Goal: Task Accomplishment & Management: Manage account settings

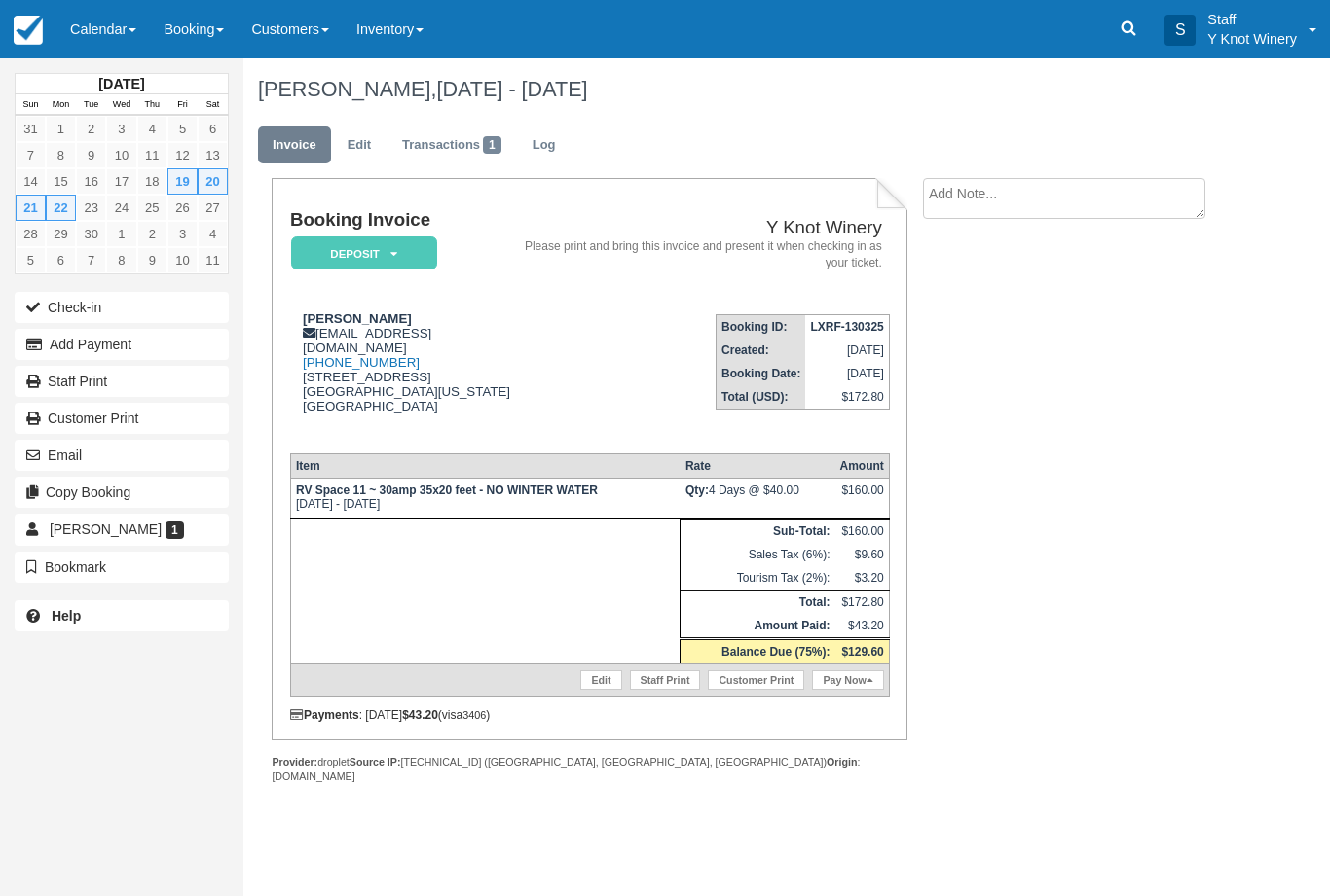
click at [87, 5] on link "Calendar" at bounding box center [103, 29] width 93 height 59
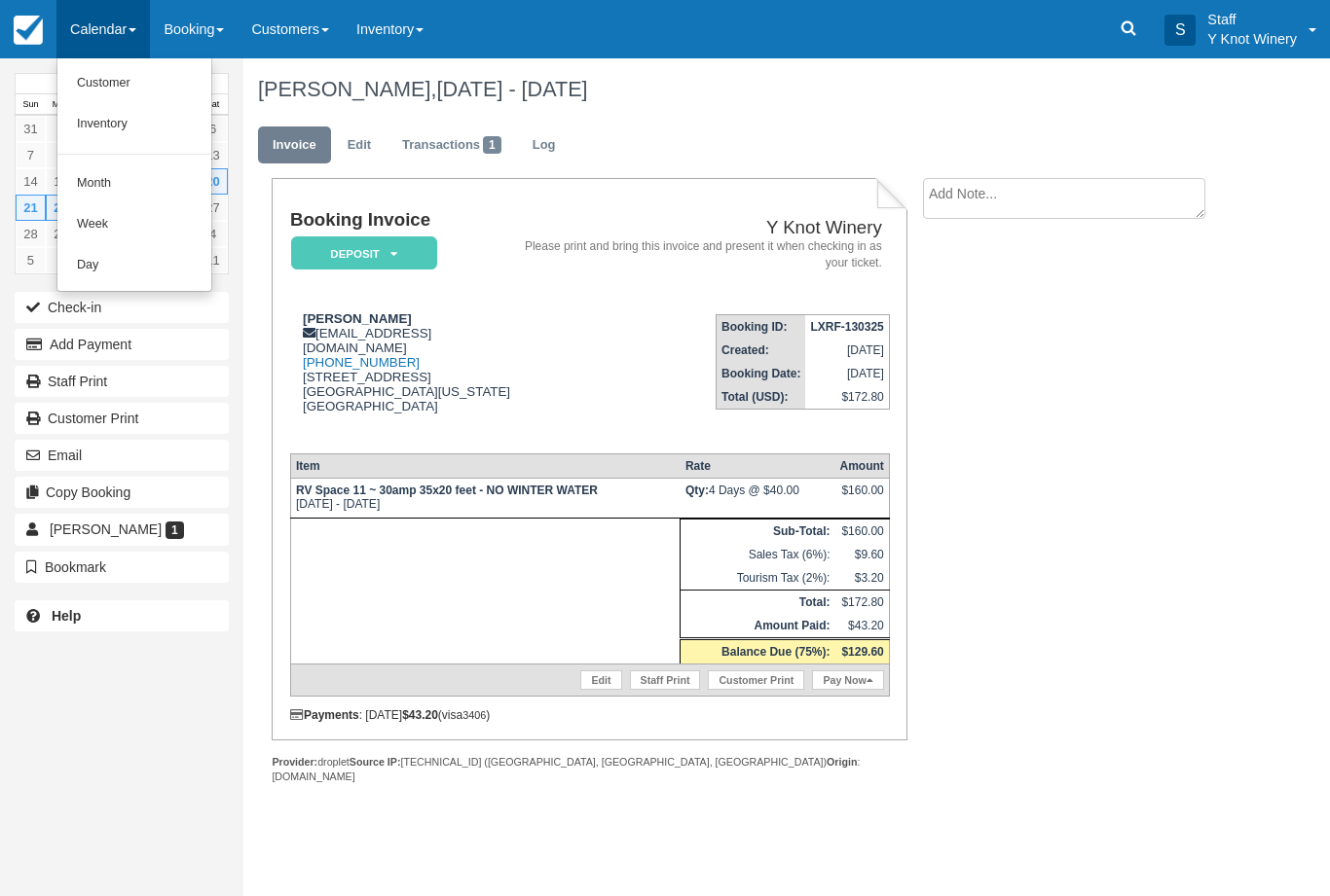
click at [87, 103] on link "Customer" at bounding box center [134, 84] width 154 height 41
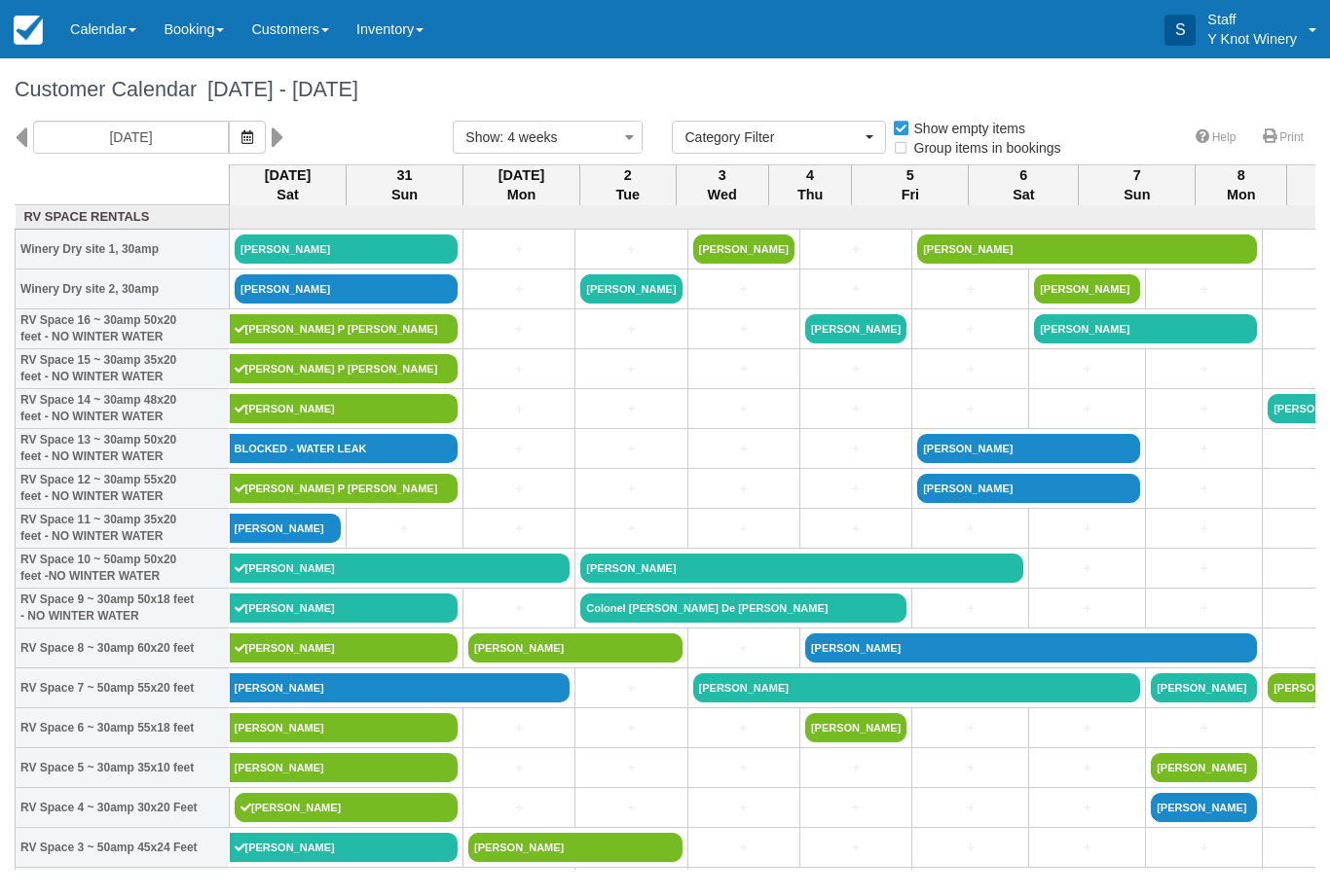
select select
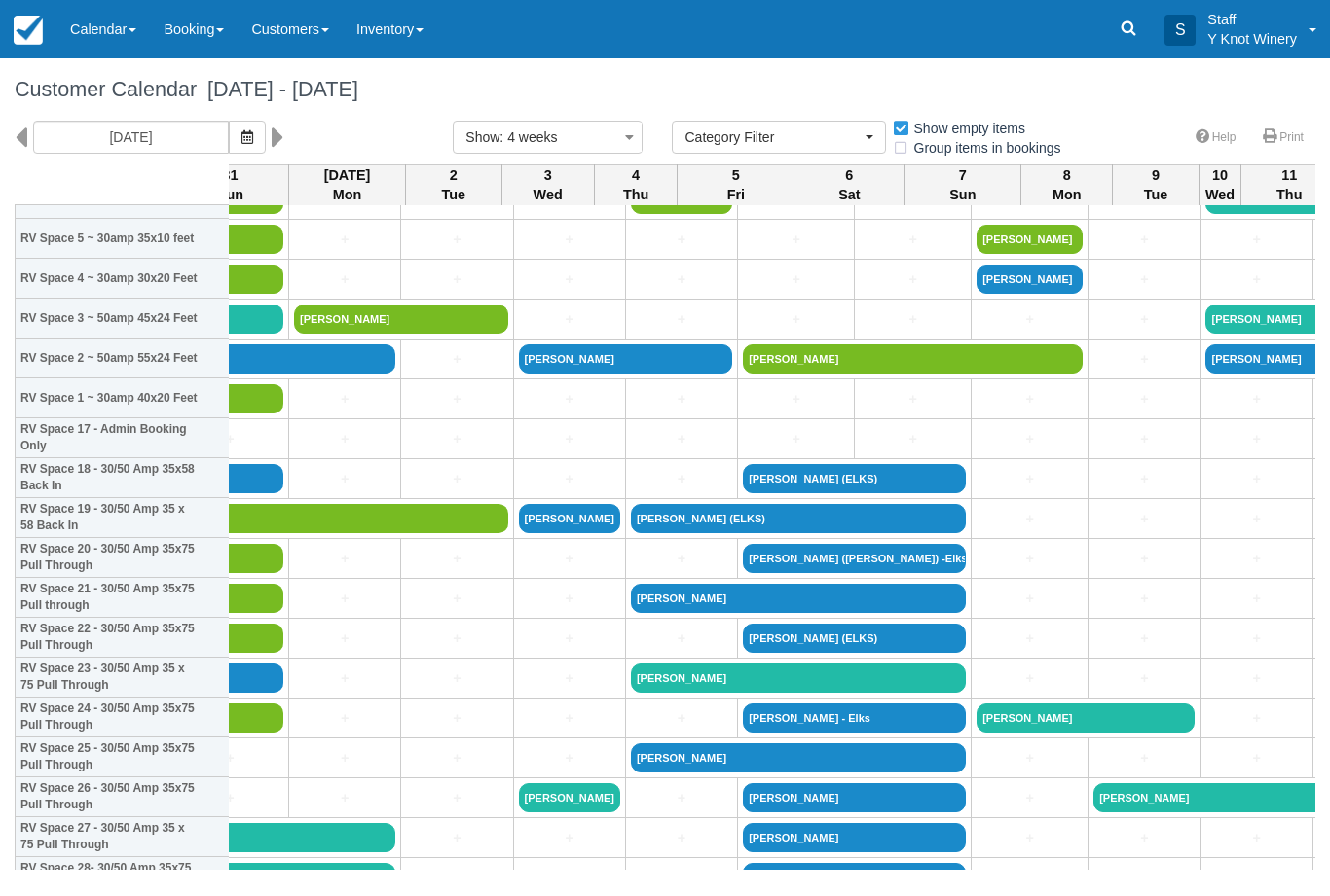
scroll to position [529, 174]
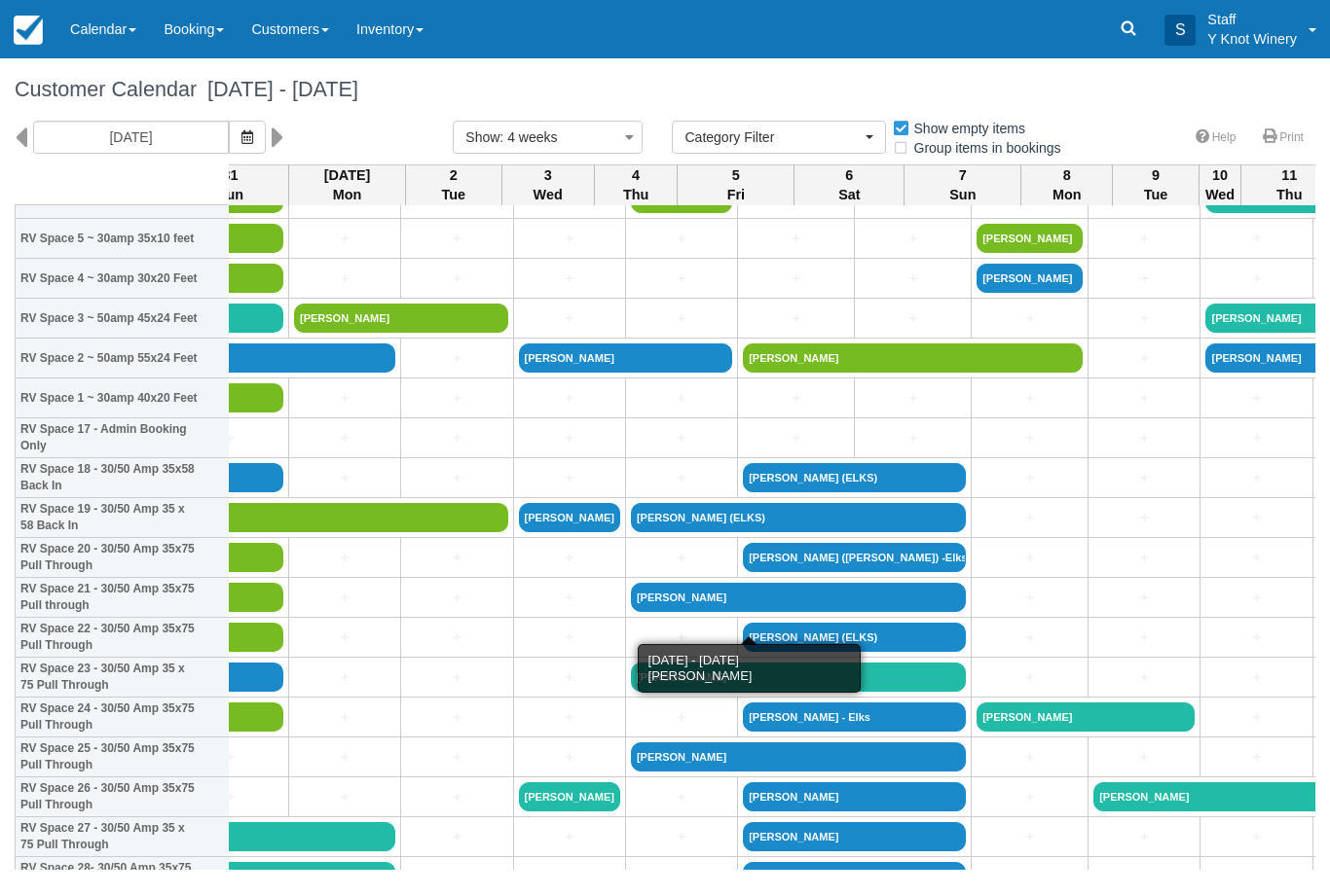
click at [659, 612] on link "[PERSON_NAME]" at bounding box center [799, 598] width 335 height 29
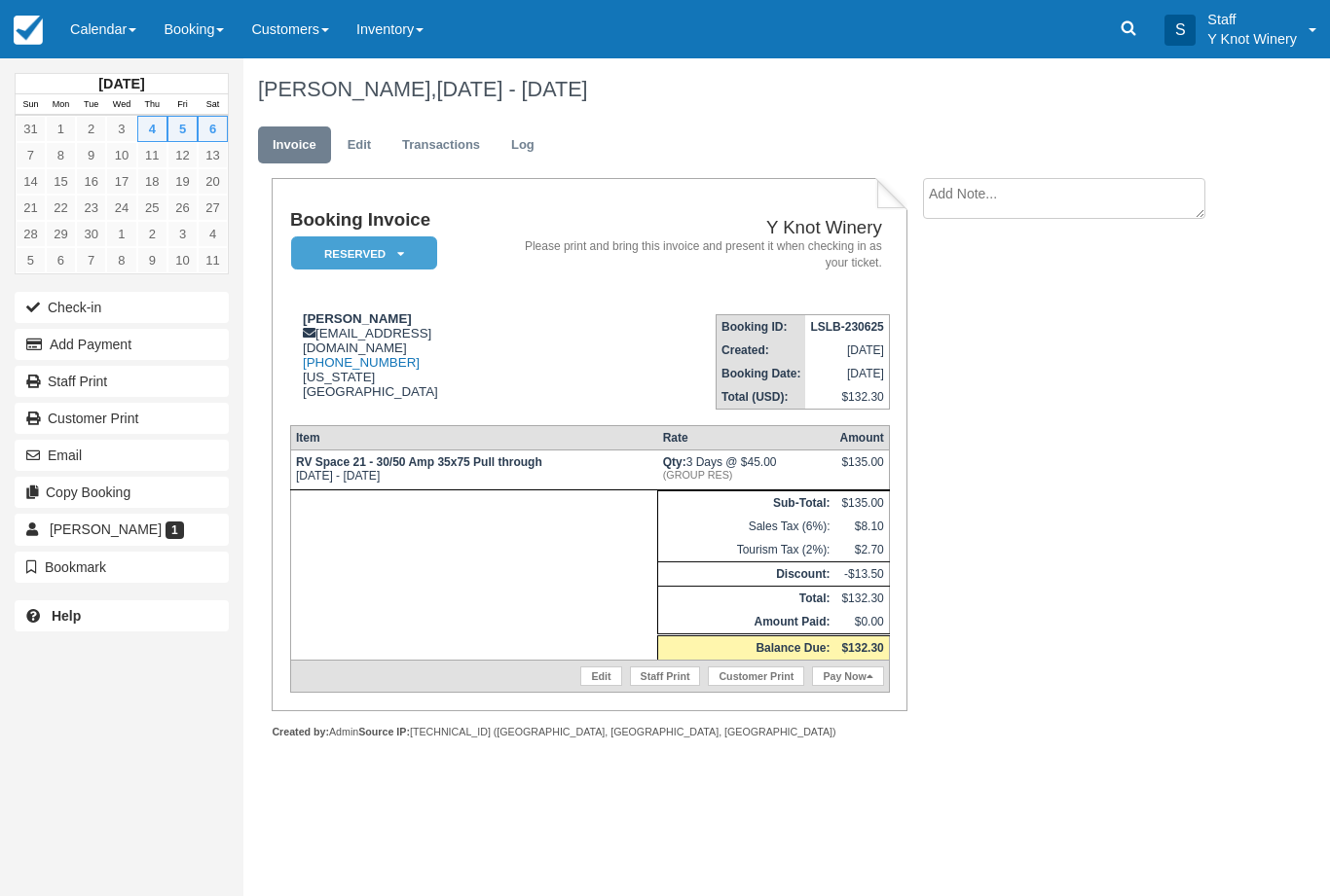
click at [181, 337] on button "Add Payment" at bounding box center [121, 344] width 214 height 31
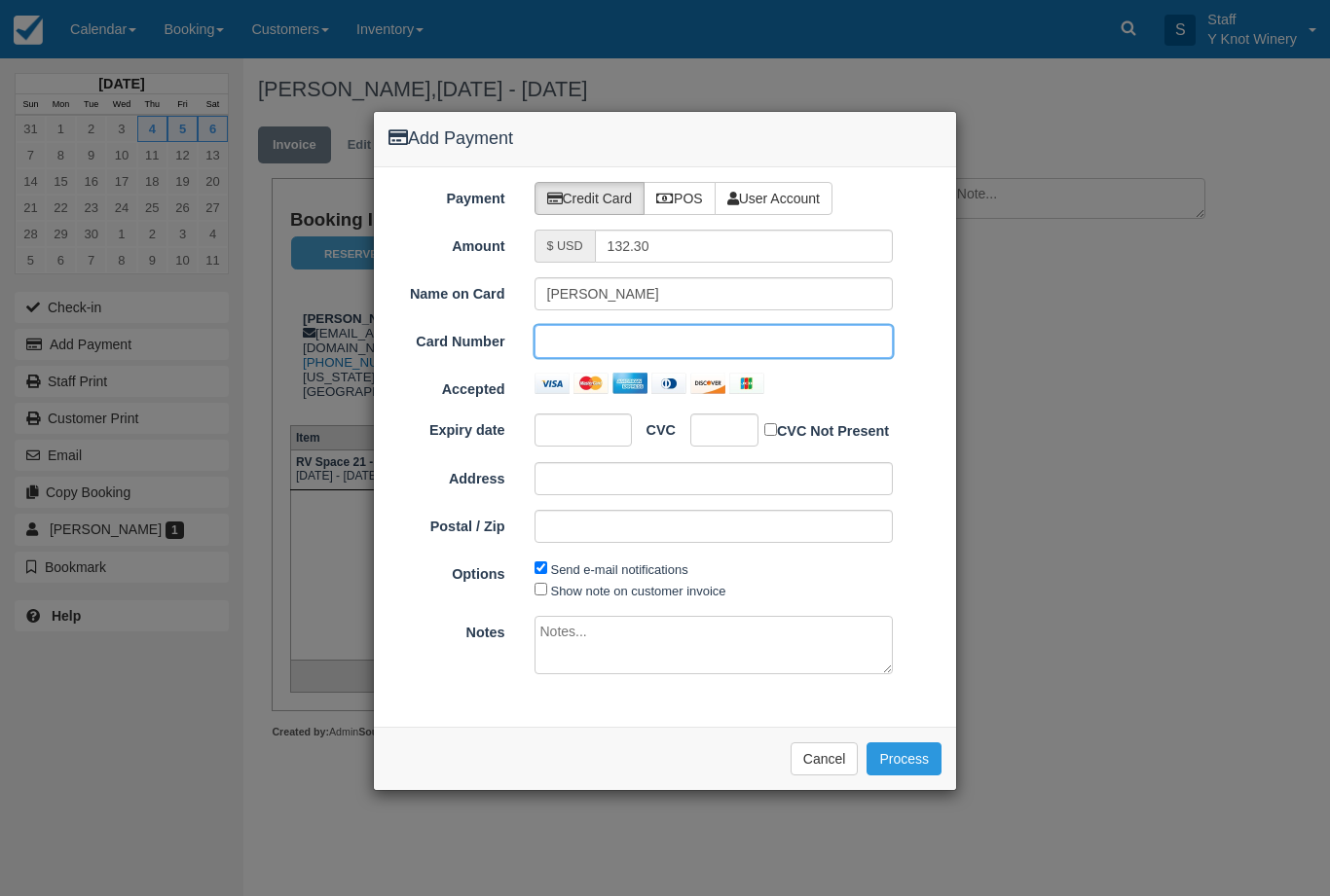
click at [561, 414] on div at bounding box center [582, 430] width 97 height 33
click at [569, 419] on div at bounding box center [582, 430] width 97 height 33
click at [898, 732] on div "Please wait while the payment is processed ... Cancel Process" at bounding box center [665, 758] width 582 height 64
click at [923, 757] on button "Process" at bounding box center [903, 759] width 75 height 33
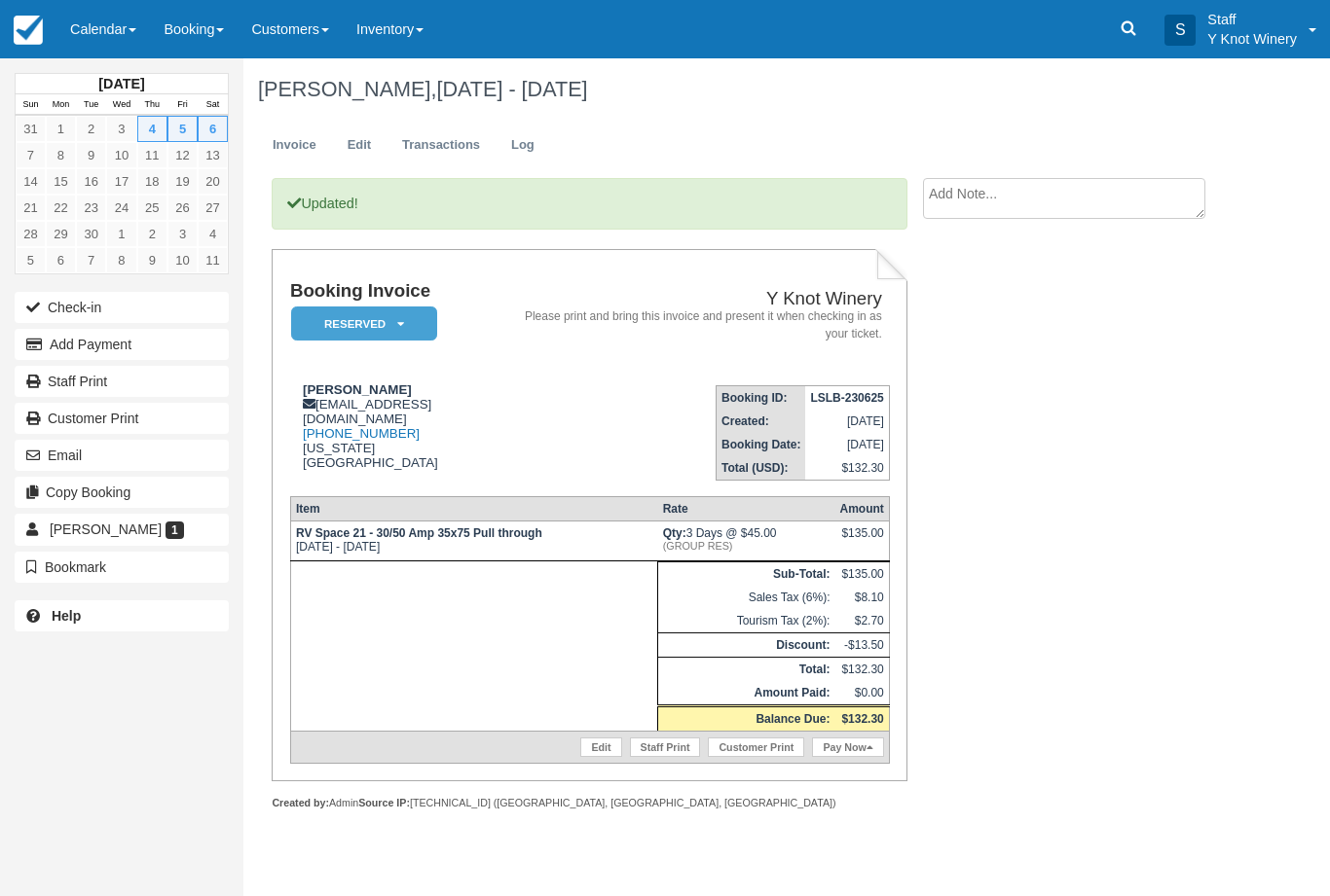
click at [161, 447] on button "Email" at bounding box center [121, 456] width 214 height 31
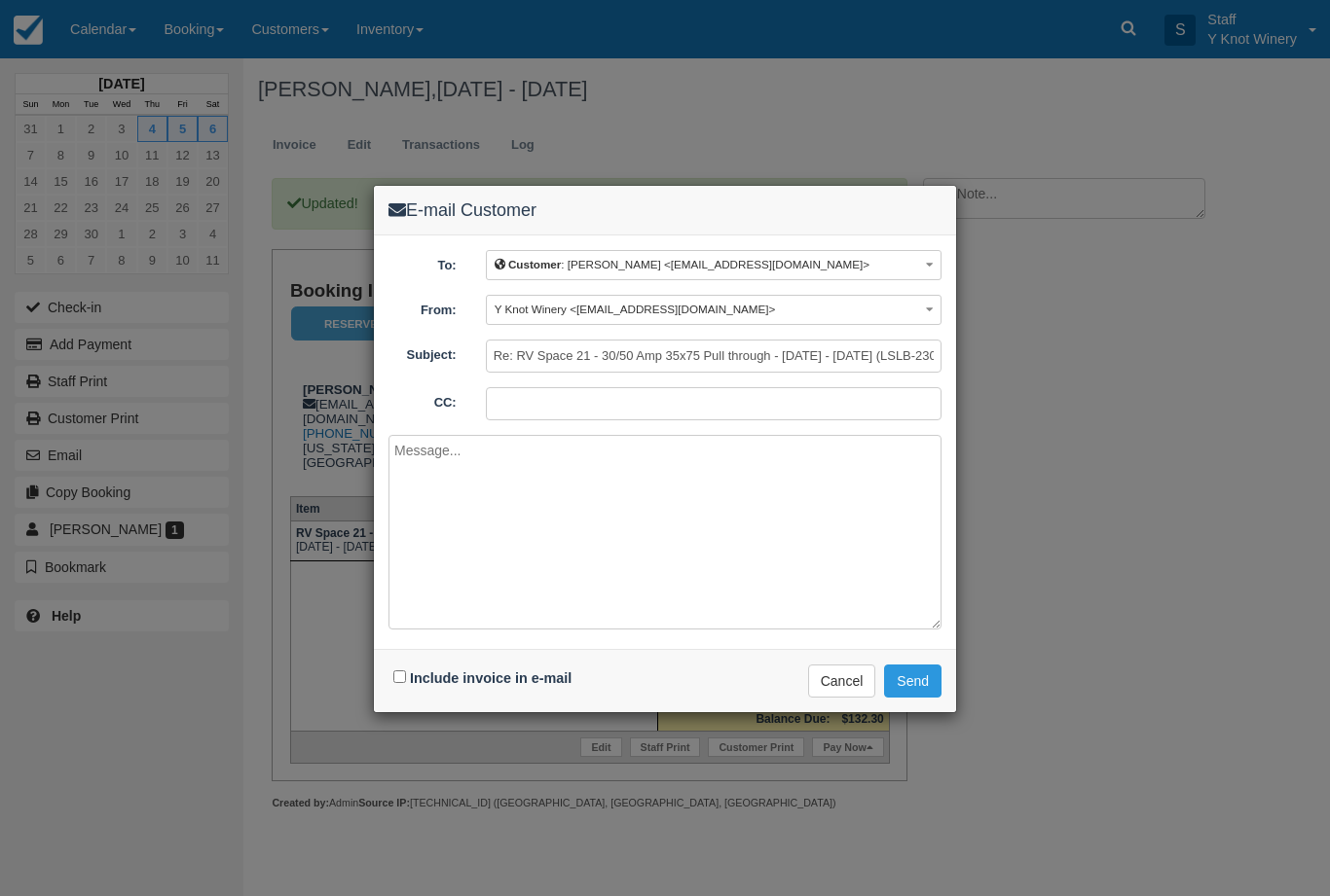
click at [918, 668] on button "Send" at bounding box center [912, 681] width 58 height 33
click at [913, 671] on button "Send" at bounding box center [912, 681] width 58 height 33
click at [939, 675] on button "Send" at bounding box center [912, 681] width 58 height 33
click at [1115, 612] on div "E-mail Customer To: Customer : Lyle Gessford - Elks <gessfordlyle@gmail.com> Cu…" at bounding box center [665, 448] width 1330 height 896
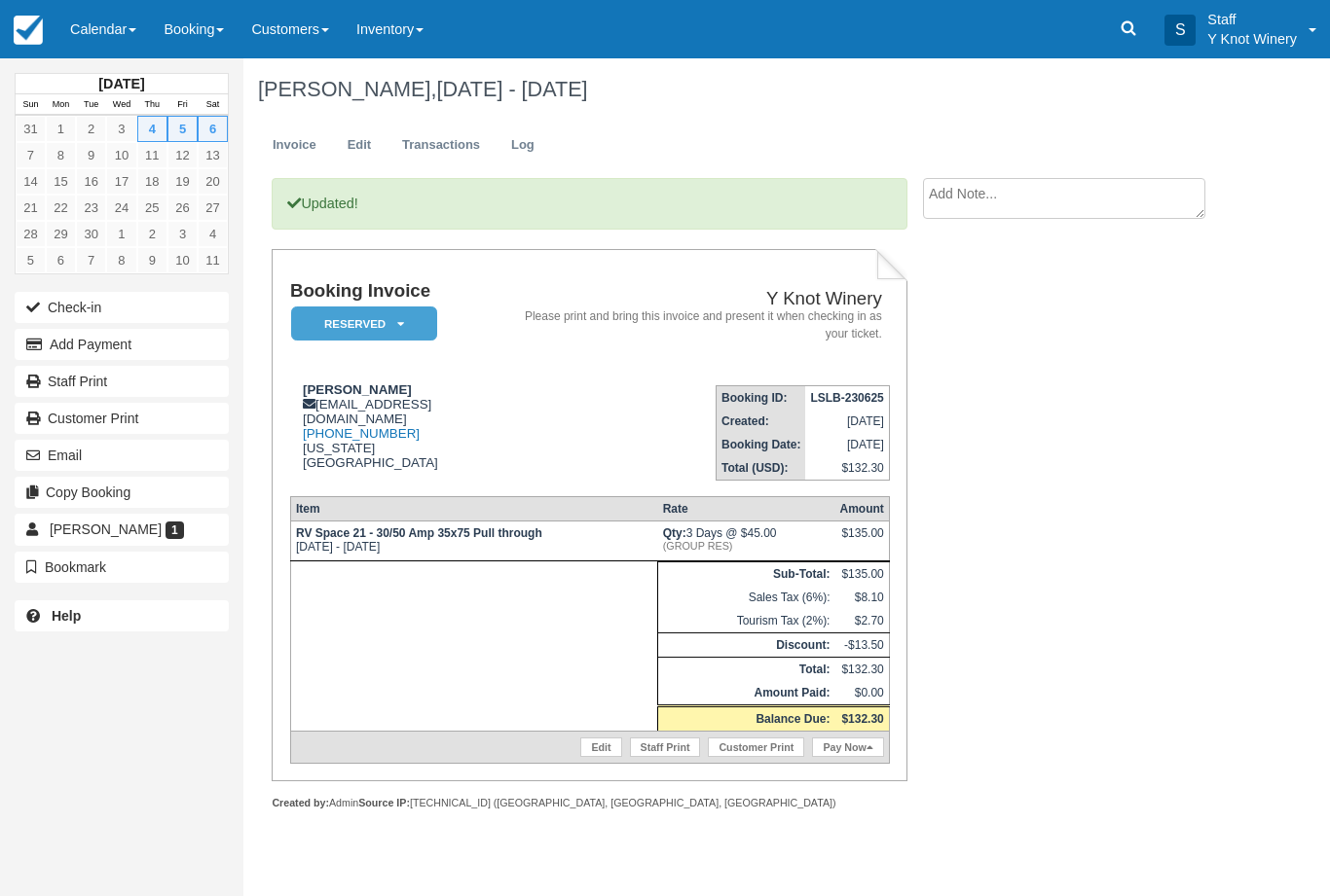
click at [115, 15] on link "Calendar" at bounding box center [103, 29] width 93 height 59
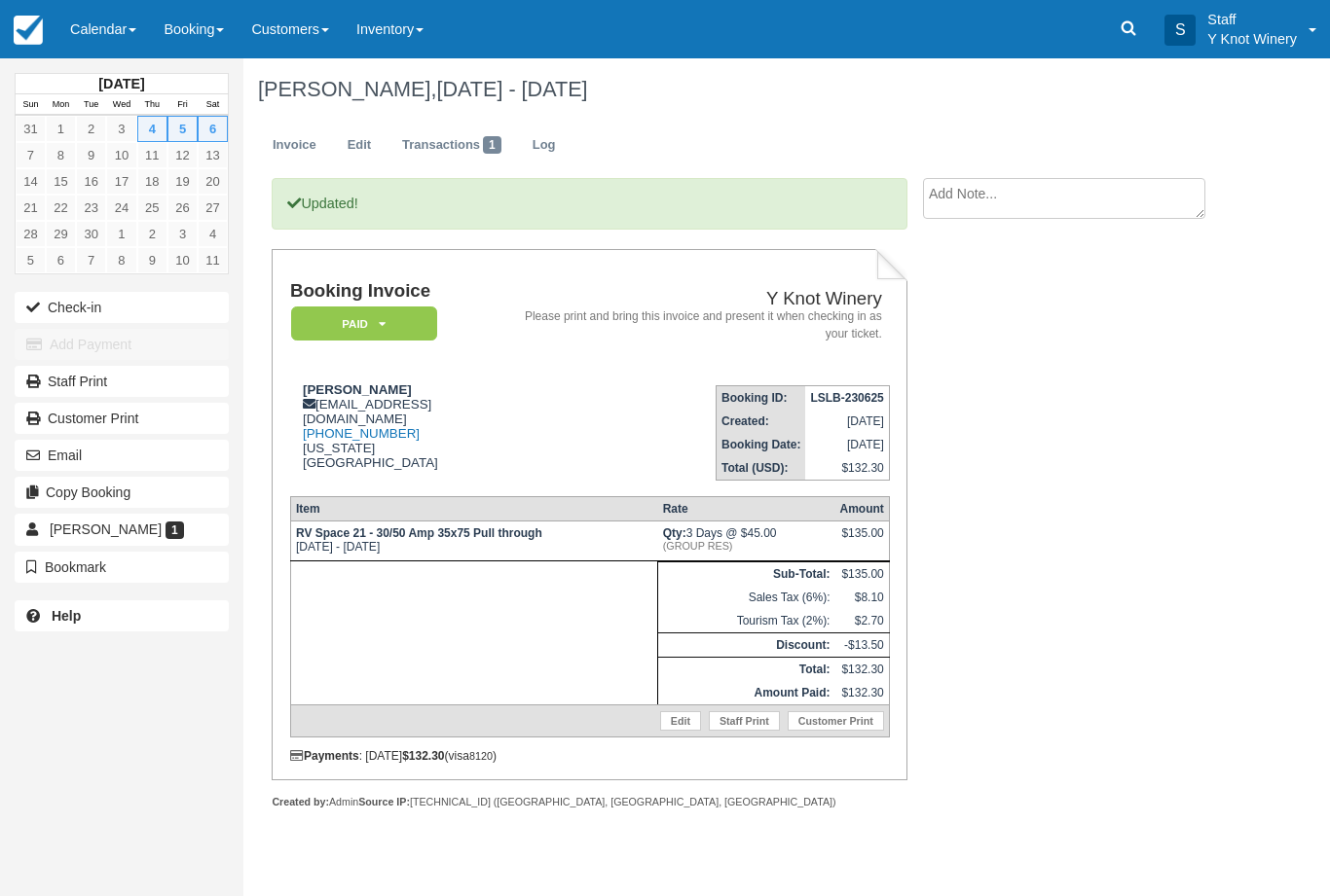
click at [114, 16] on link "Calendar" at bounding box center [103, 29] width 93 height 59
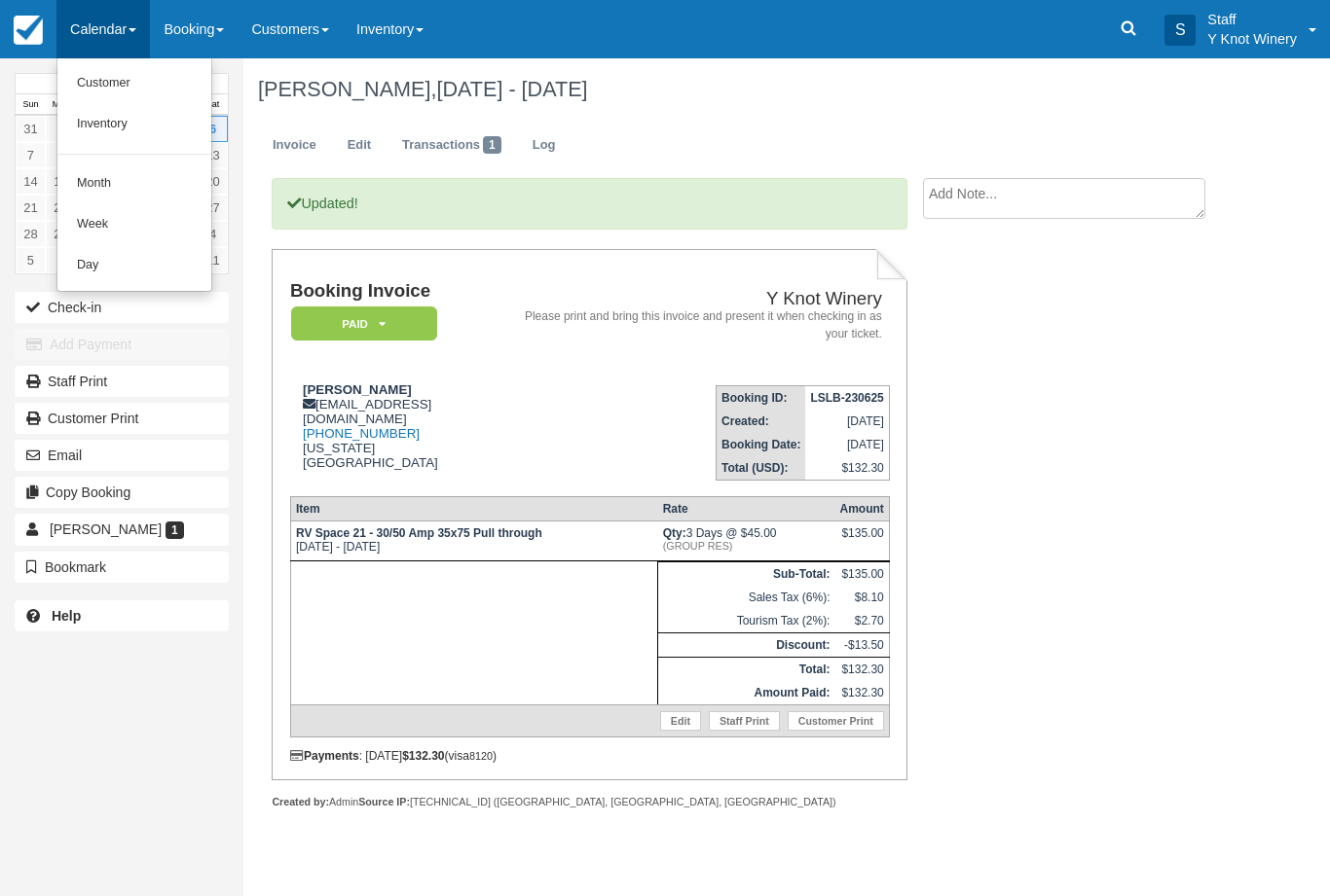
click at [130, 89] on link "Customer" at bounding box center [134, 84] width 154 height 41
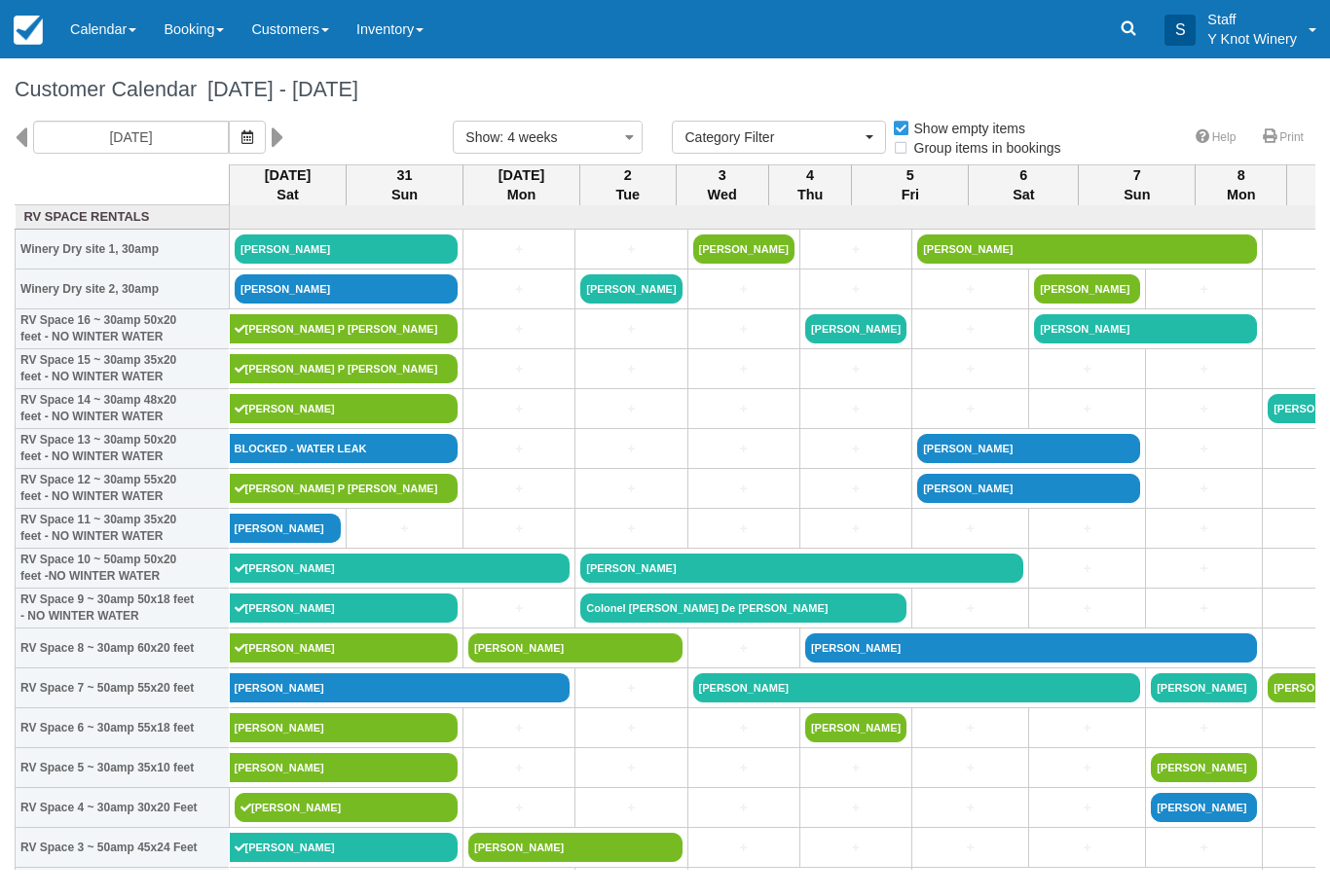
select select
click at [229, 137] on button "button" at bounding box center [248, 137] width 37 height 33
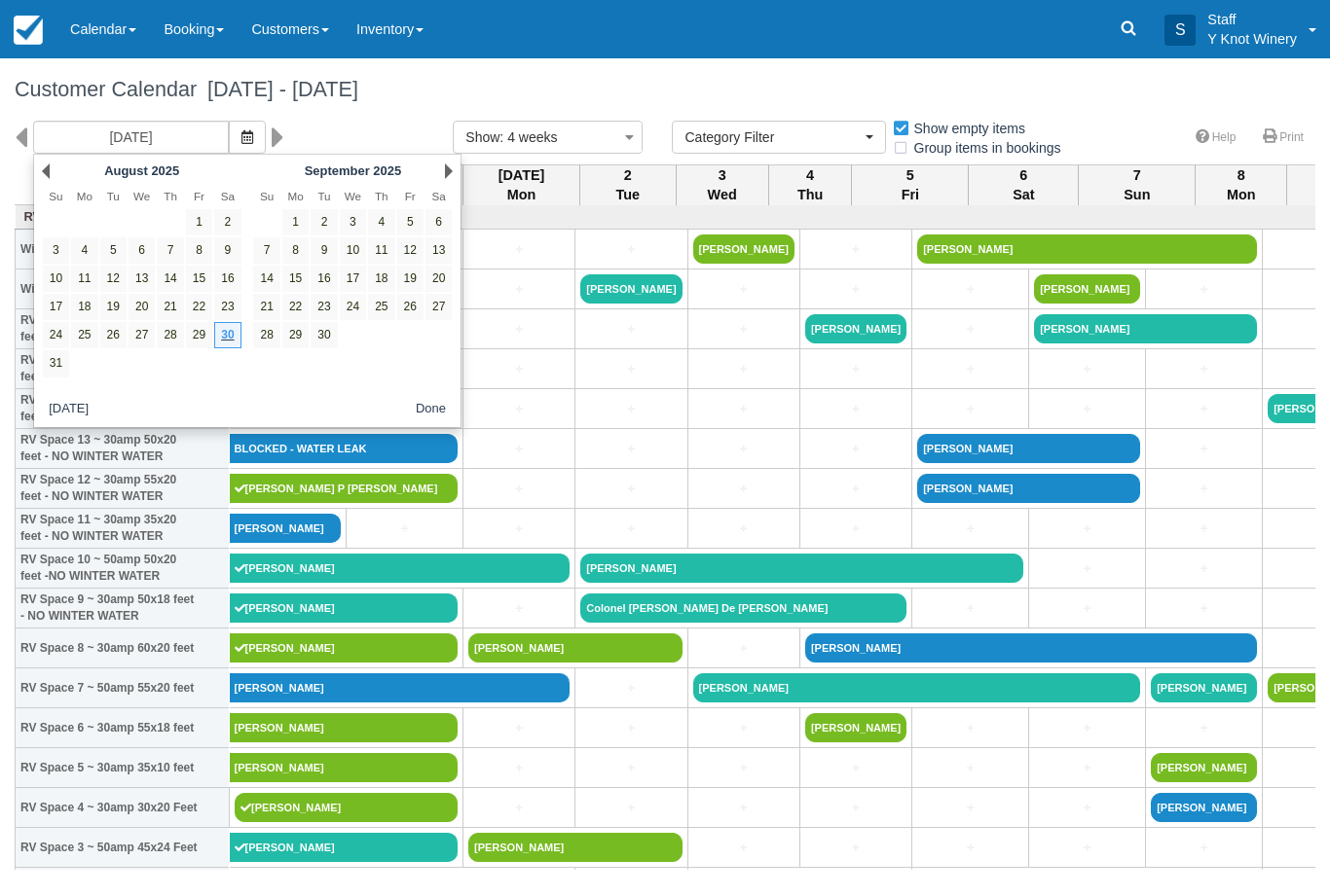
click at [450, 177] on link "Next" at bounding box center [449, 171] width 8 height 16
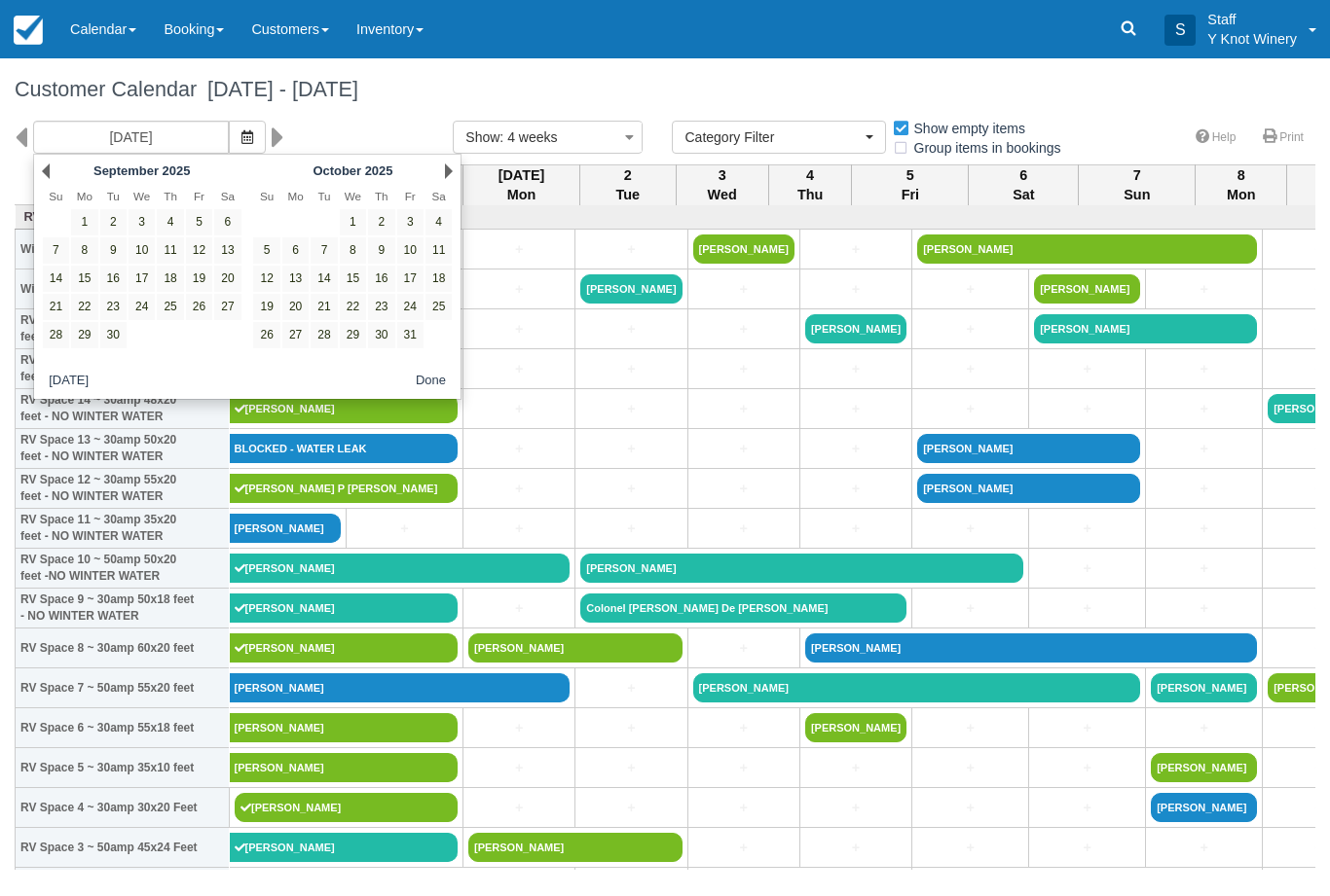
click at [433, 180] on div "Next October 2025" at bounding box center [353, 171] width 211 height 27
click at [450, 176] on link "Next" at bounding box center [449, 171] width 8 height 16
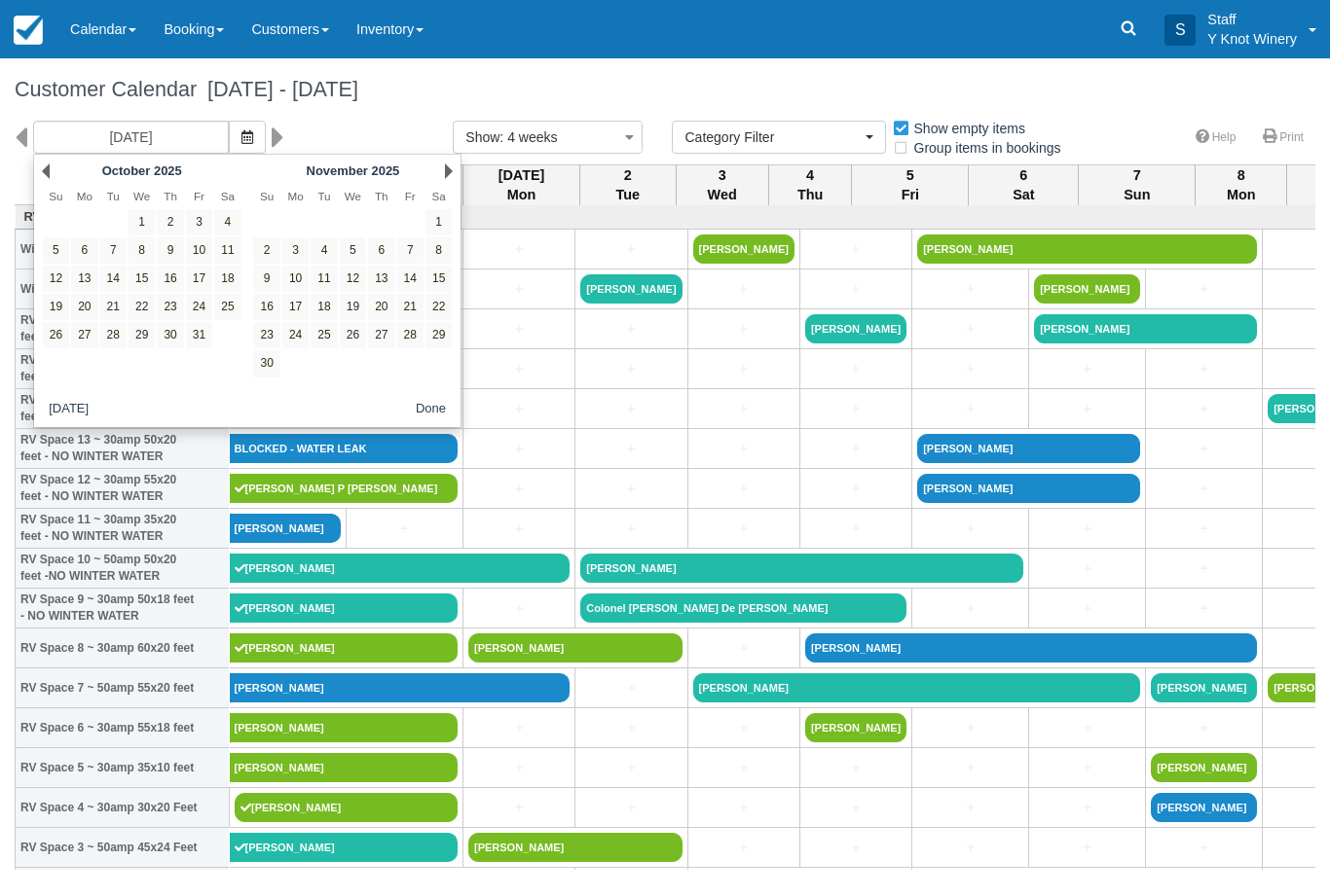
click at [446, 181] on div "Next November 2025" at bounding box center [353, 171] width 211 height 27
click at [446, 175] on link "Next" at bounding box center [449, 171] width 8 height 16
click at [443, 185] on th "Sa" at bounding box center [438, 197] width 28 height 23
click at [448, 178] on link "Next" at bounding box center [449, 171] width 8 height 16
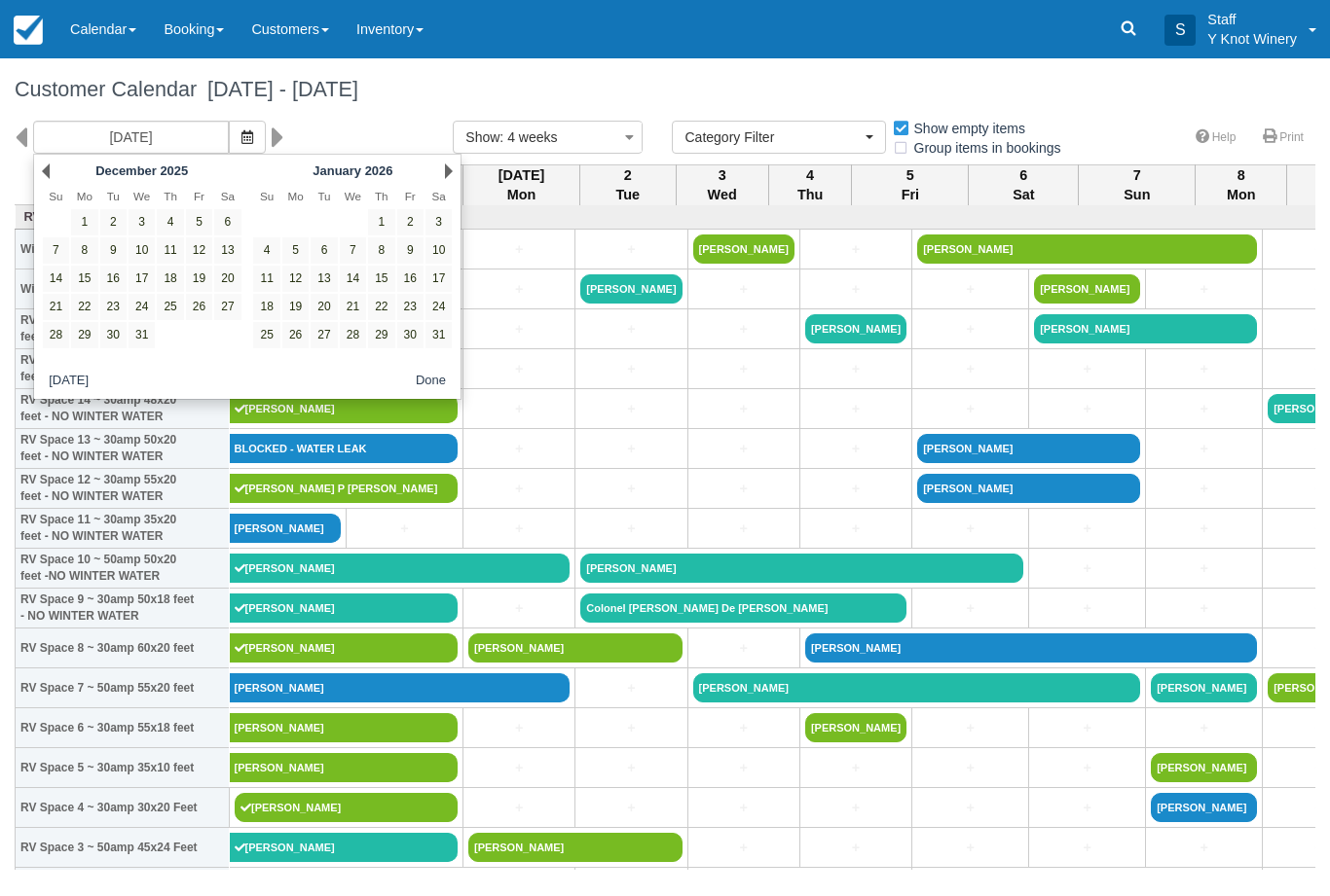
click at [463, 164] on div "08/30/25 Show : 4 weeks 1 week 2 weeks 3 weeks 4 weeks 6 weeks Category Filter …" at bounding box center [665, 142] width 1330 height 44
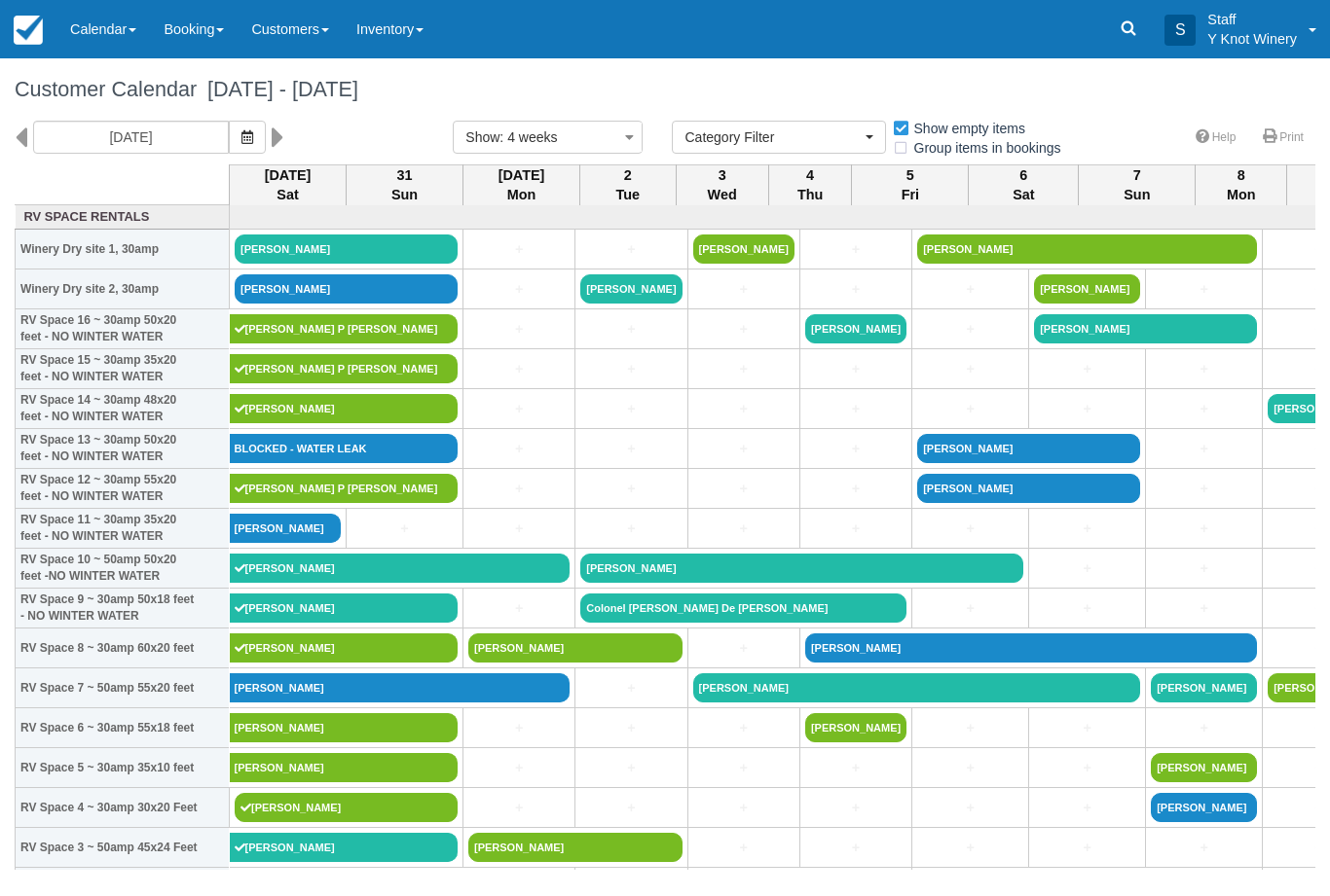
click at [229, 136] on button "button" at bounding box center [248, 137] width 37 height 33
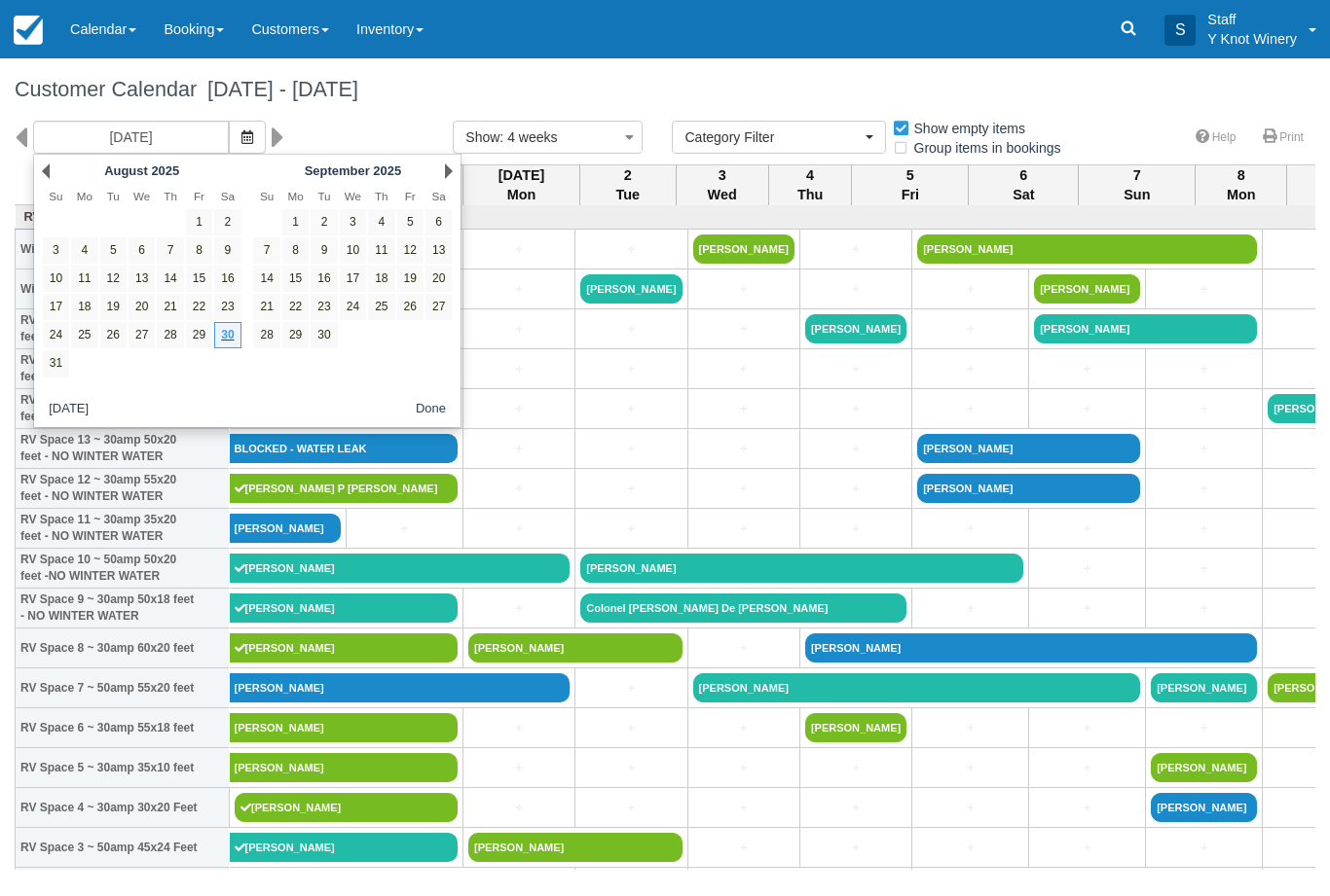
click at [450, 183] on div "Next September 2025" at bounding box center [353, 171] width 211 height 27
click at [447, 173] on link "Next" at bounding box center [449, 171] width 8 height 16
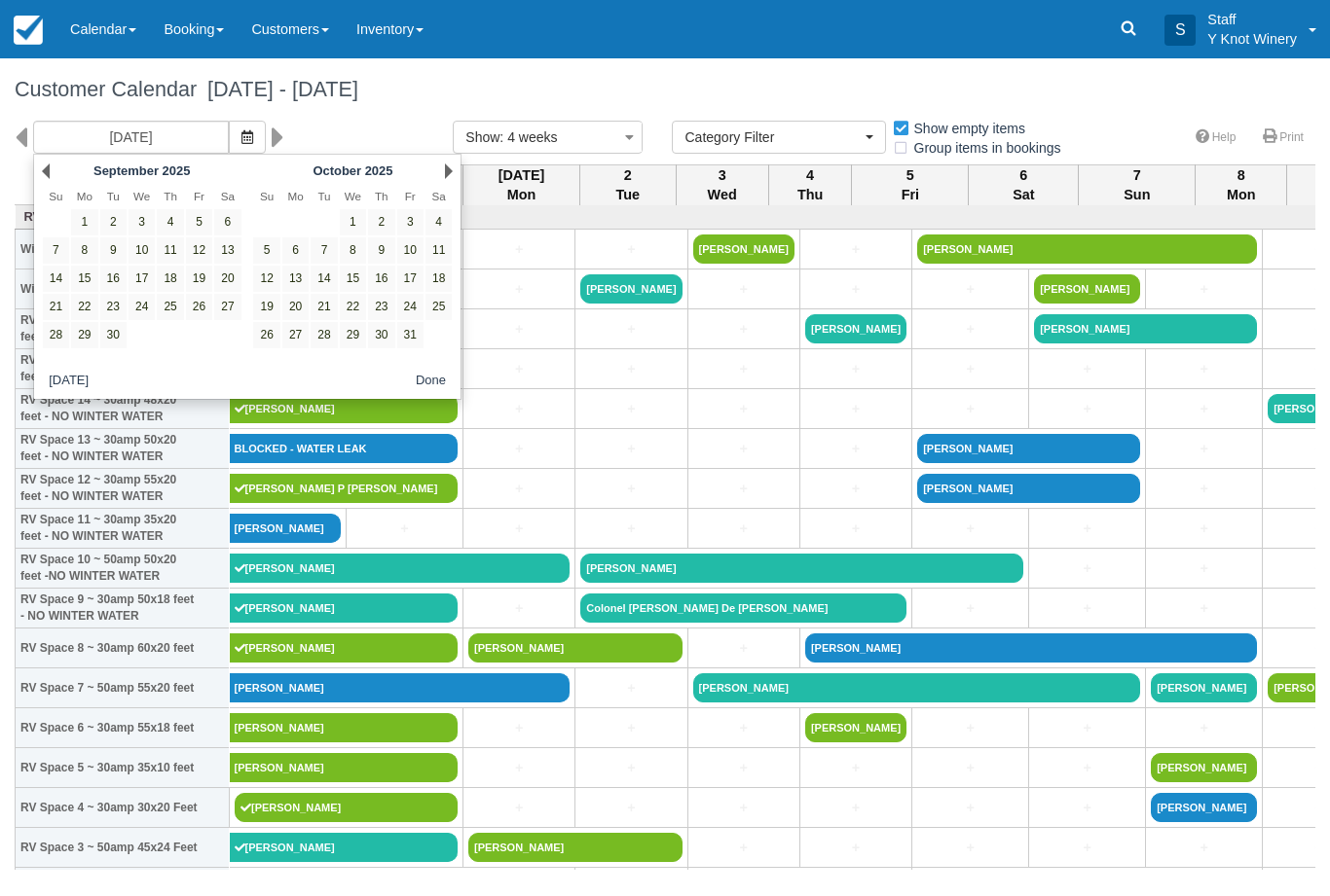
click at [445, 178] on link "Next" at bounding box center [449, 171] width 8 height 16
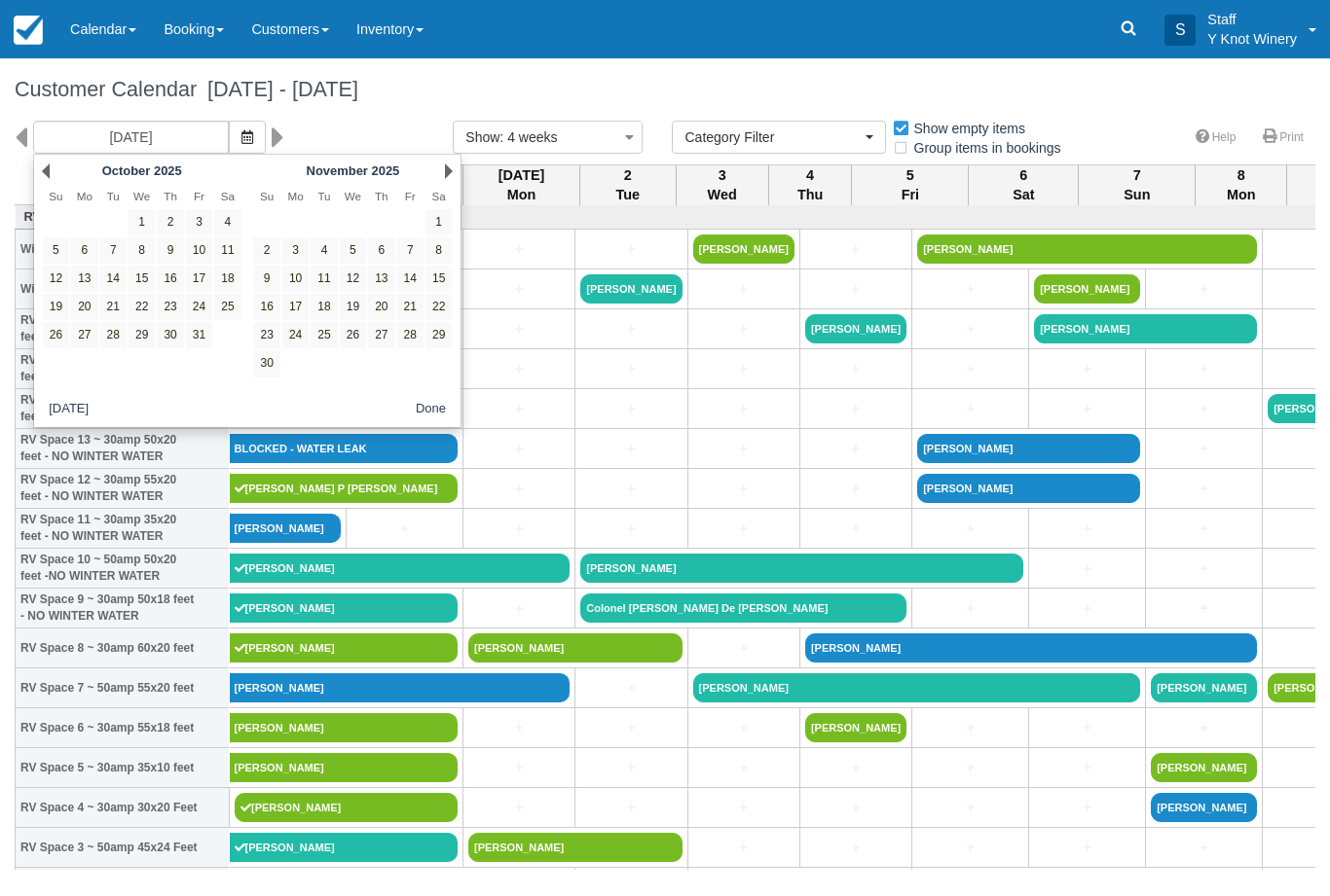
click at [447, 176] on link "Next" at bounding box center [449, 171] width 8 height 16
click at [446, 175] on link "Next" at bounding box center [449, 171] width 8 height 16
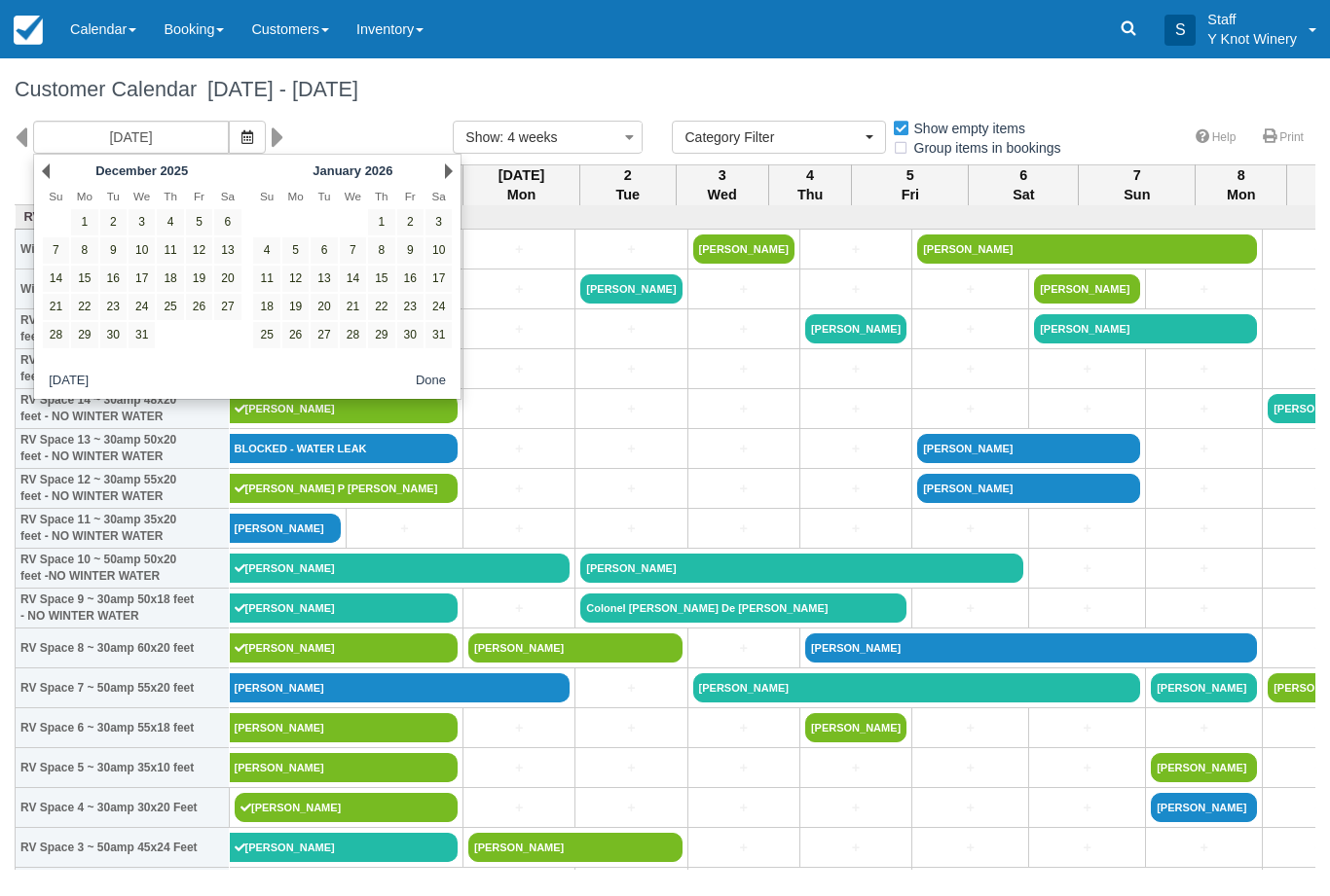
click at [450, 187] on th "Sa" at bounding box center [438, 197] width 28 height 23
click at [445, 177] on link "Next" at bounding box center [449, 171] width 8 height 16
click at [242, 141] on icon "button" at bounding box center [248, 137] width 12 height 14
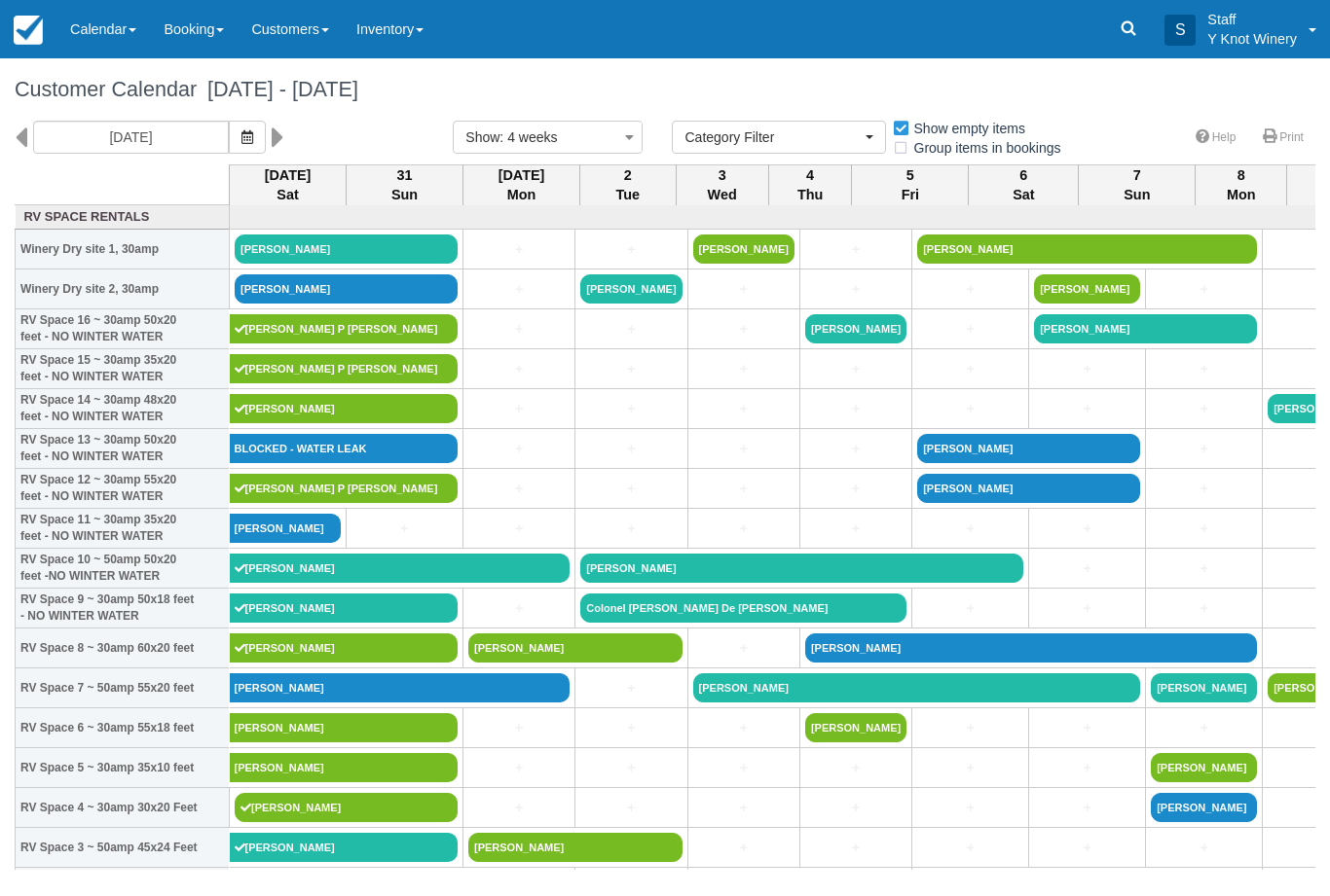
click at [242, 130] on icon "button" at bounding box center [248, 137] width 12 height 14
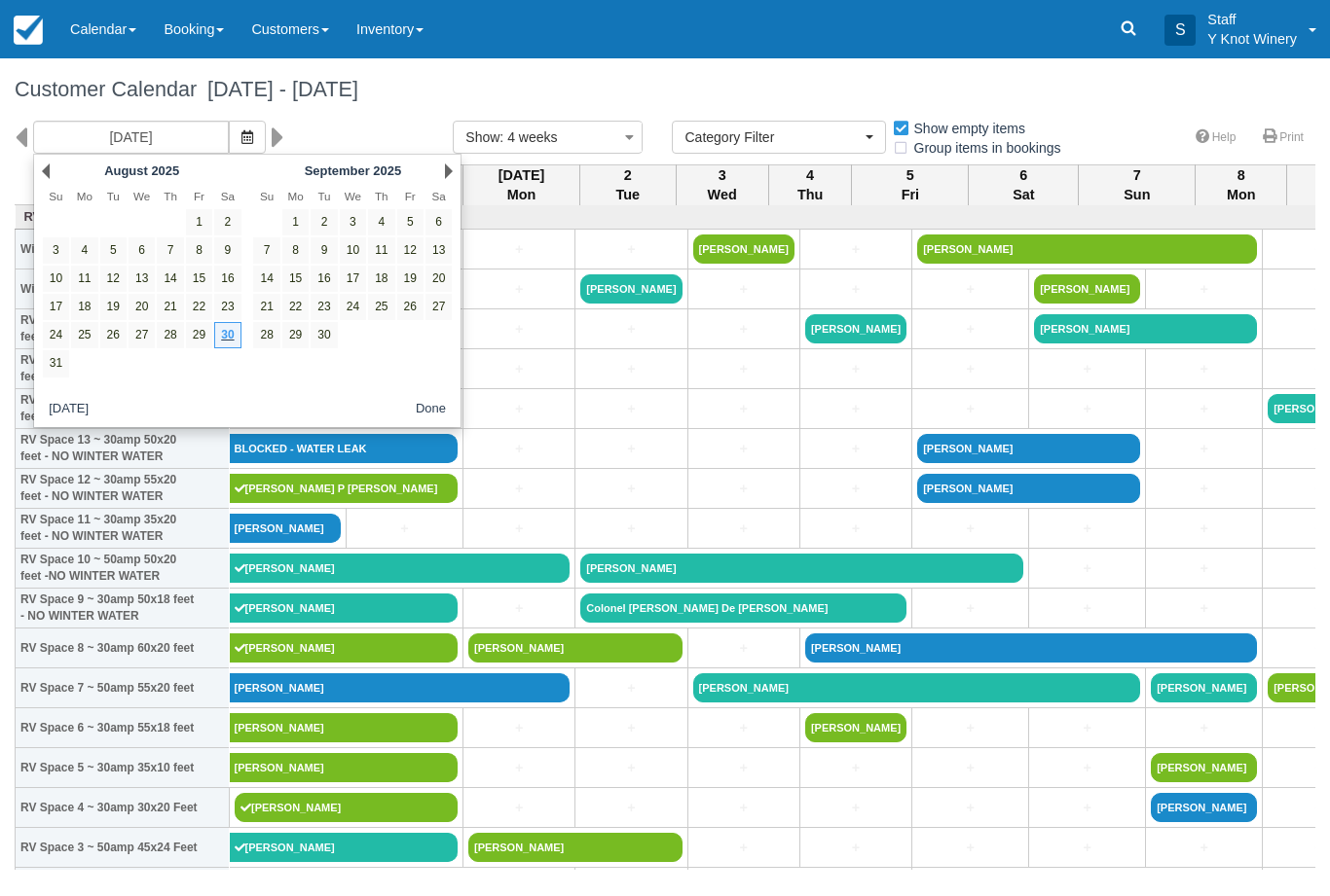
click at [344, 132] on div "08/30/25" at bounding box center [219, 137] width 438 height 33
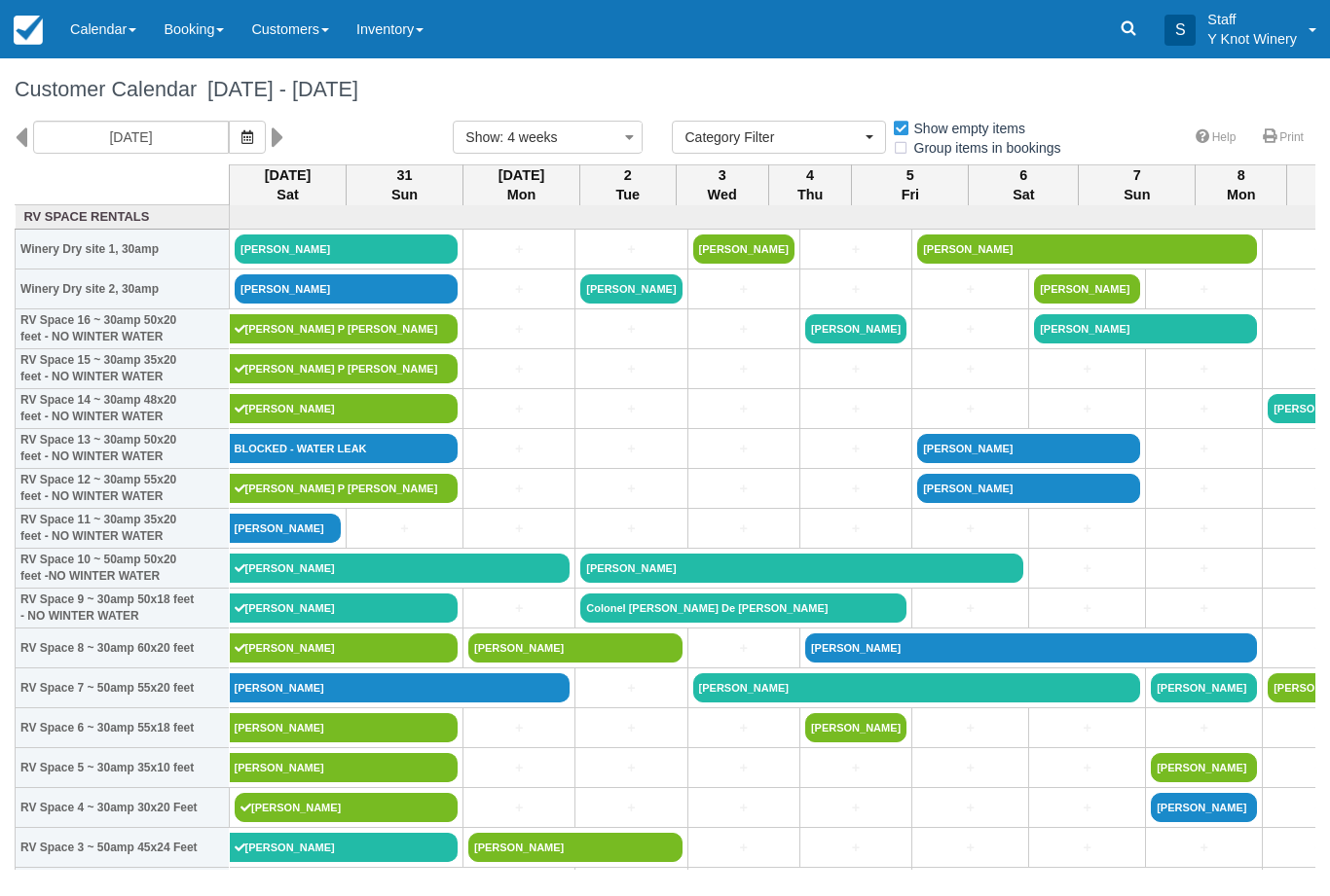
click at [272, 154] on link at bounding box center [283, 137] width 23 height 33
click at [272, 148] on link at bounding box center [283, 137] width 23 height 33
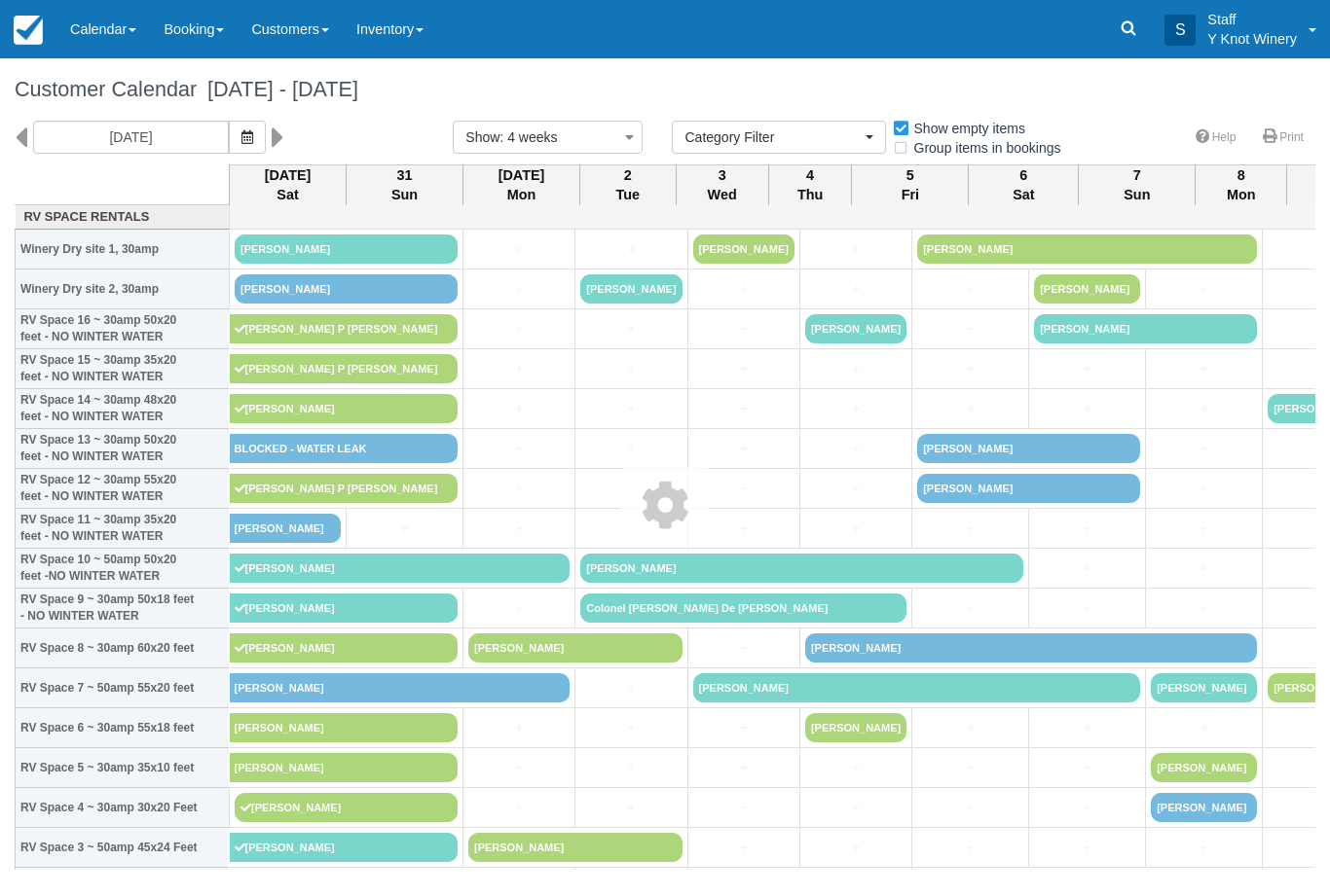
click at [272, 152] on icon at bounding box center [278, 137] width 13 height 33
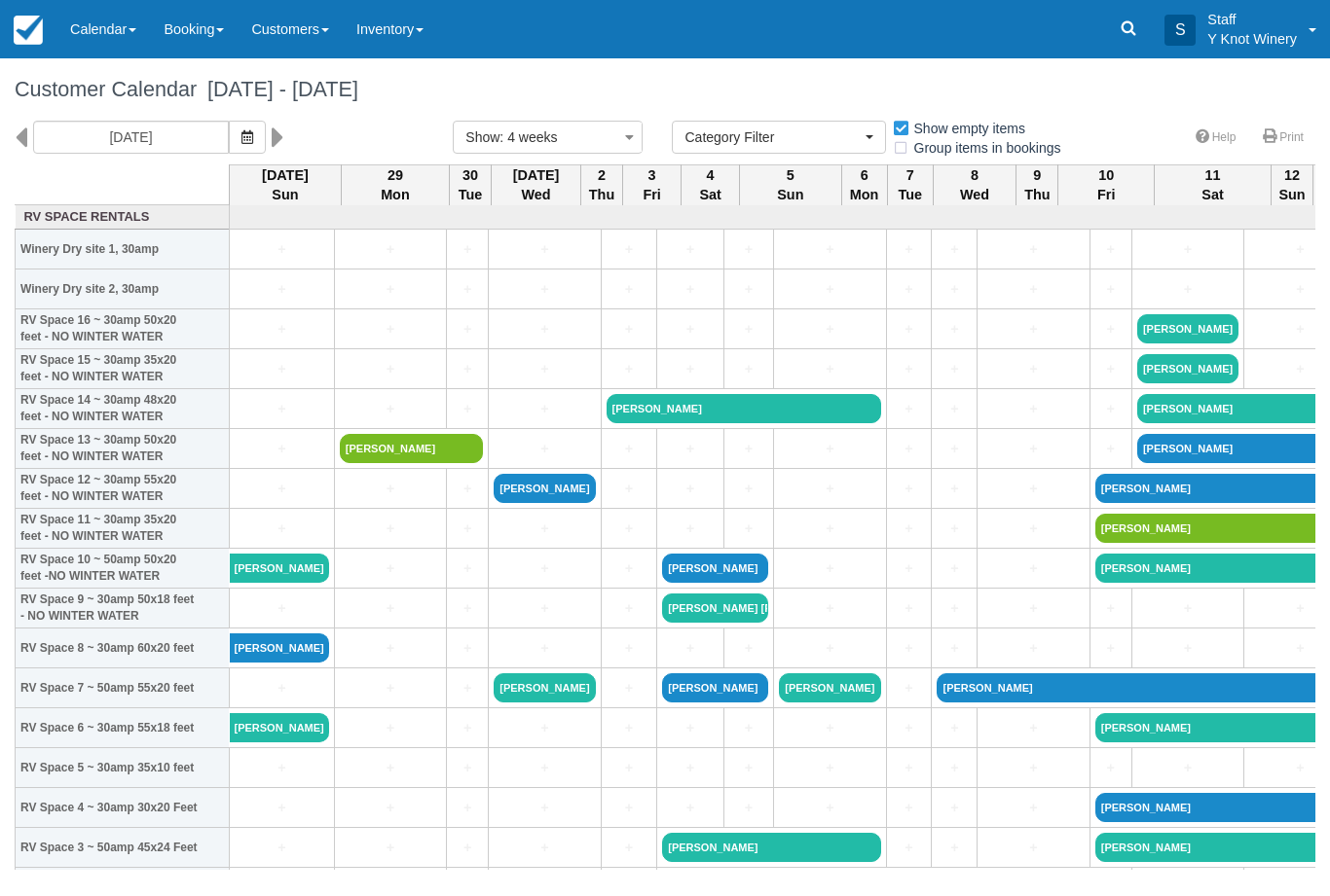
click at [242, 144] on span "button" at bounding box center [248, 137] width 12 height 16
click at [229, 148] on button "button" at bounding box center [248, 137] width 37 height 33
click at [242, 144] on span "button" at bounding box center [248, 137] width 12 height 16
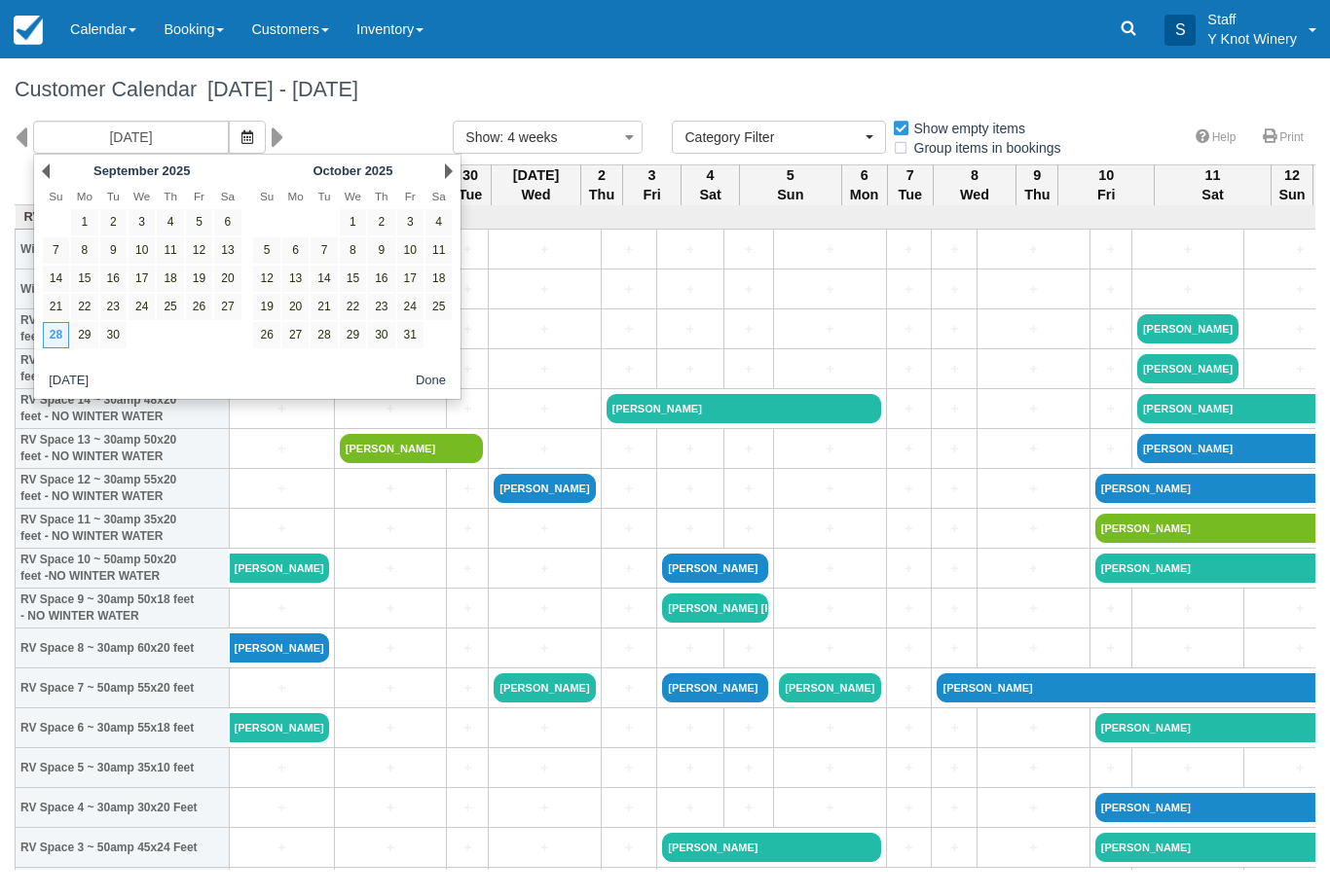
click at [242, 141] on icon "button" at bounding box center [248, 137] width 12 height 14
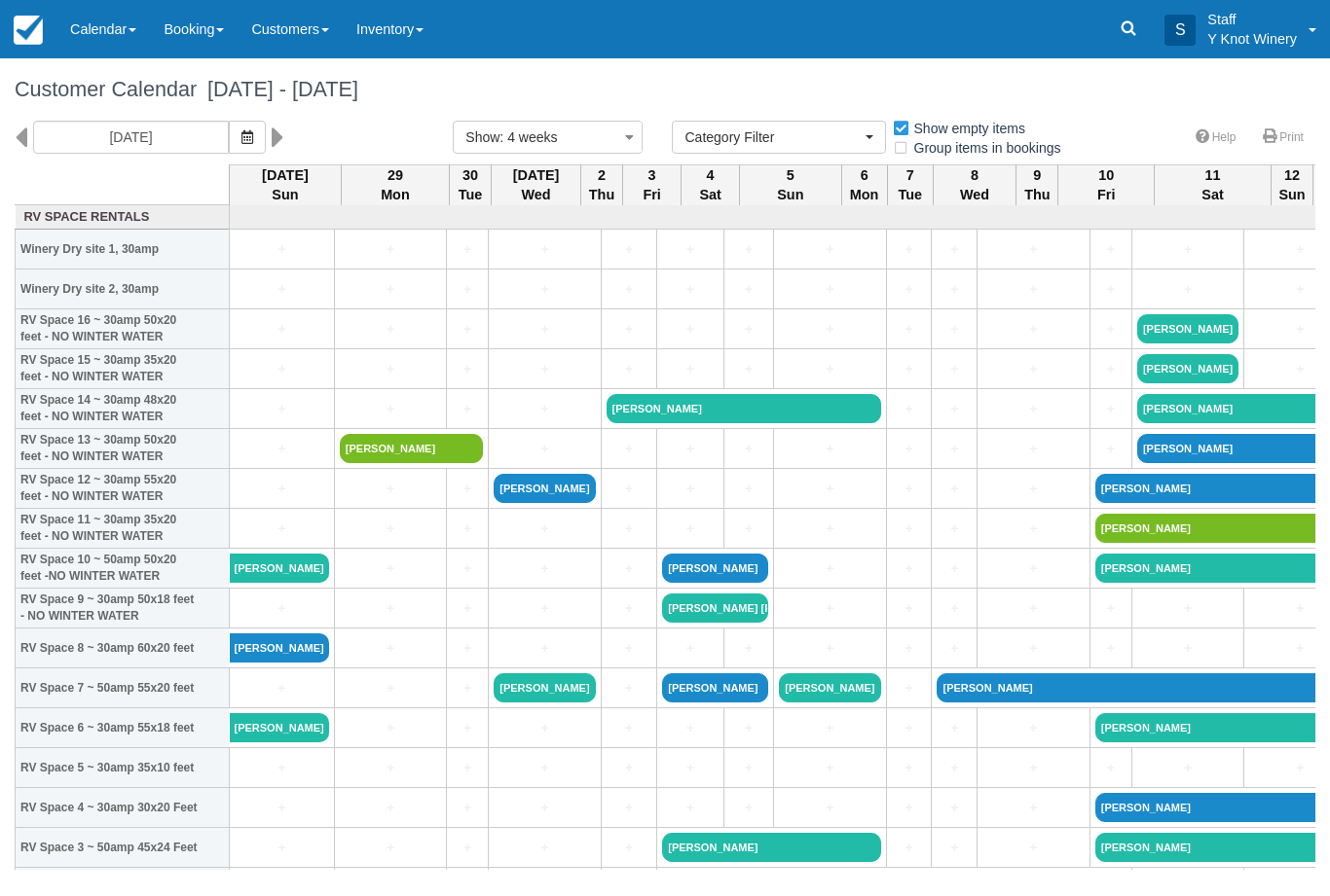
click at [229, 146] on button "button" at bounding box center [248, 137] width 37 height 33
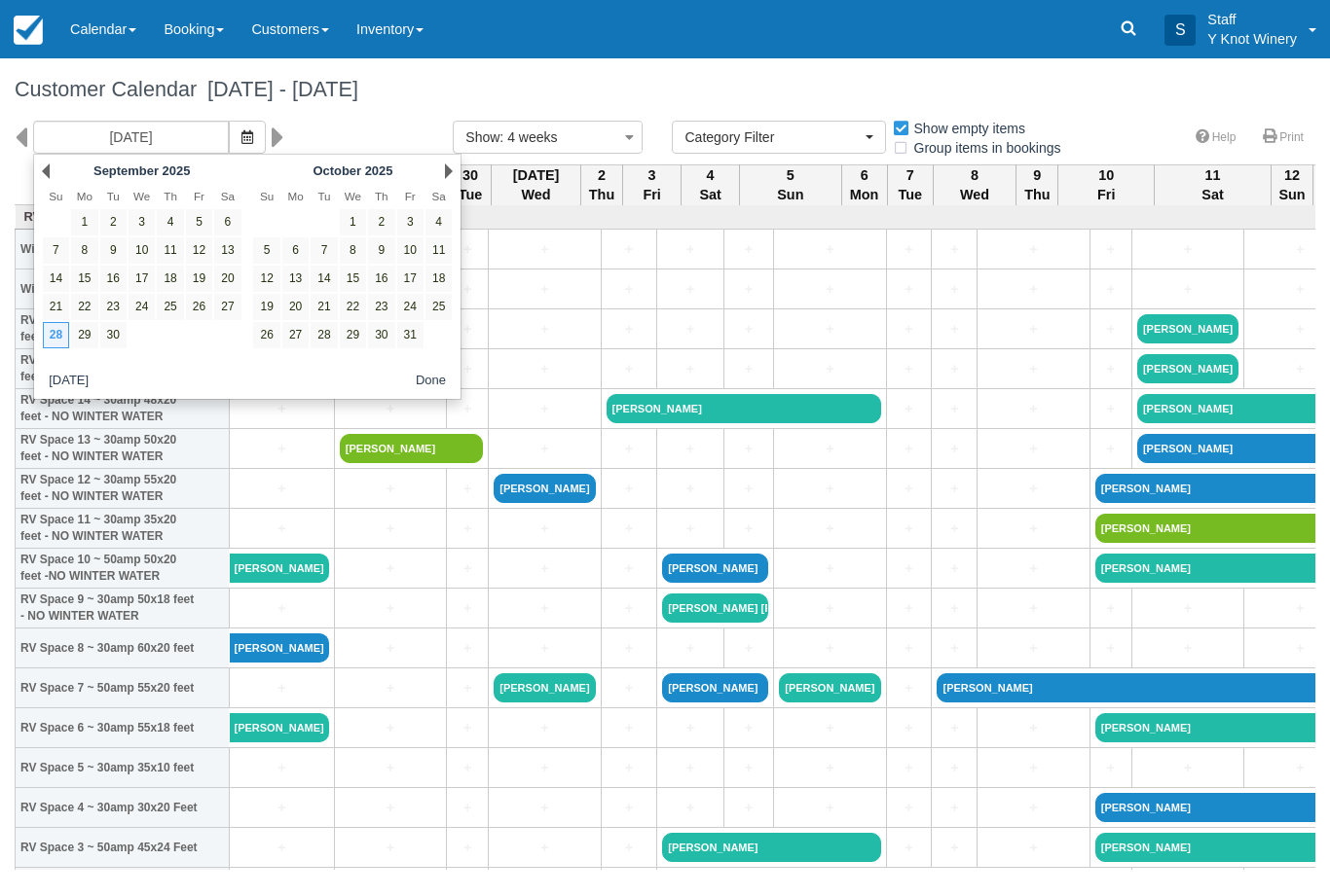
click at [447, 170] on link "Next" at bounding box center [449, 171] width 8 height 16
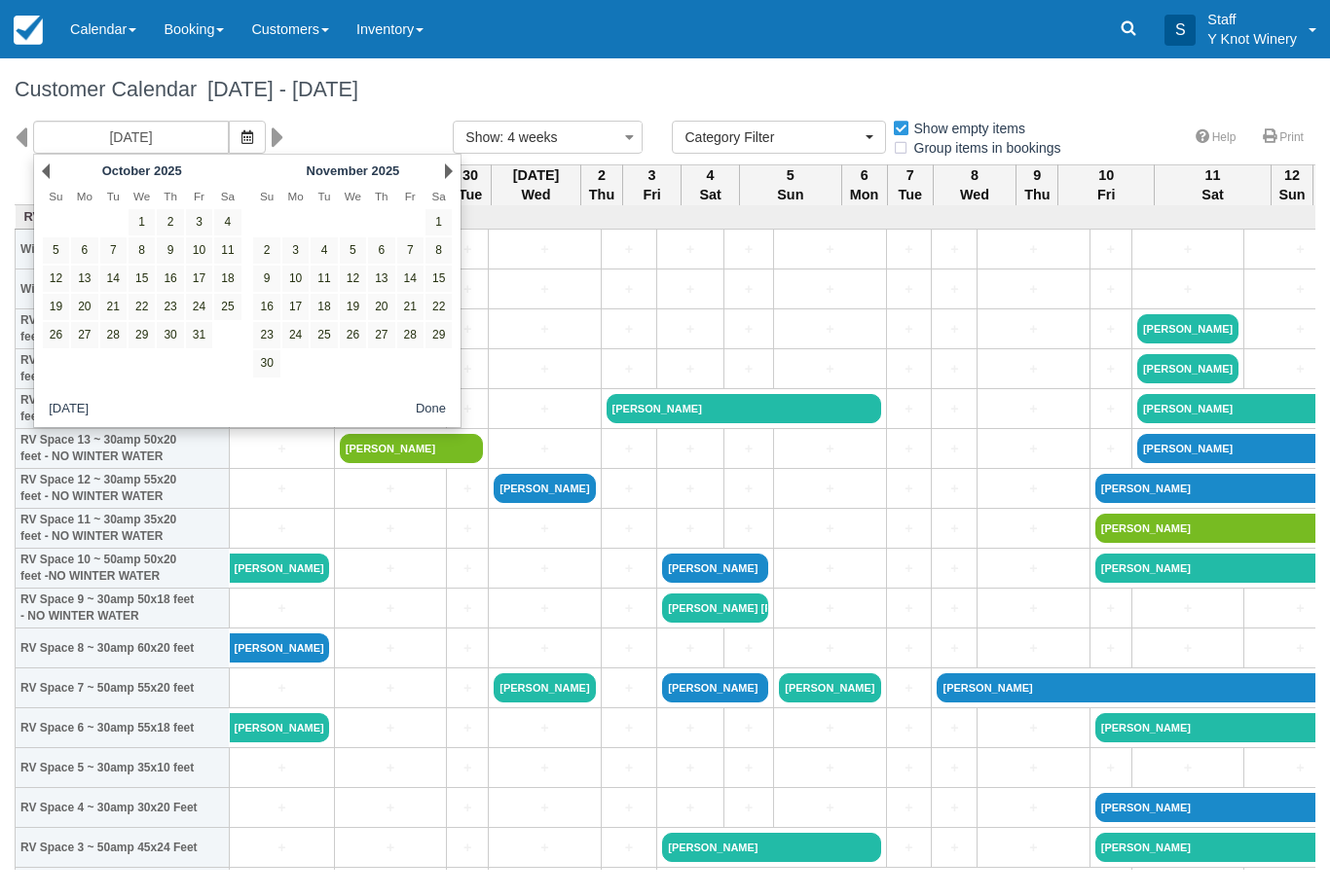
click at [450, 175] on link "Next" at bounding box center [449, 171] width 8 height 16
click at [449, 168] on link "Next" at bounding box center [449, 171] width 8 height 16
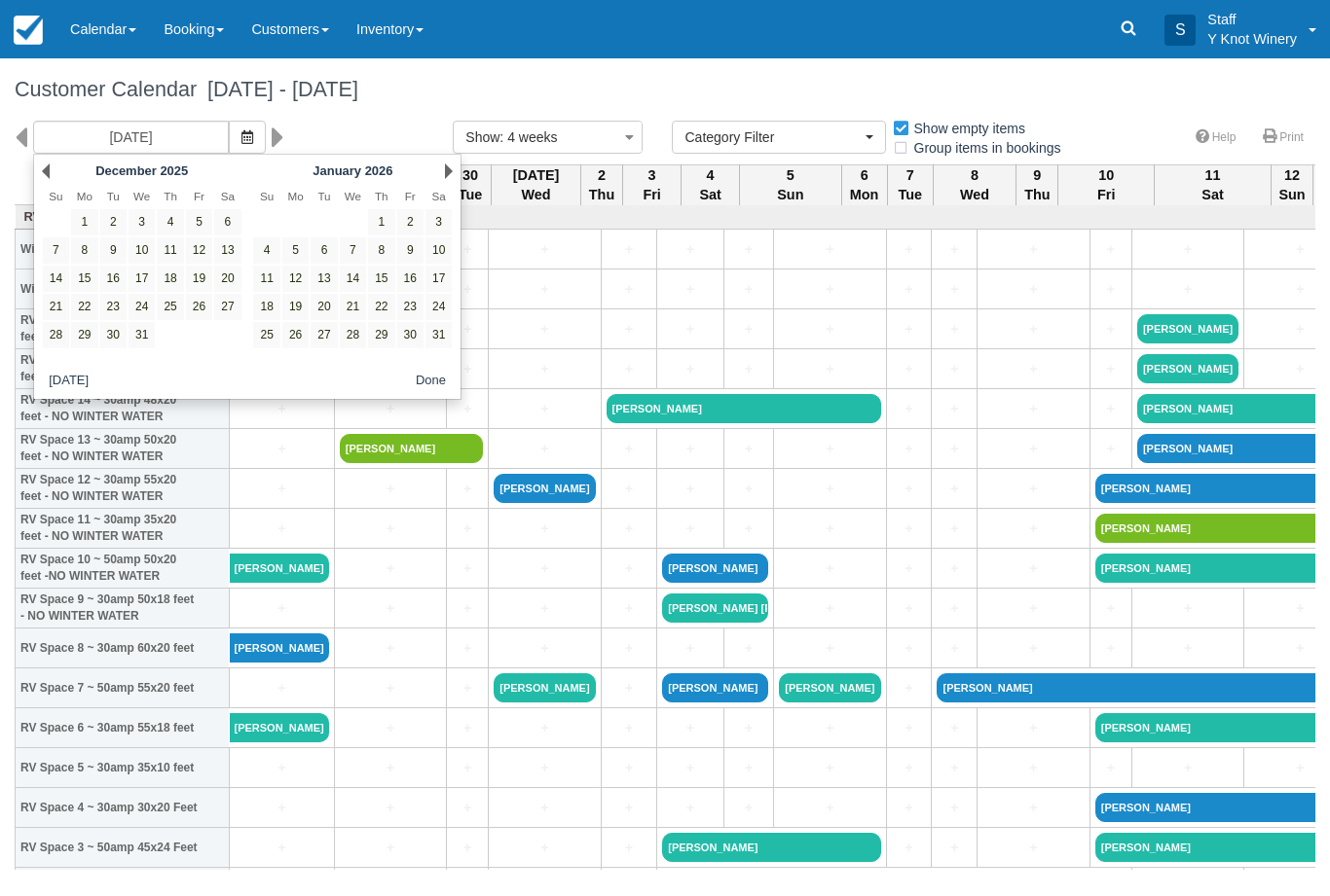
click at [443, 180] on div "Next January 2026" at bounding box center [353, 171] width 211 height 27
click at [447, 178] on link "Next" at bounding box center [449, 171] width 8 height 16
click at [445, 177] on link "Next" at bounding box center [449, 171] width 8 height 16
click at [242, 131] on icon "button" at bounding box center [248, 137] width 12 height 14
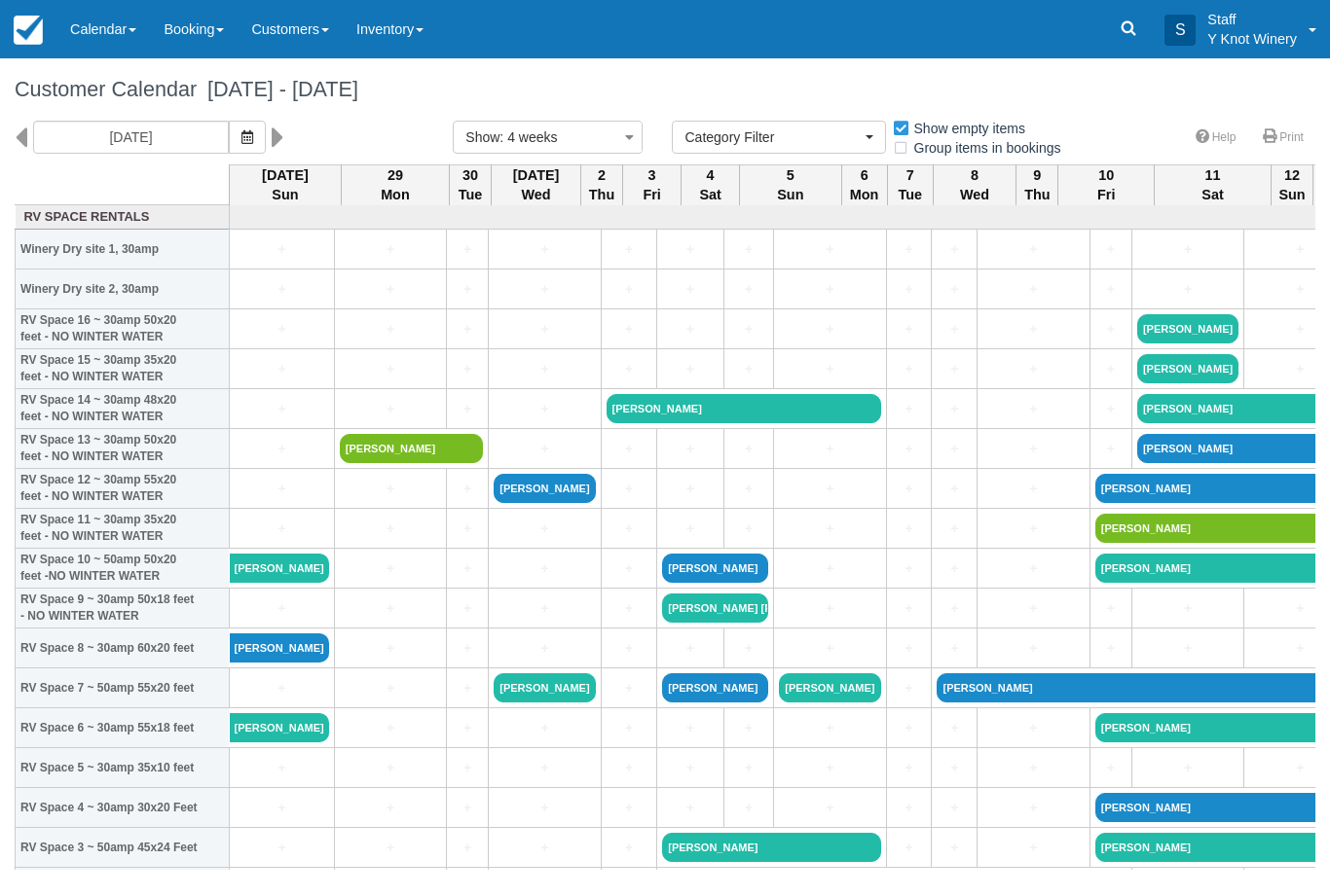
click at [242, 141] on icon "button" at bounding box center [248, 137] width 12 height 14
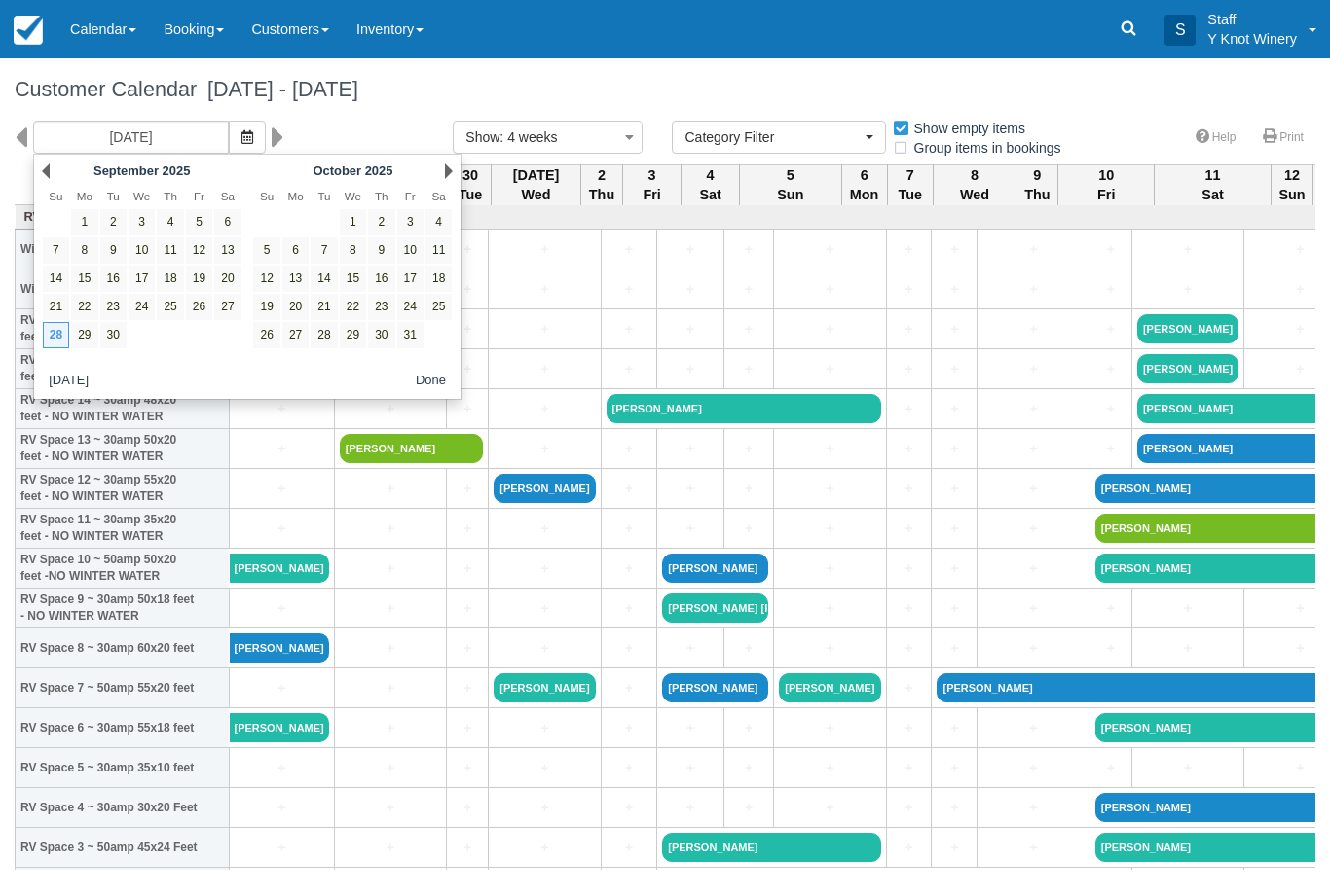
click at [216, 275] on link "20" at bounding box center [227, 279] width 26 height 26
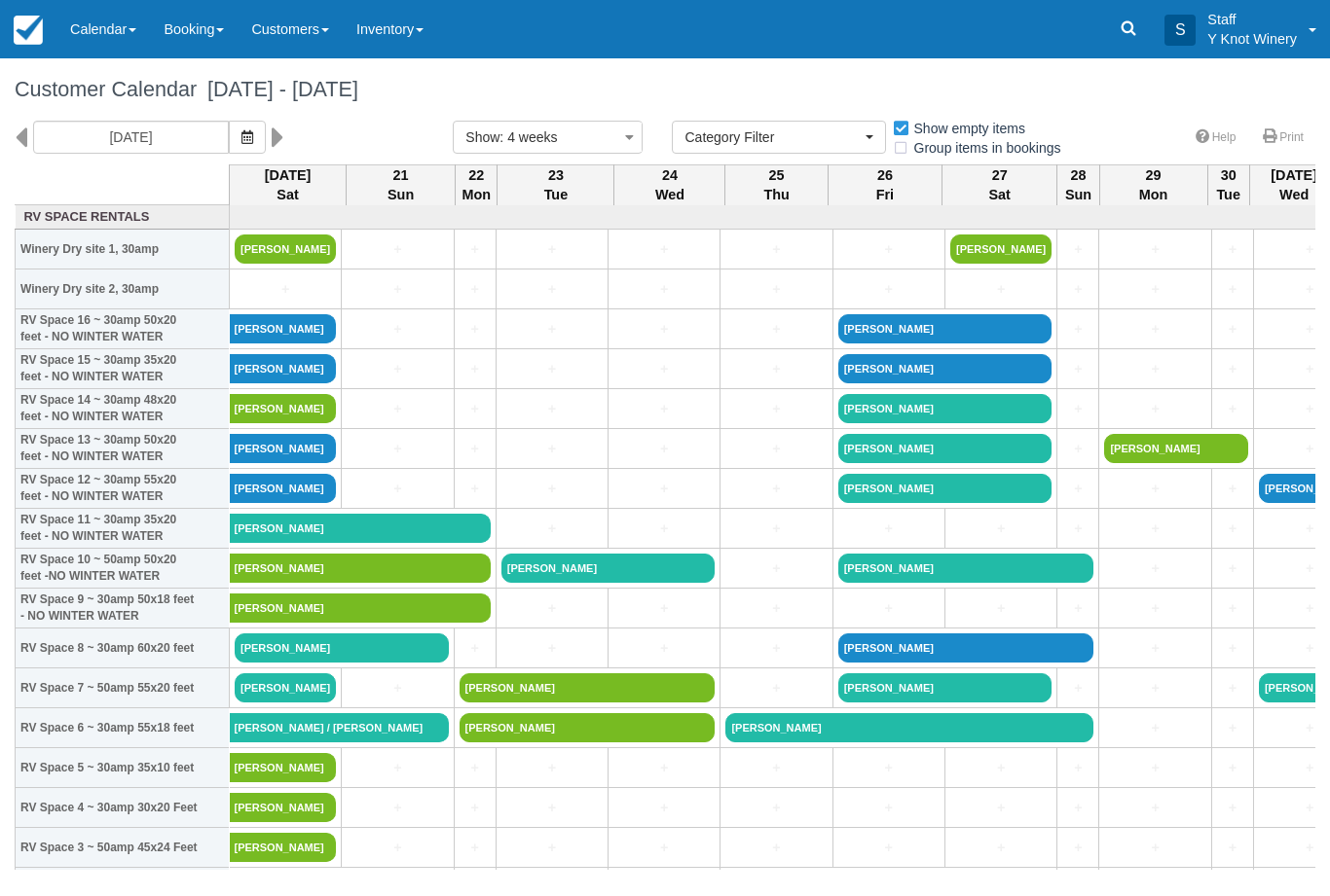
click at [242, 134] on icon "button" at bounding box center [248, 137] width 12 height 14
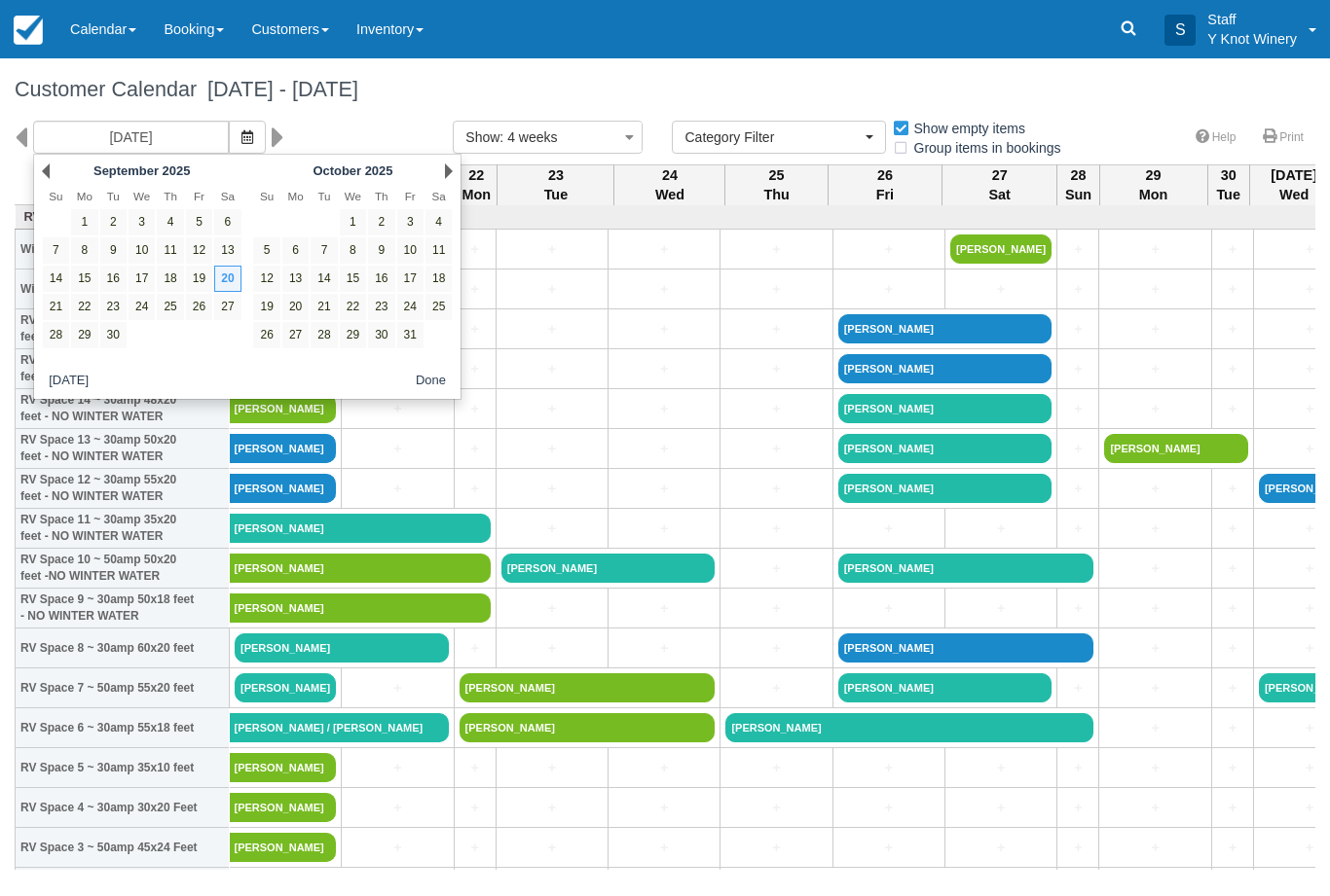
click at [205, 290] on link "19" at bounding box center [199, 279] width 26 height 26
type input "09/19/25"
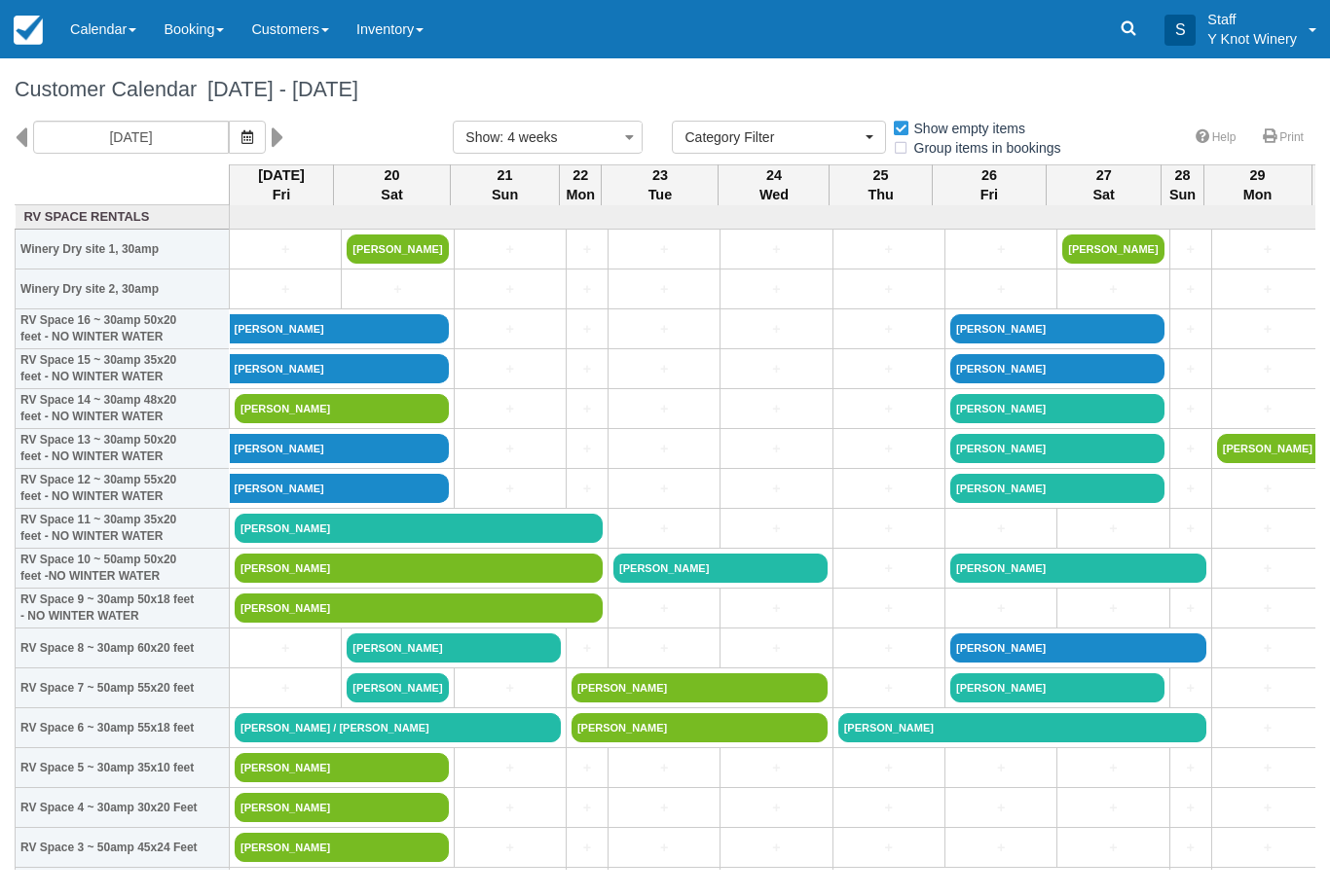
click at [291, 623] on link "Dana Raine" at bounding box center [419, 608] width 368 height 29
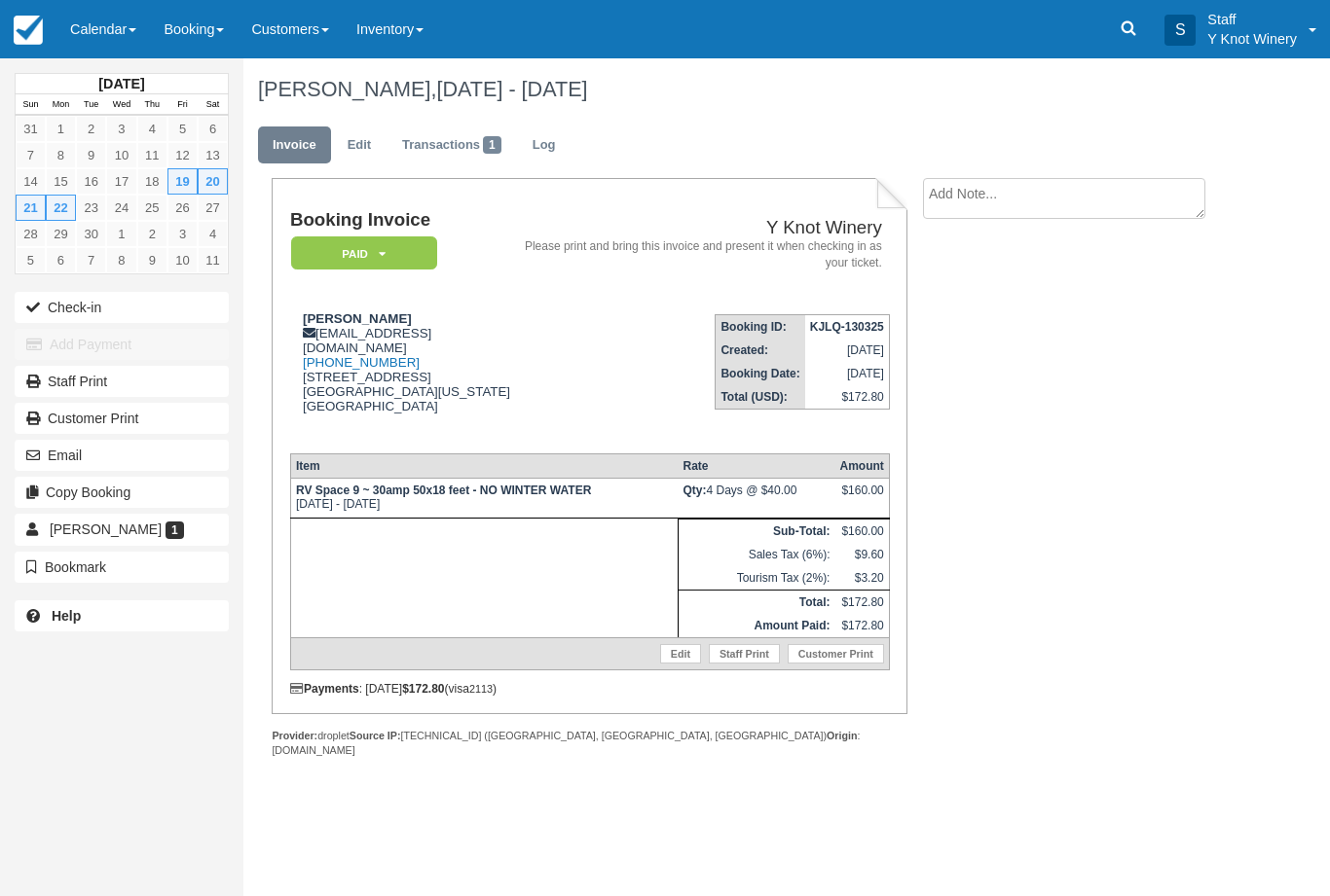
click at [114, 17] on link "Calendar" at bounding box center [103, 29] width 93 height 59
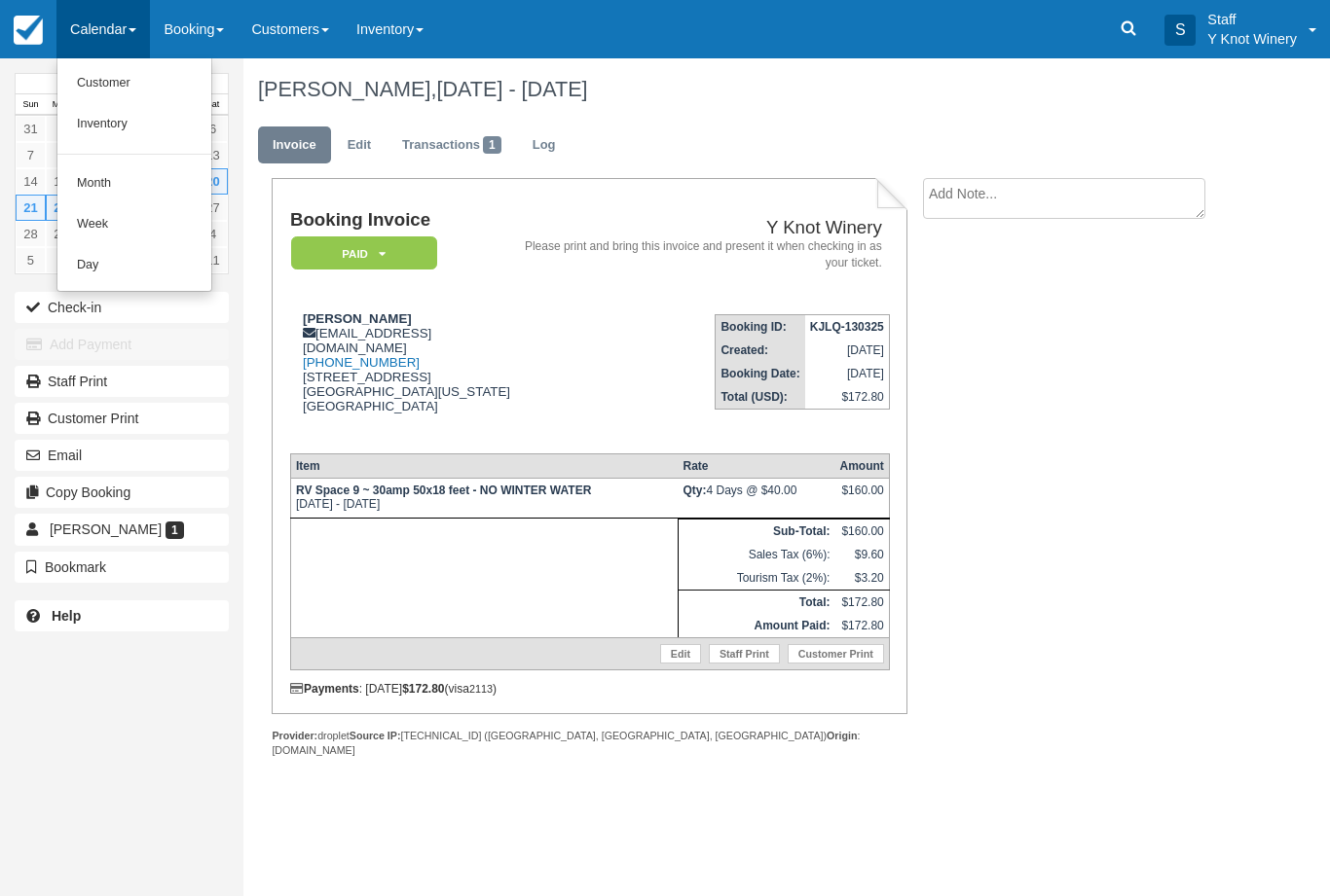
click at [1105, 502] on div at bounding box center [665, 448] width 1330 height 896
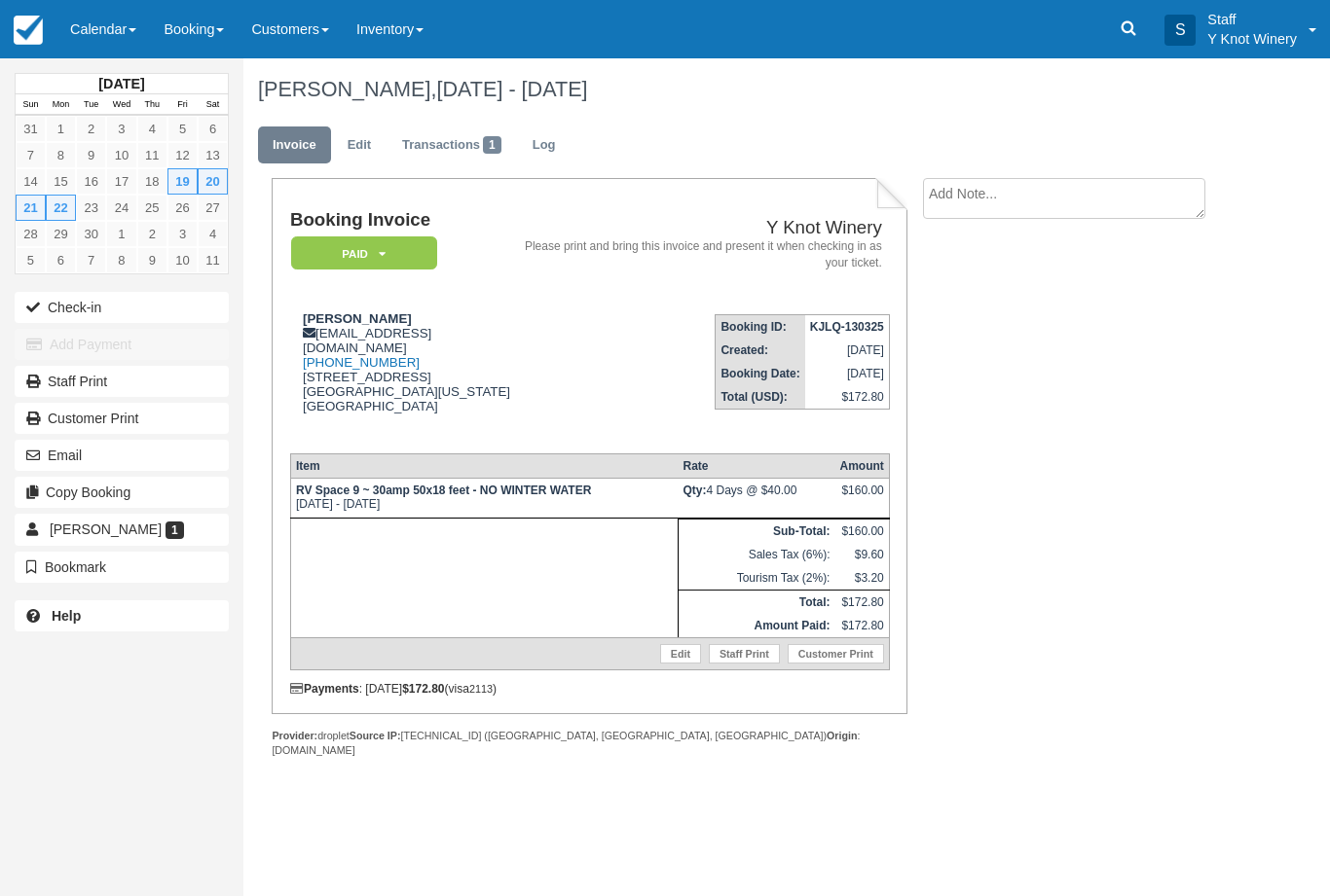
click at [121, 20] on link "Calendar" at bounding box center [103, 29] width 93 height 59
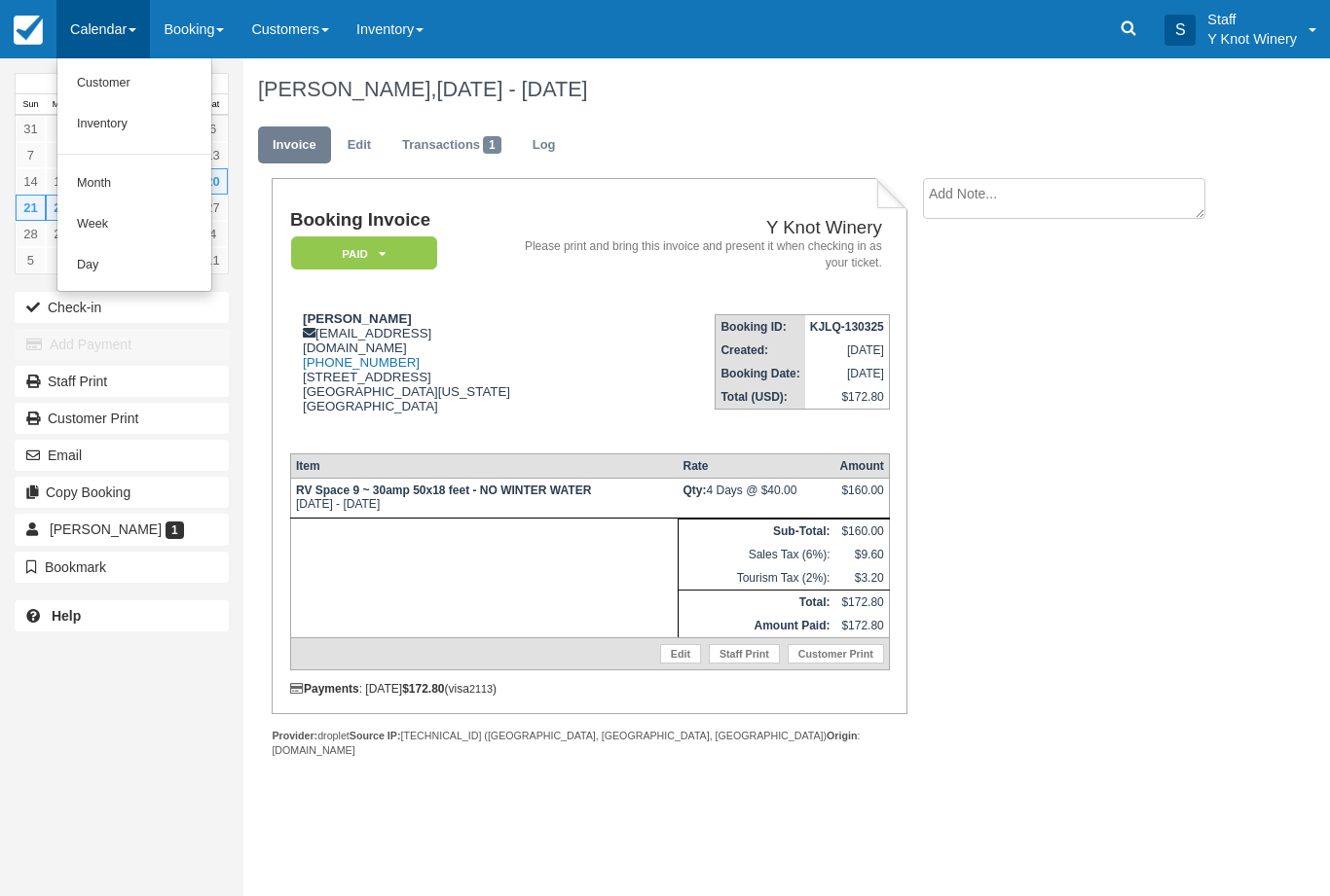
click at [136, 94] on link "Customer" at bounding box center [134, 84] width 154 height 41
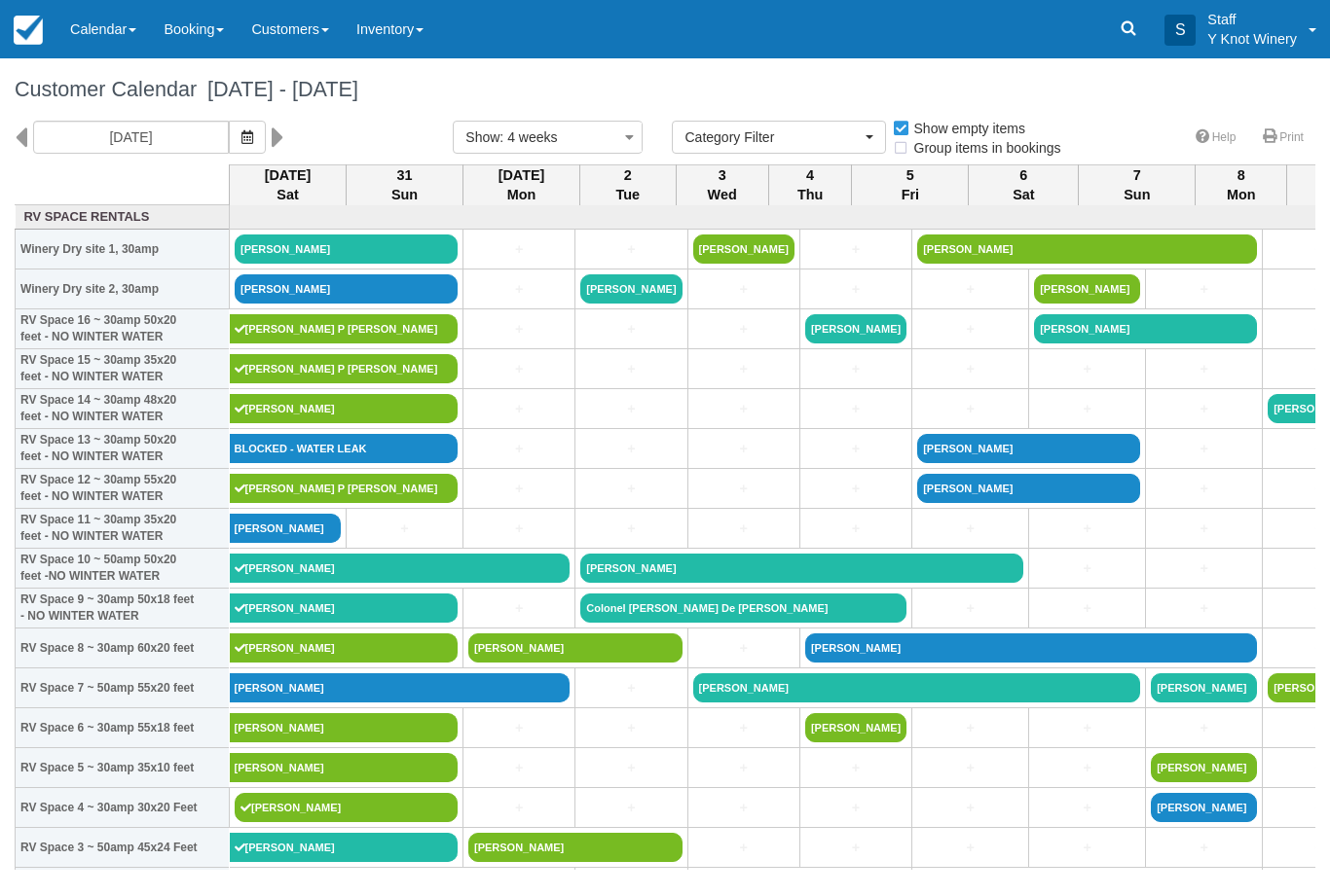
select select
click at [229, 130] on button "button" at bounding box center [248, 137] width 37 height 33
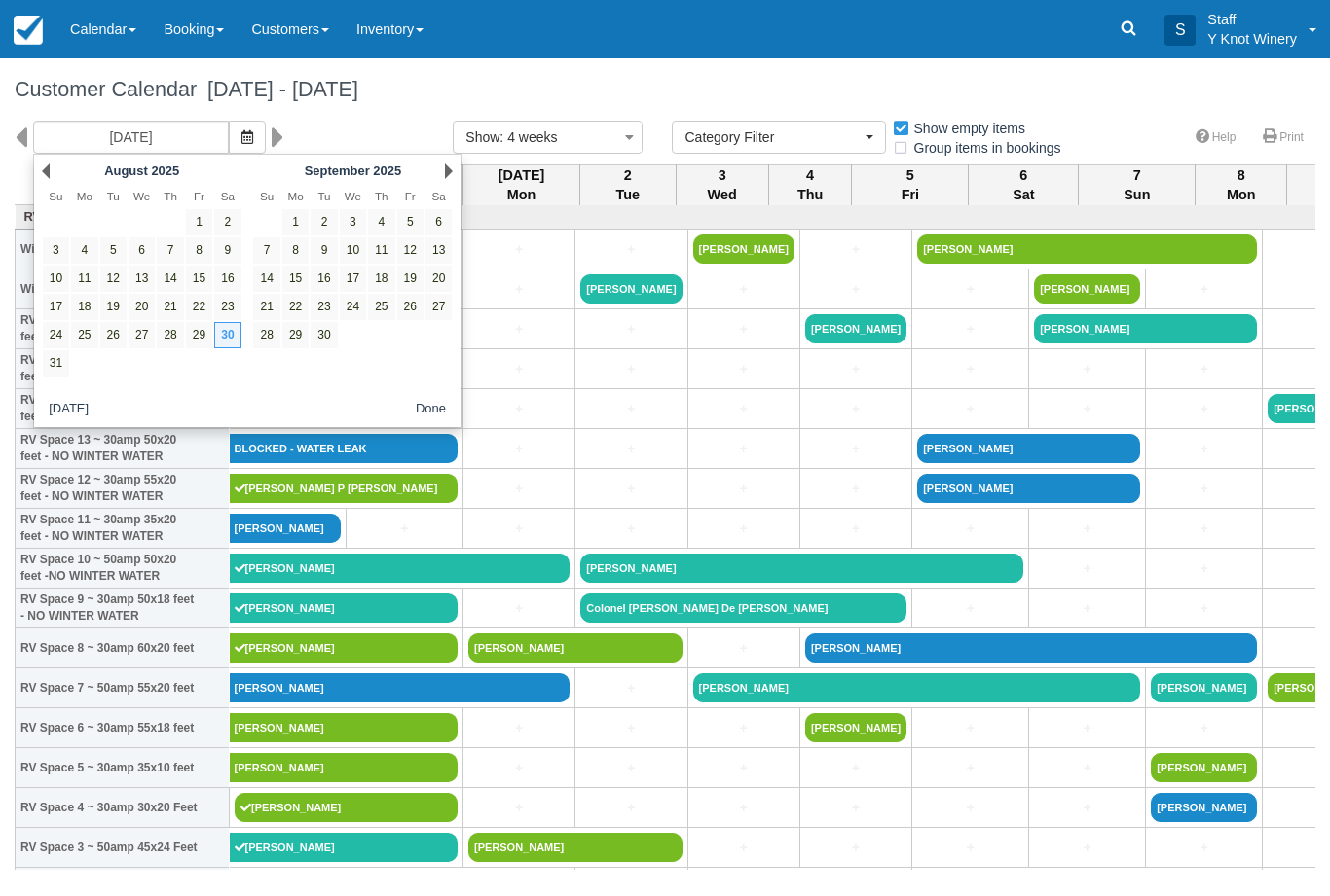
click at [420, 284] on link "19" at bounding box center [410, 279] width 26 height 26
type input "09/19/25"
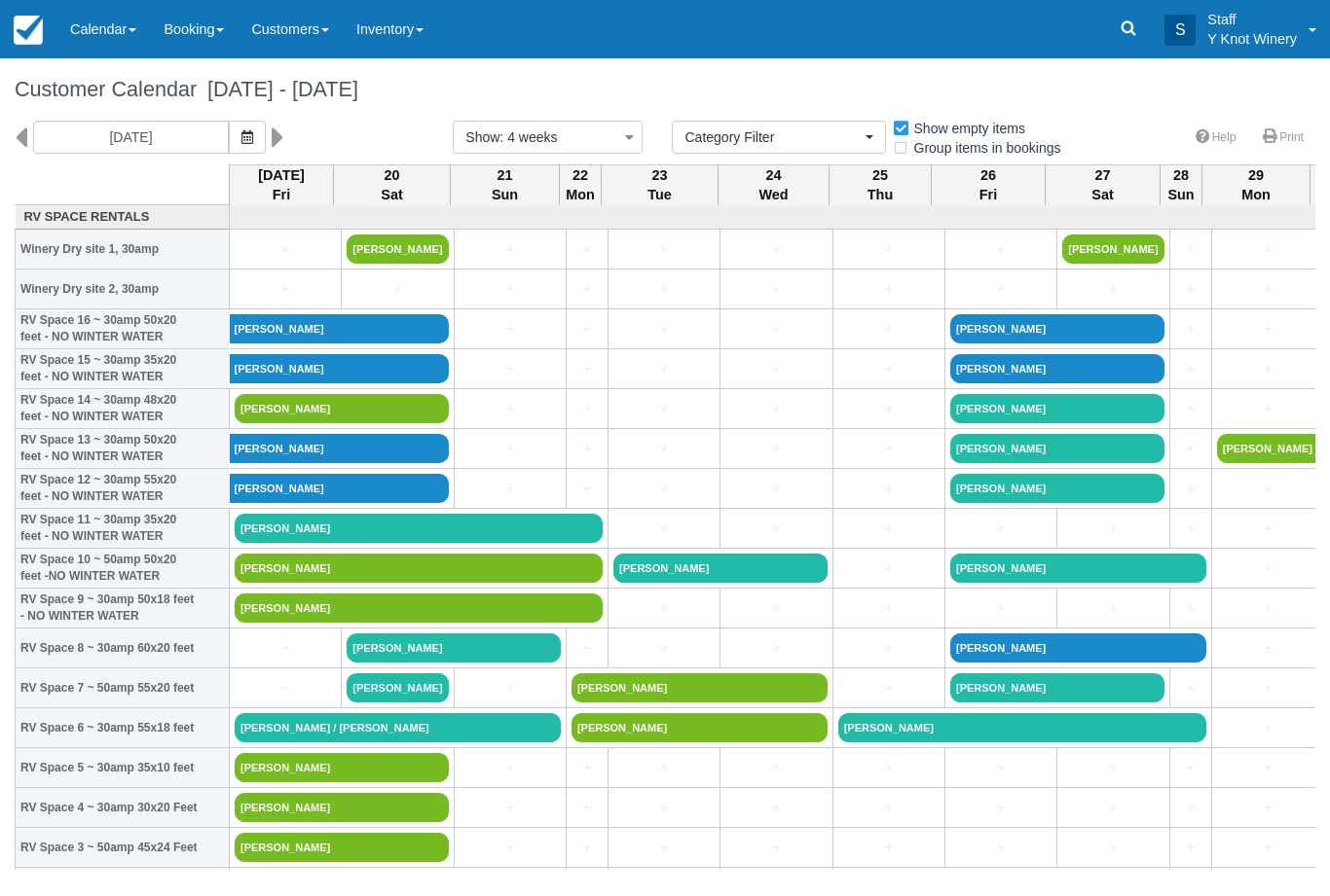
select select
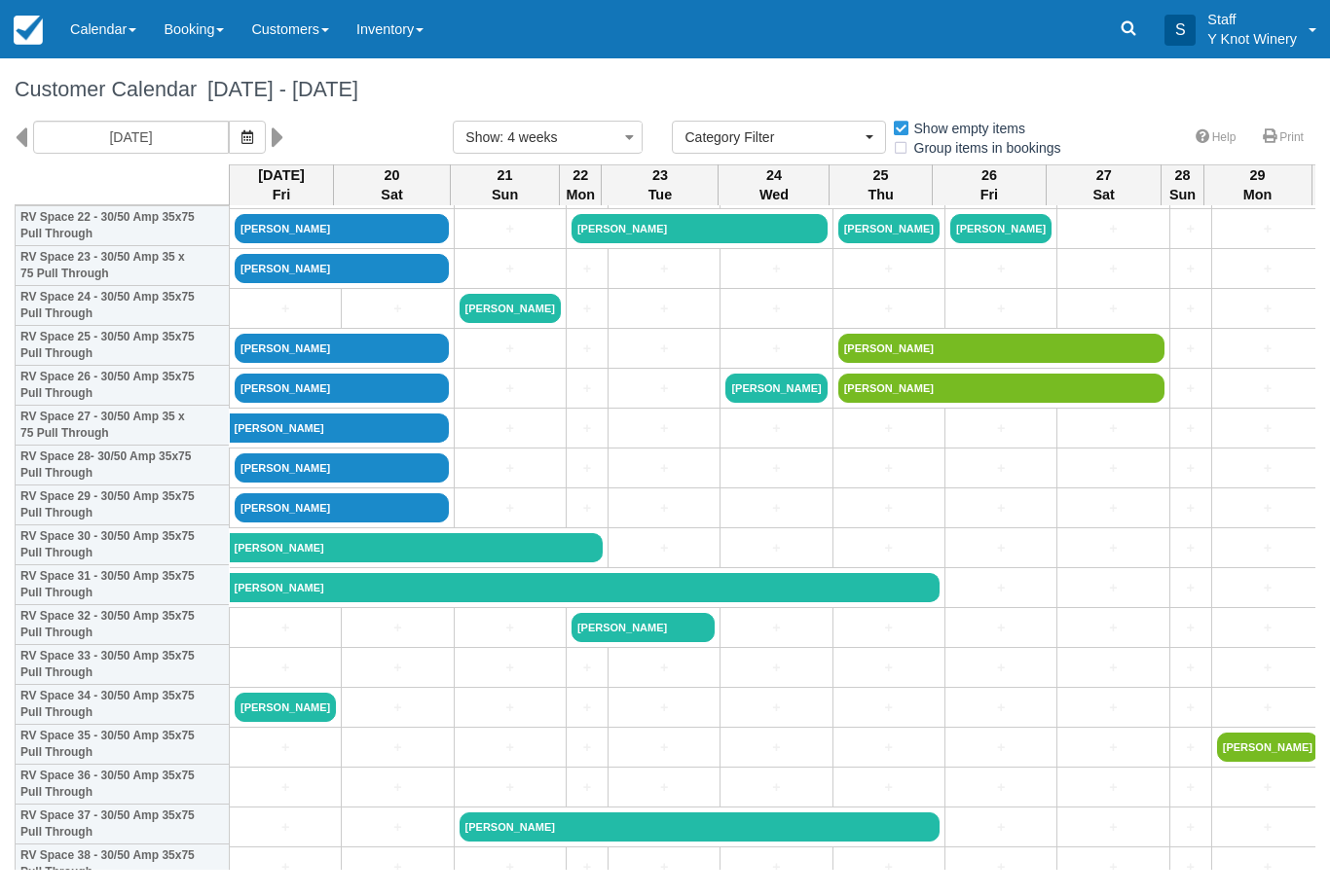
scroll to position [944, 0]
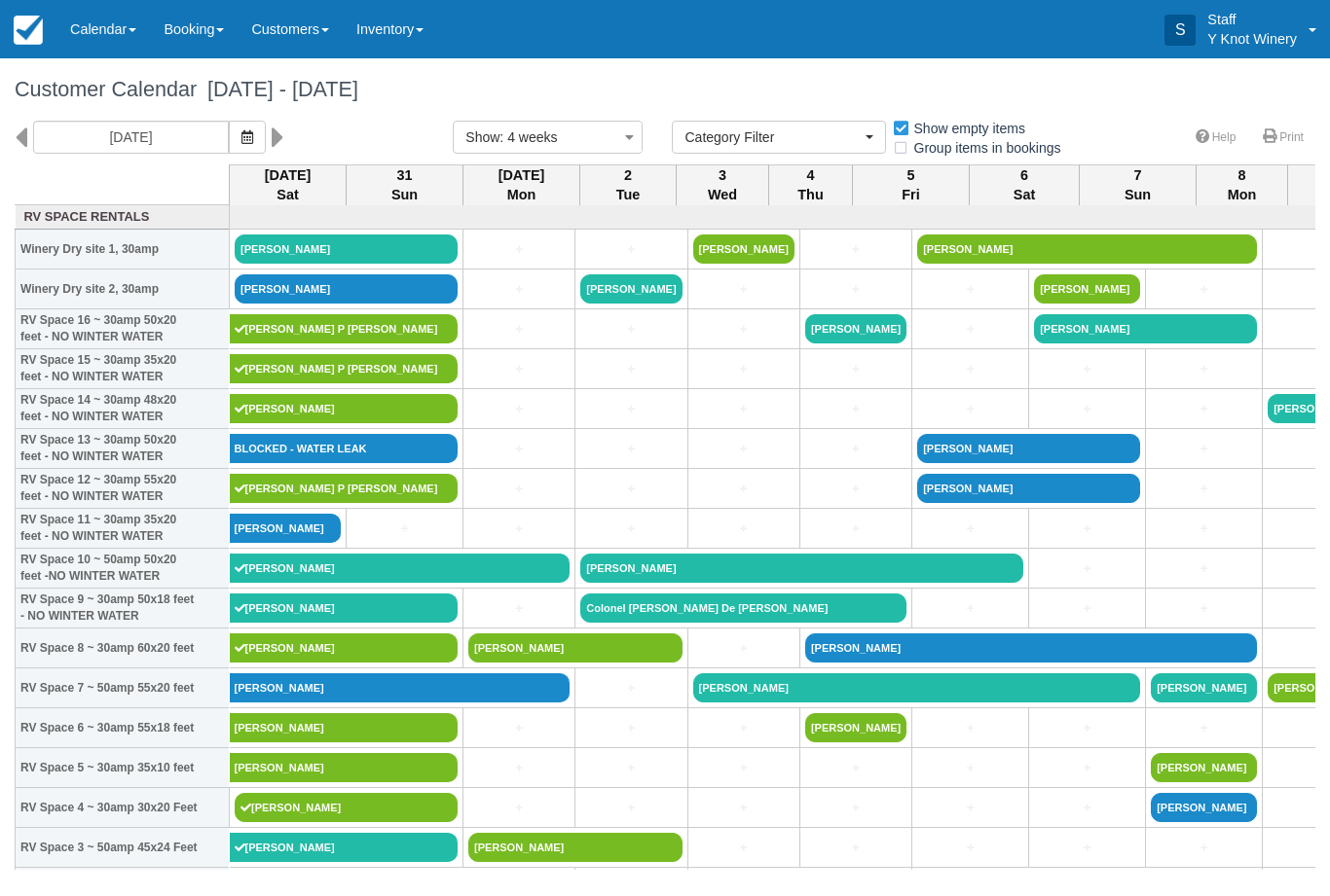
select select
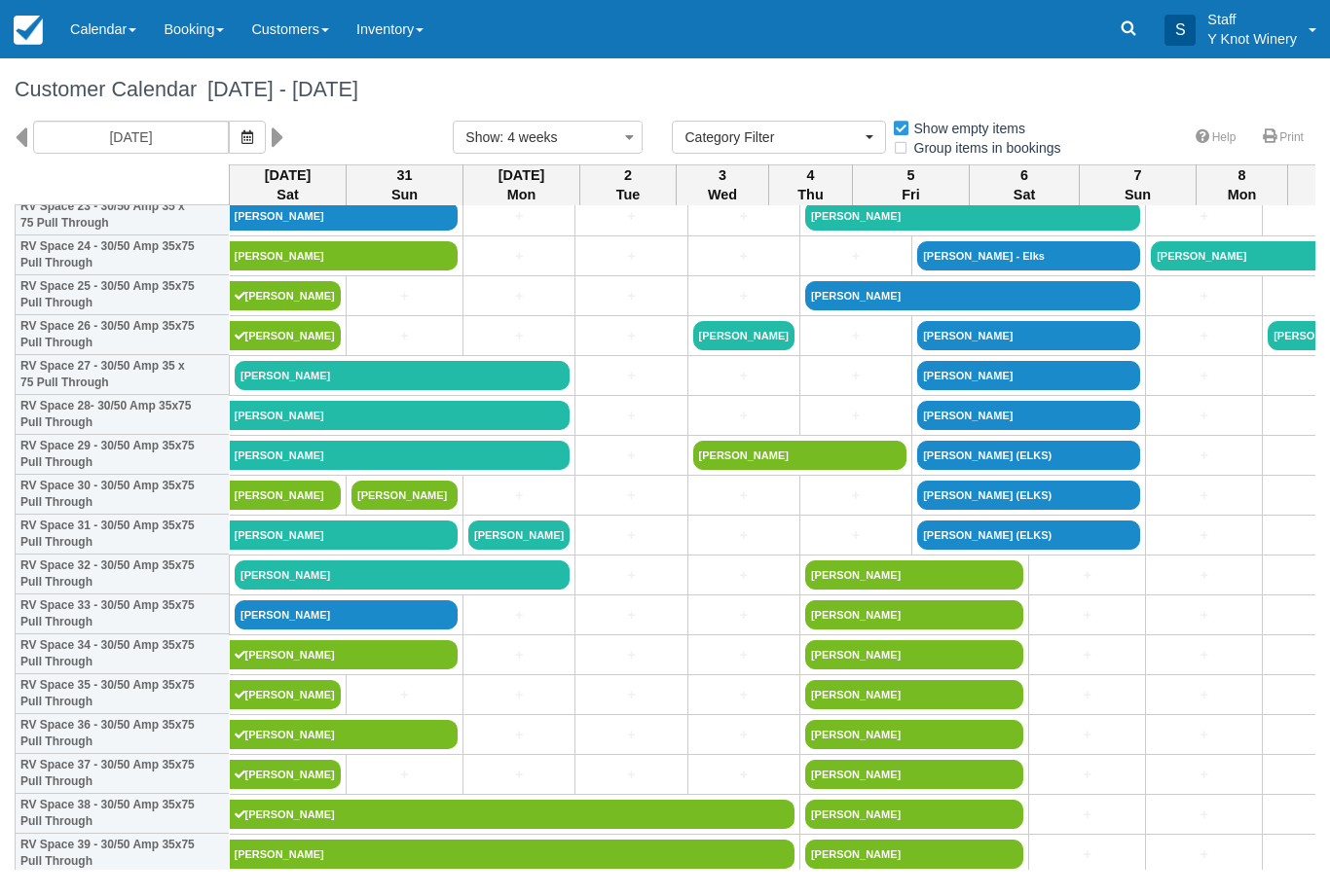
scroll to position [993, 0]
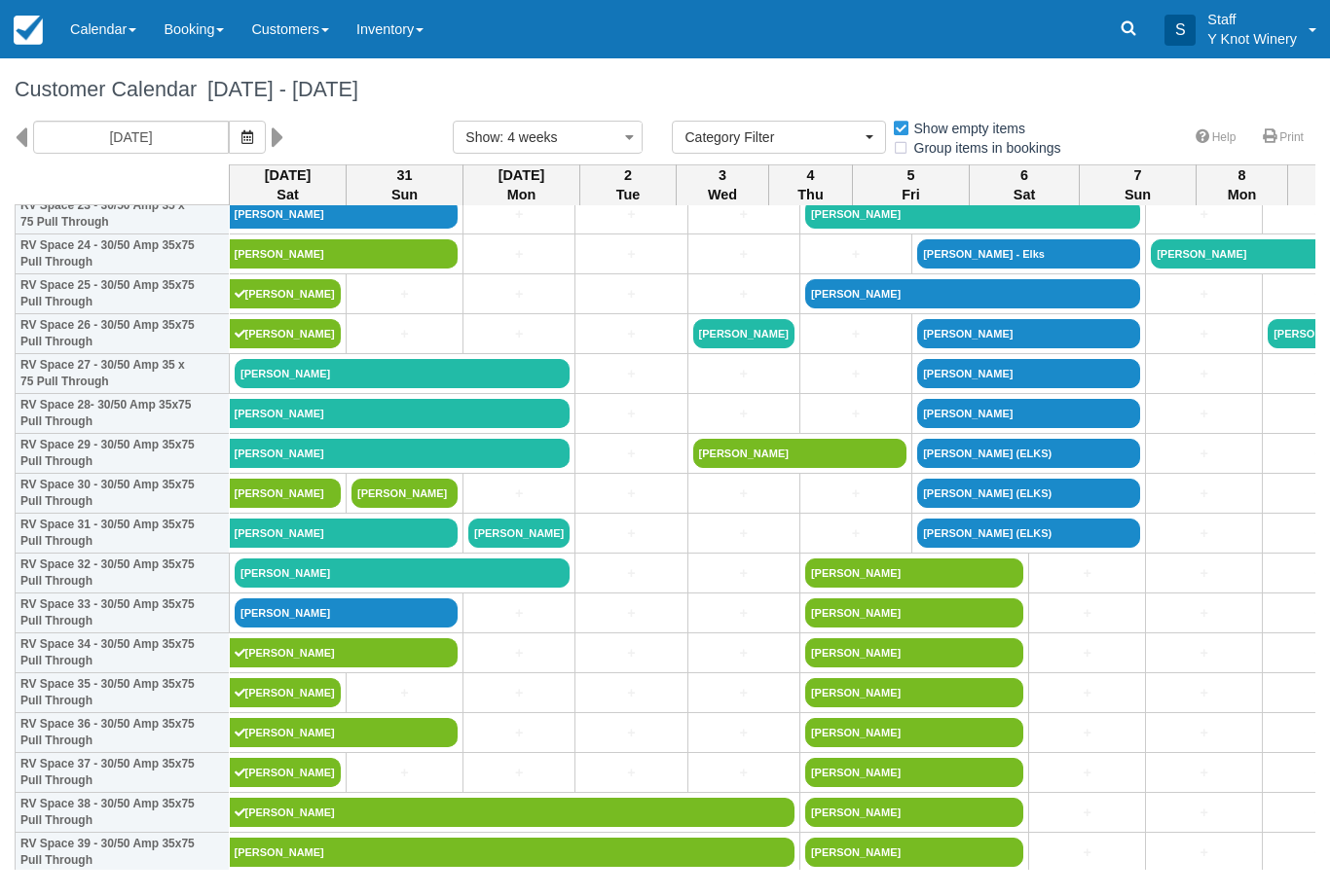
click at [272, 588] on link "[PERSON_NAME]" at bounding box center [402, 573] width 335 height 29
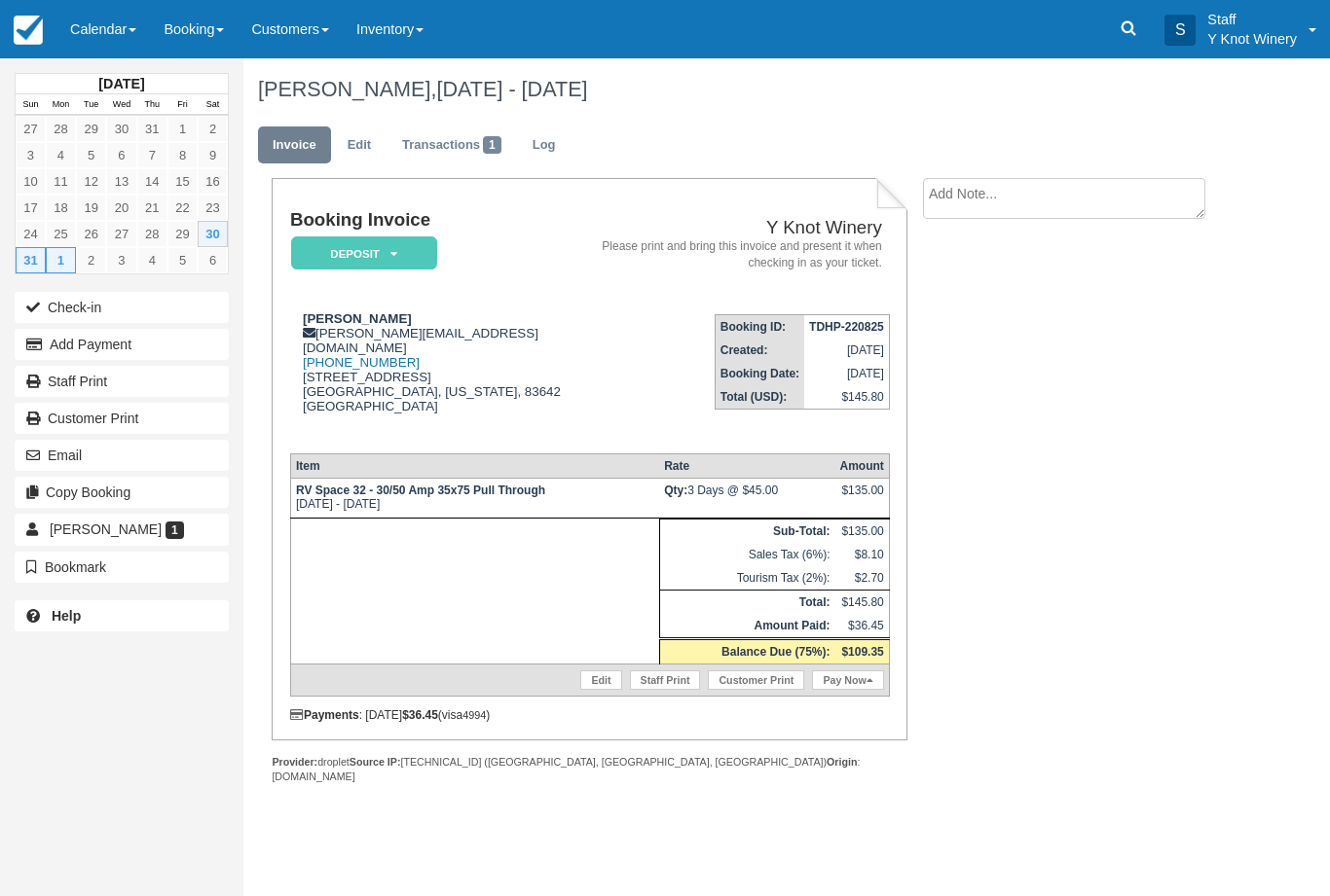
click at [362, 143] on link "Edit" at bounding box center [359, 145] width 53 height 38
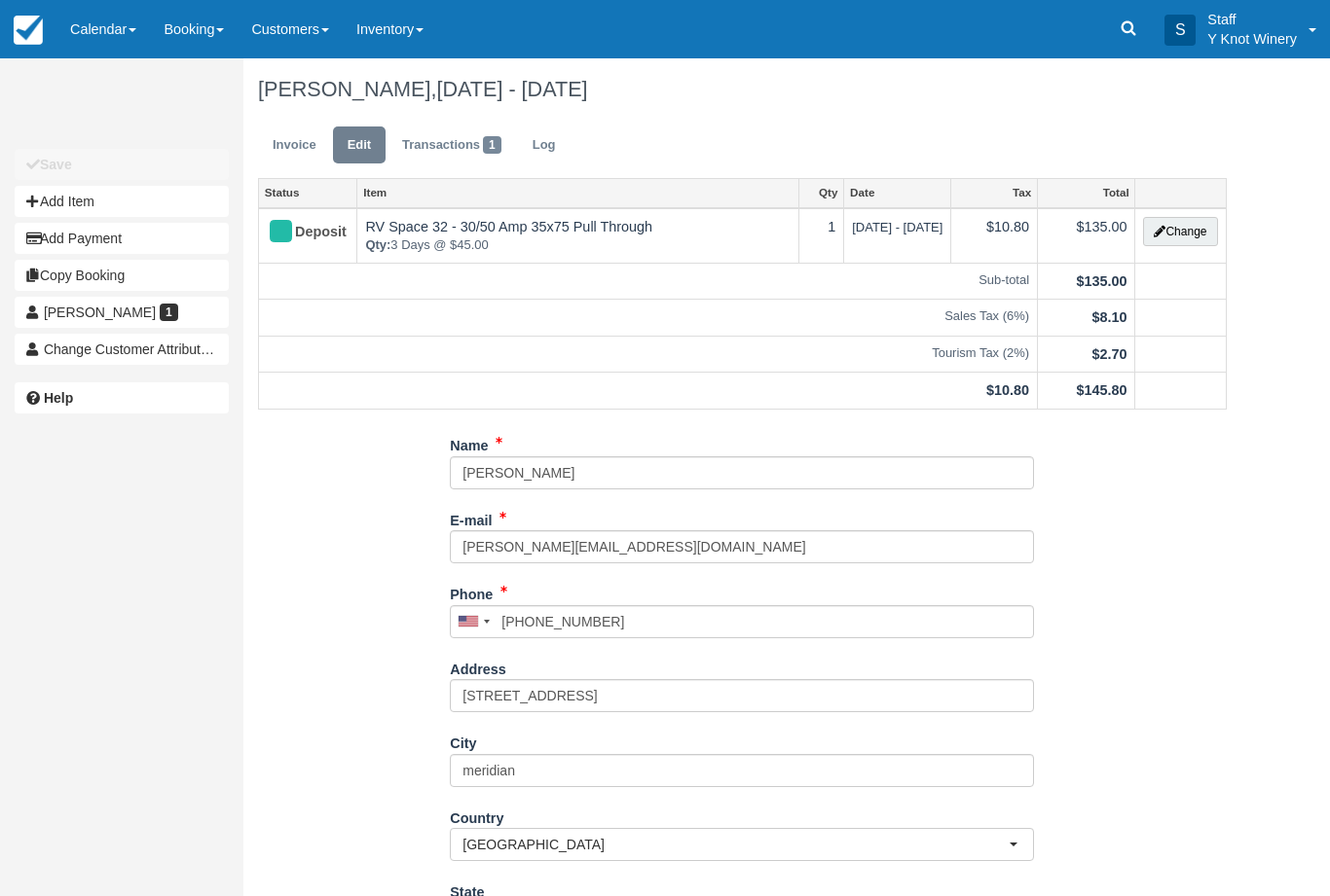
click at [1189, 218] on button "Change" at bounding box center [1180, 232] width 74 height 29
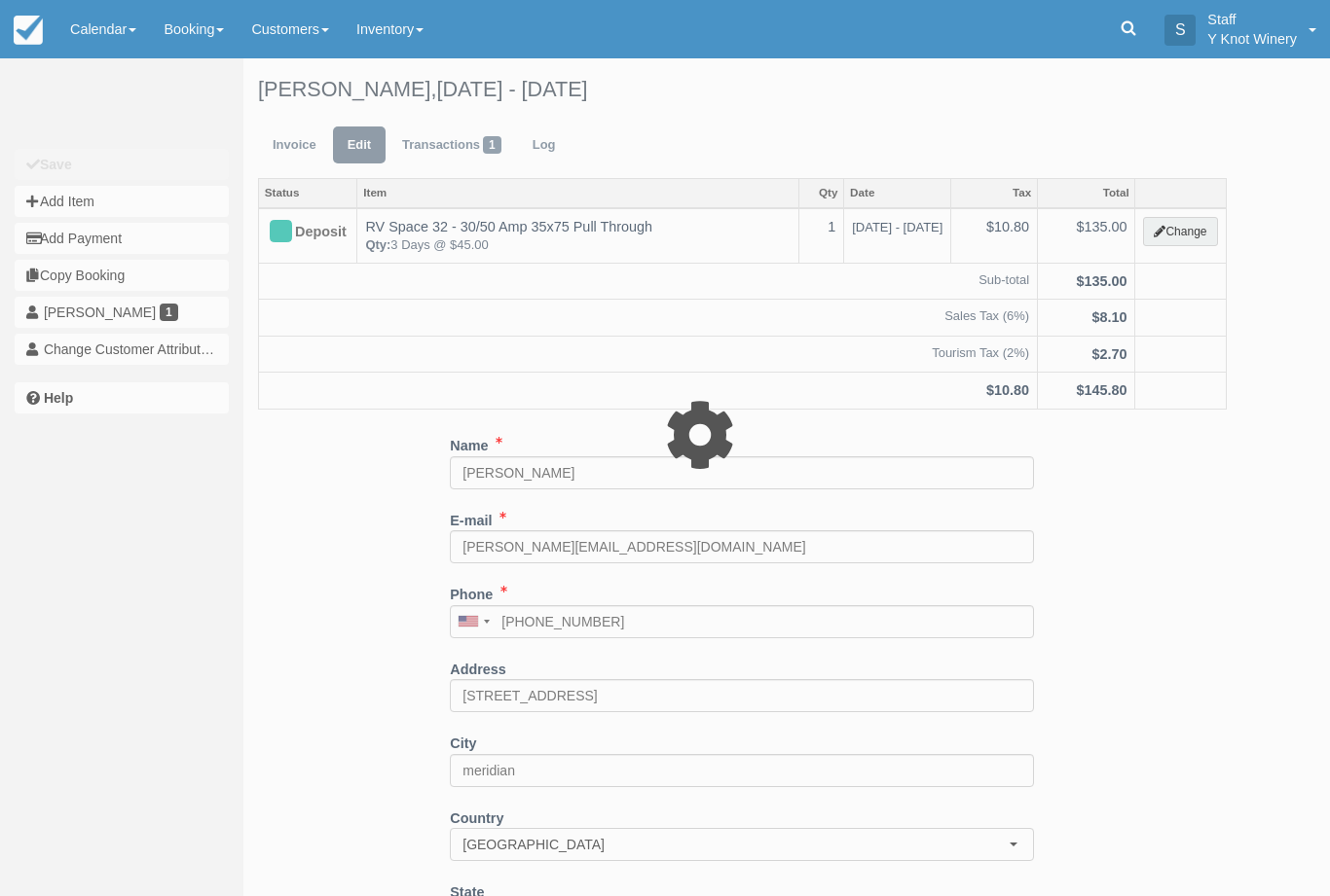
type input "135.00"
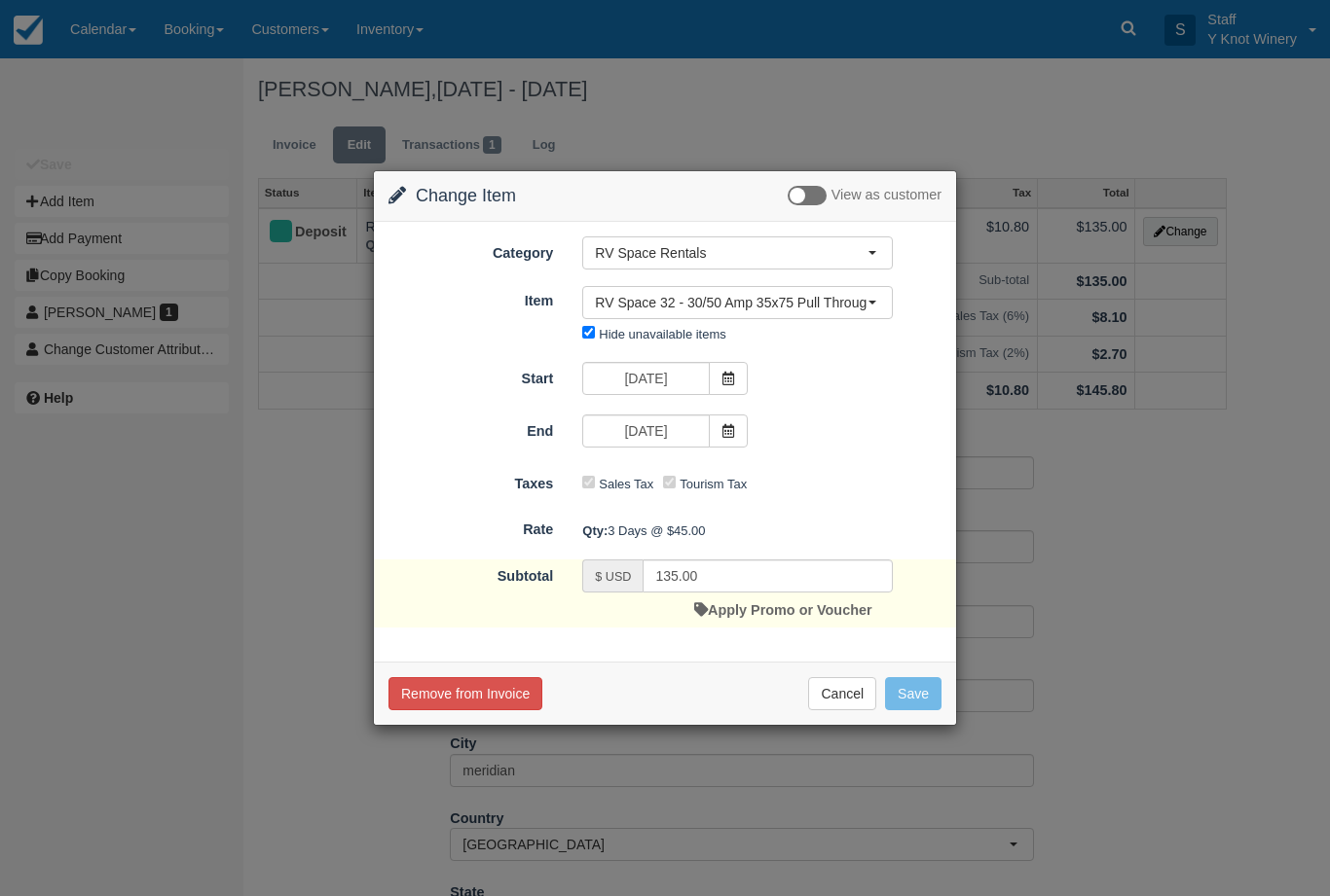
click at [733, 438] on icon at bounding box center [728, 431] width 14 height 14
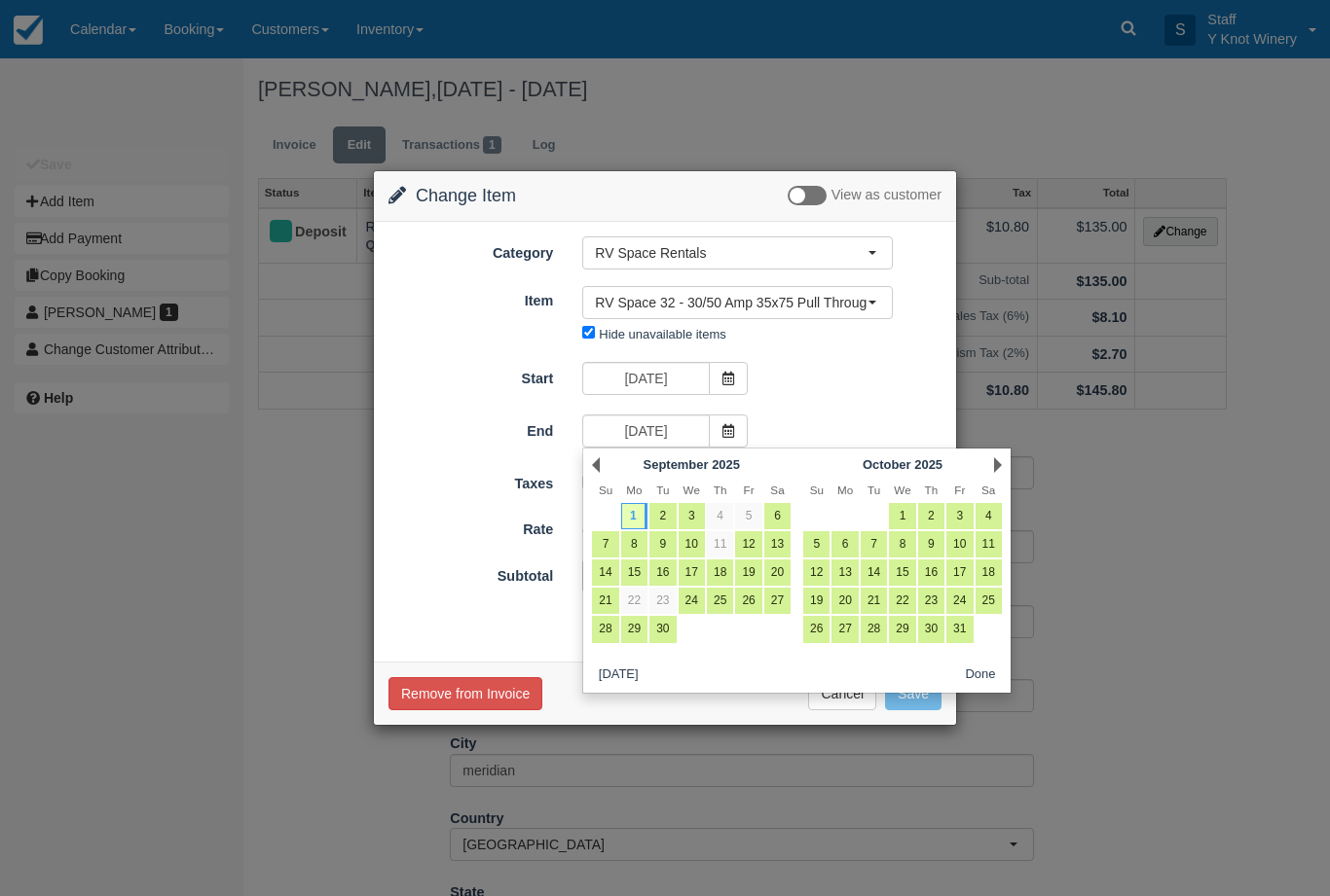
click at [596, 470] on link "Prev" at bounding box center [596, 466] width 8 height 16
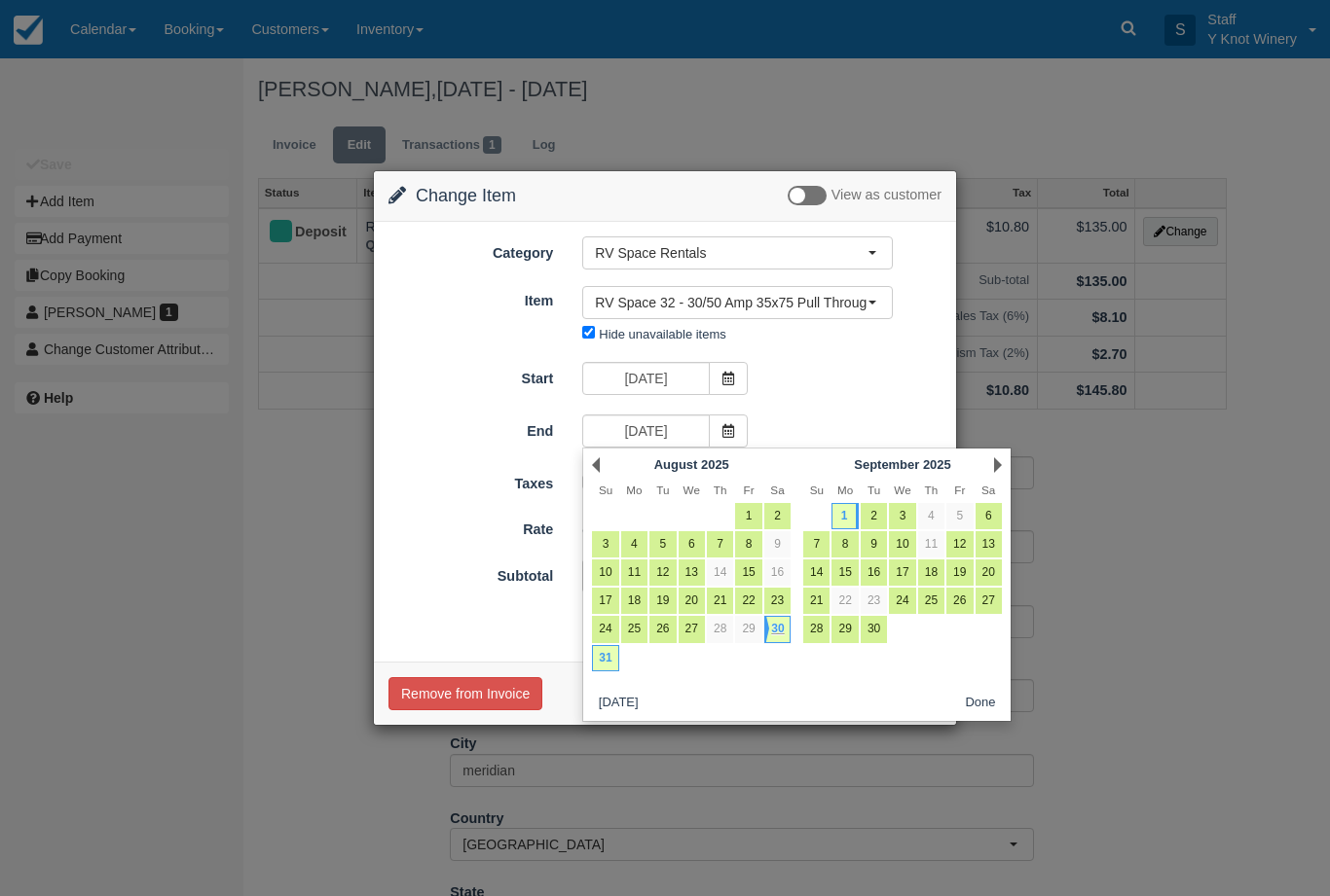
click at [614, 666] on link "31" at bounding box center [605, 658] width 26 height 26
type input "08/31/25"
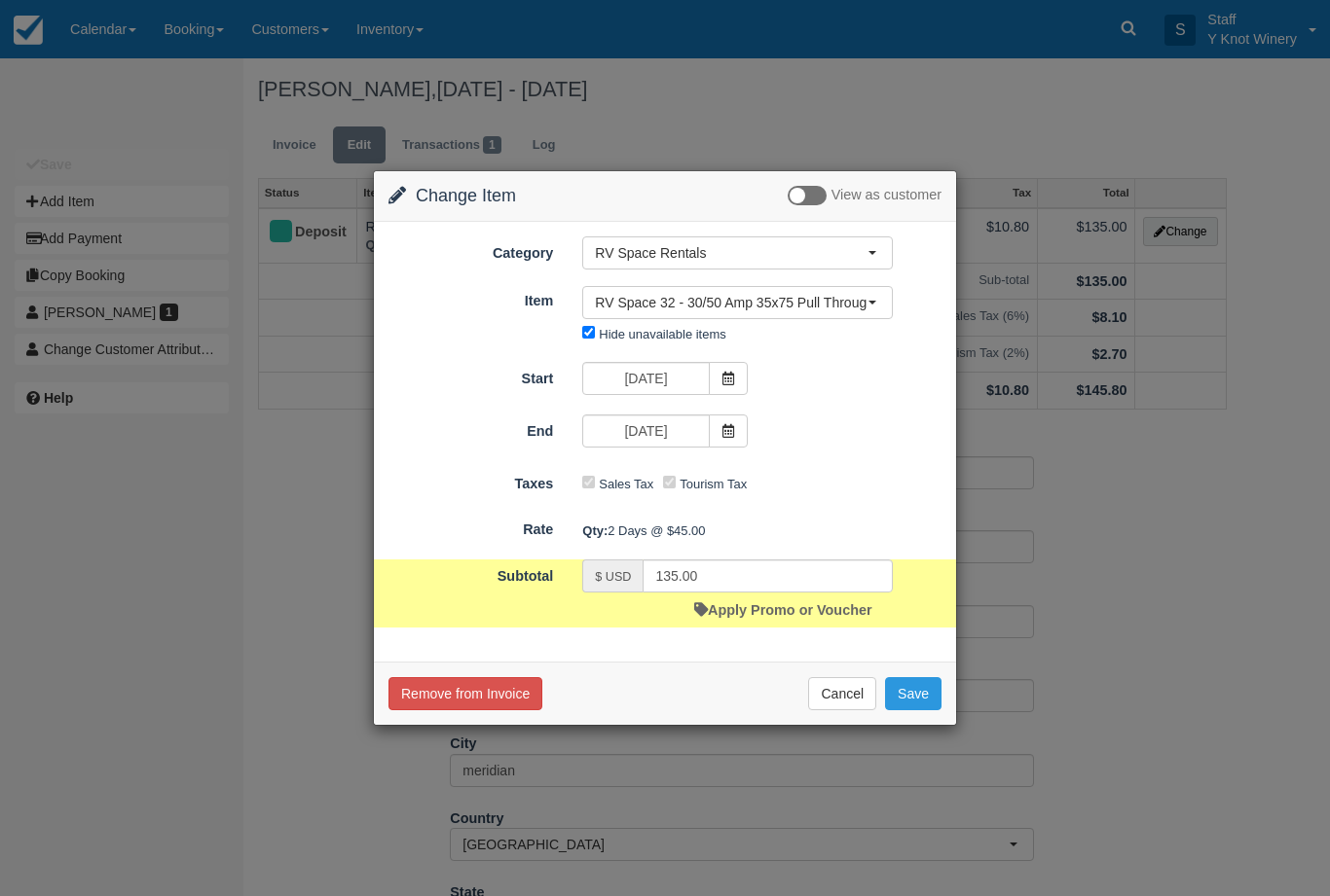
type input "90.00"
click at [919, 697] on button "Save" at bounding box center [913, 694] width 57 height 33
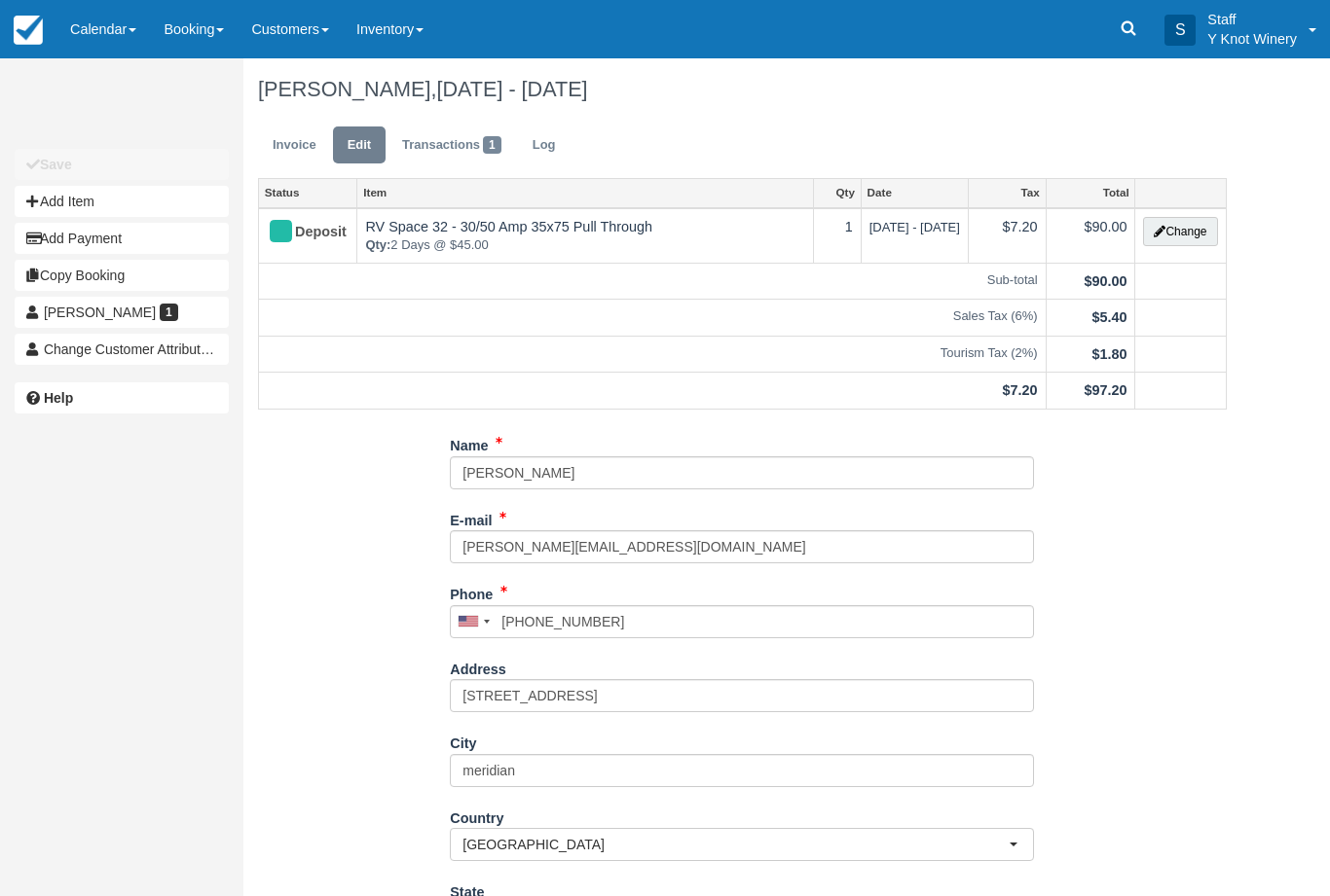
click at [115, 19] on link "Calendar" at bounding box center [103, 29] width 93 height 59
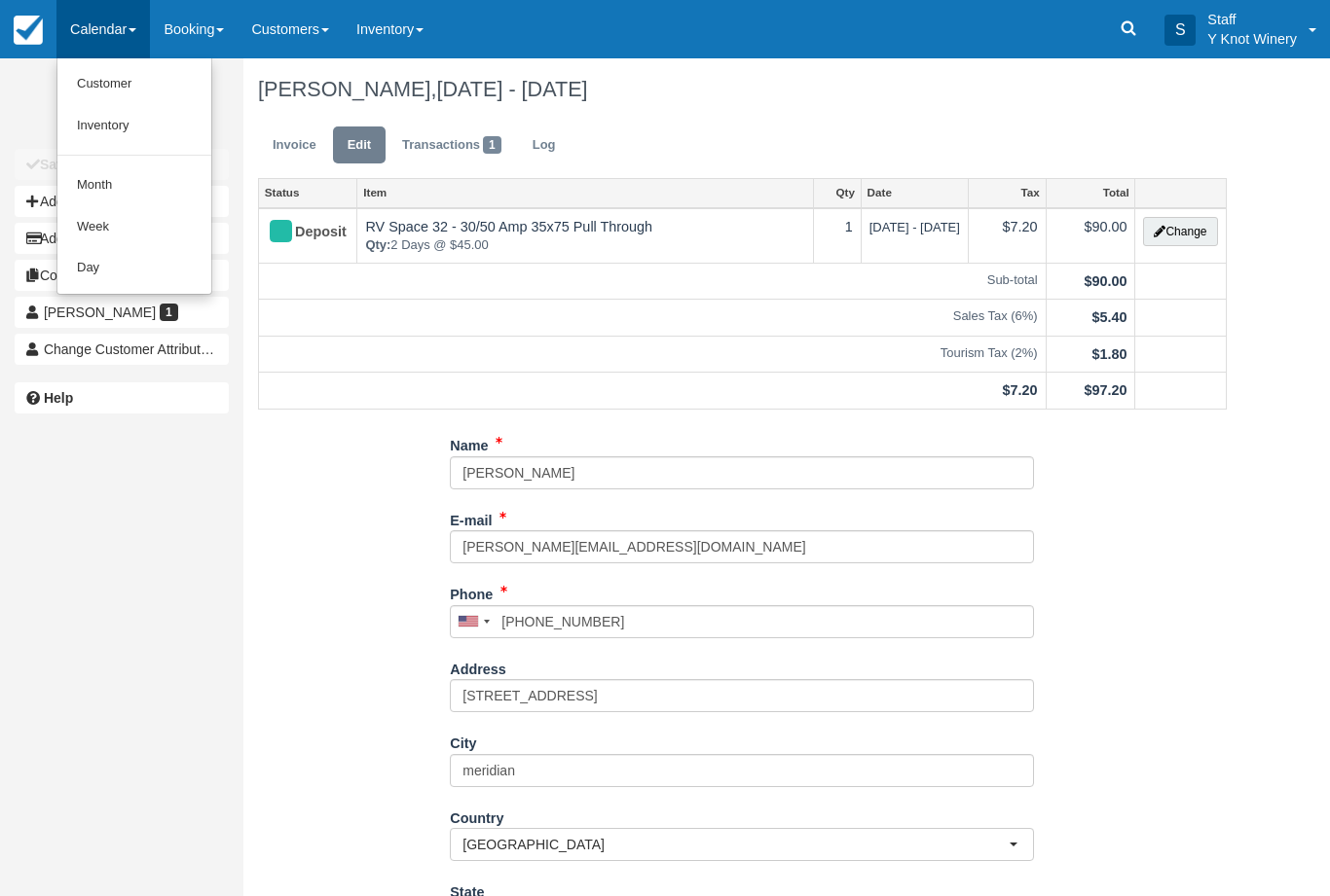
click at [145, 79] on link "Customer" at bounding box center [134, 84] width 154 height 42
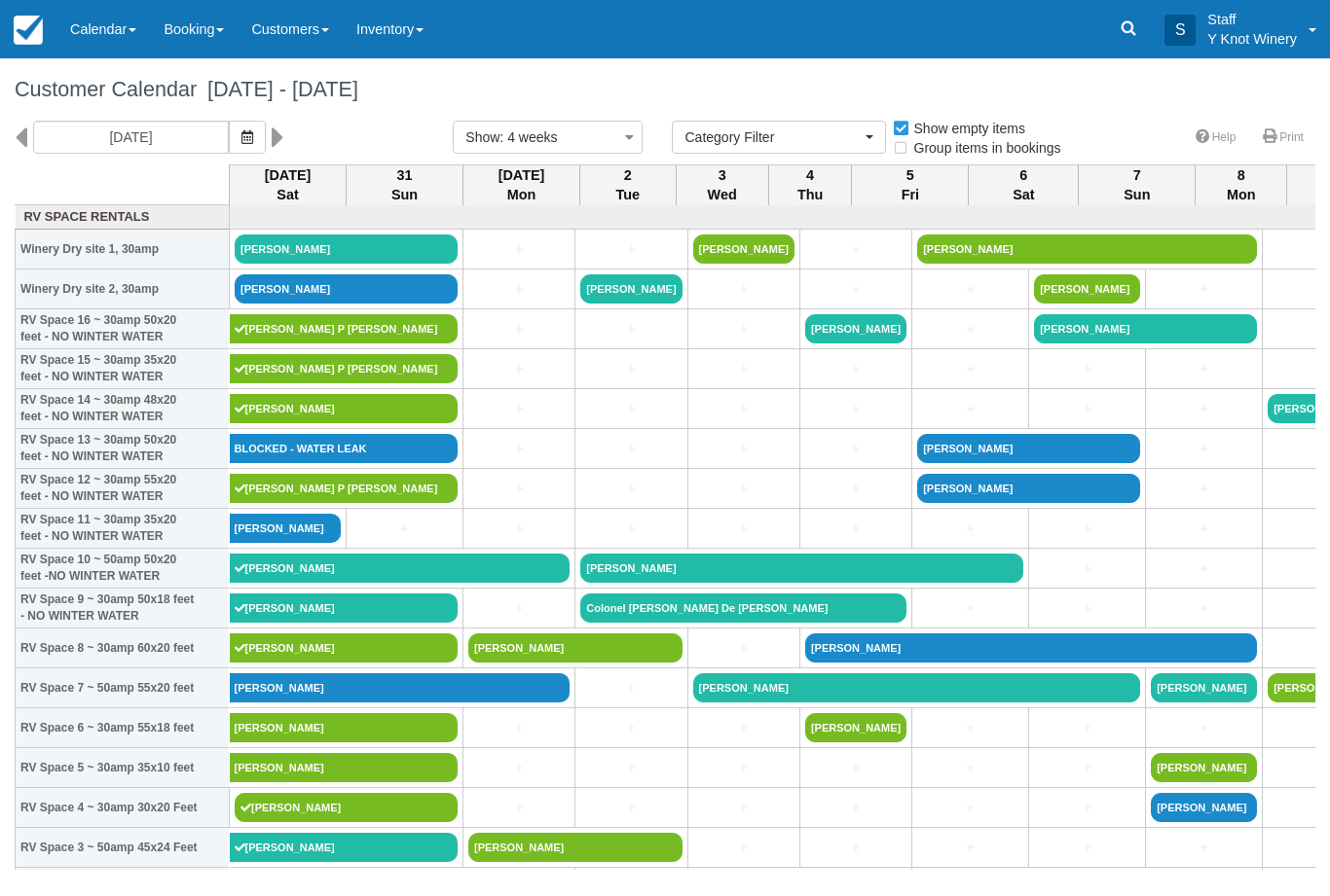
select select
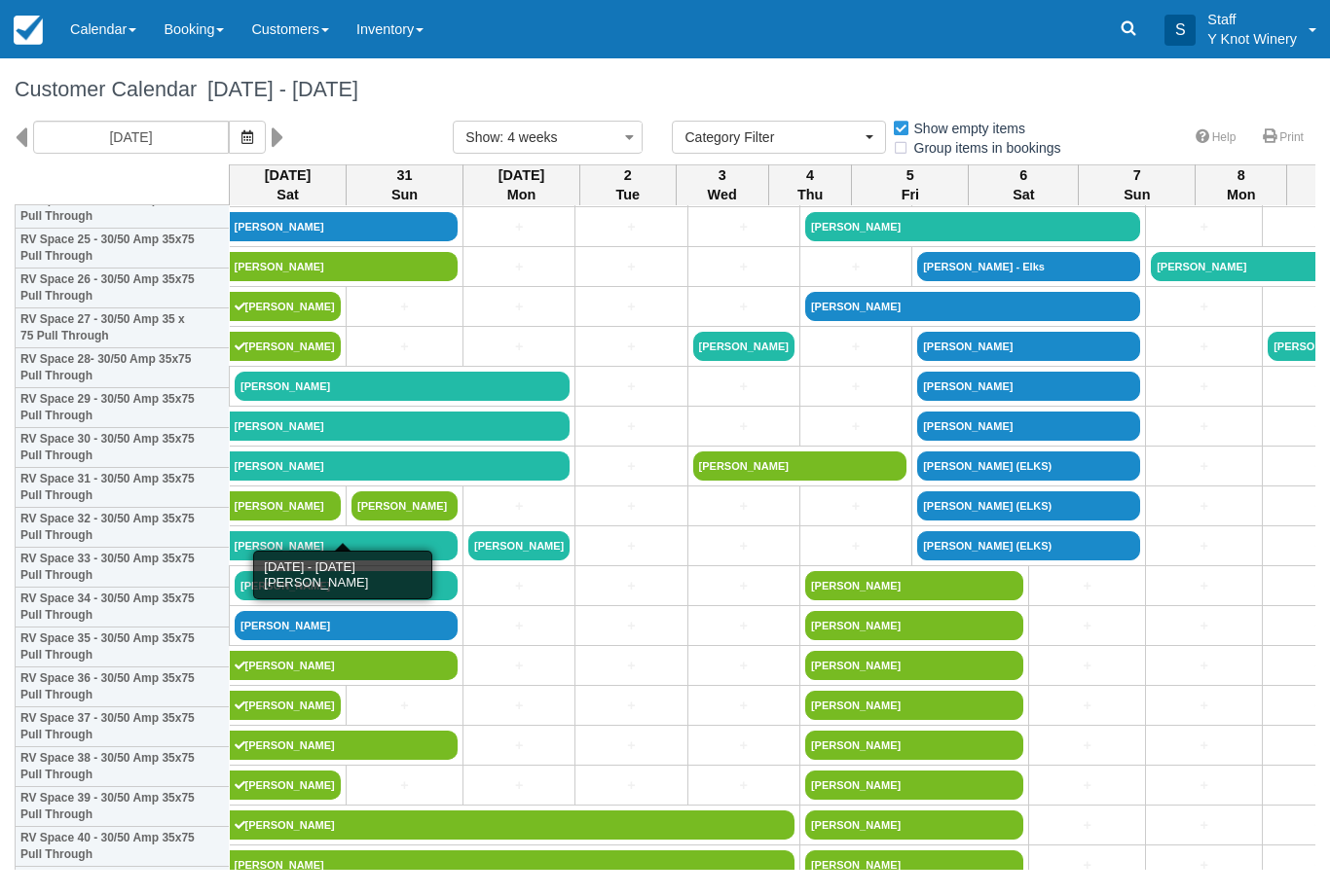
scroll to position [1044, 0]
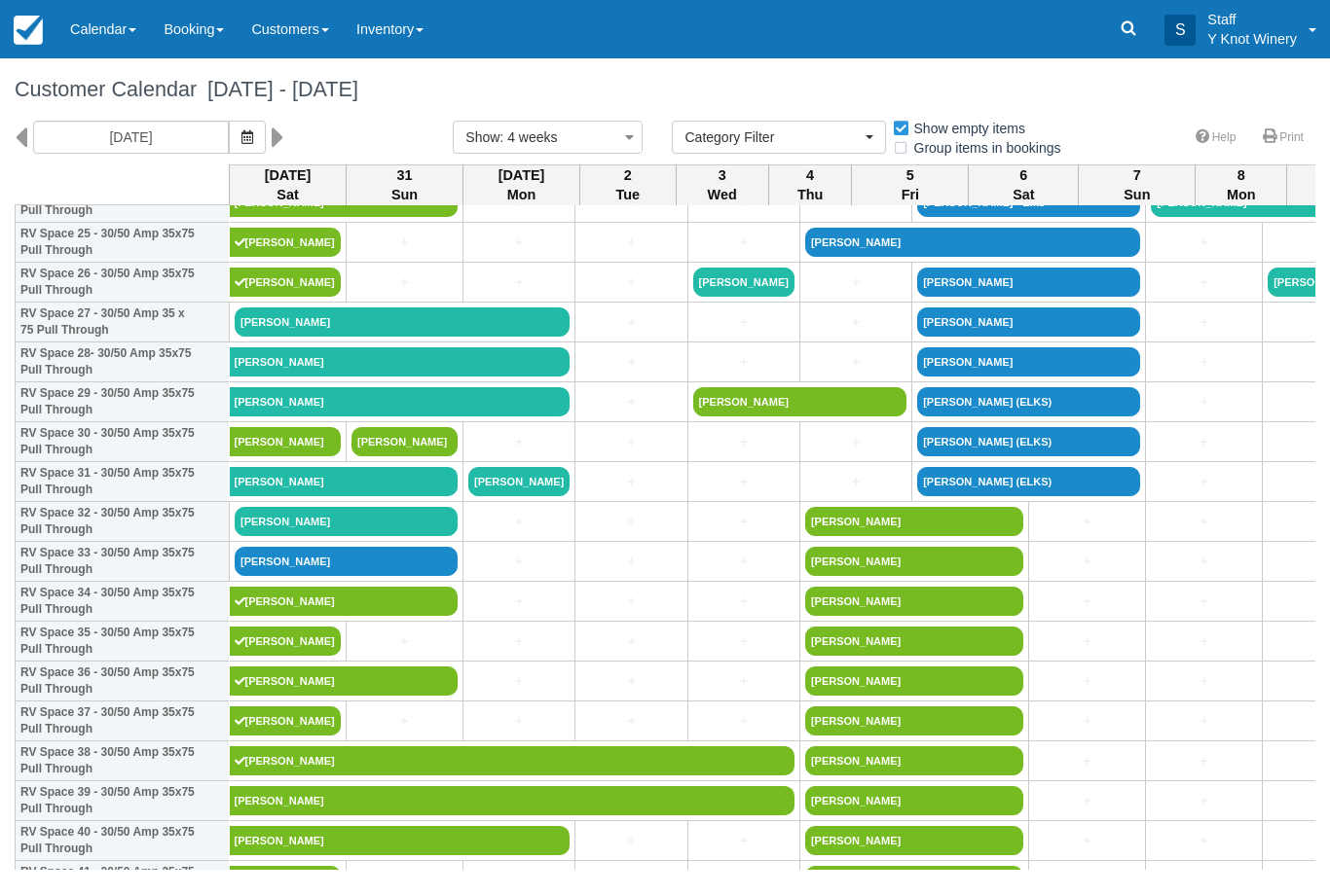
click at [277, 536] on link "[PERSON_NAME]" at bounding box center [346, 521] width 223 height 29
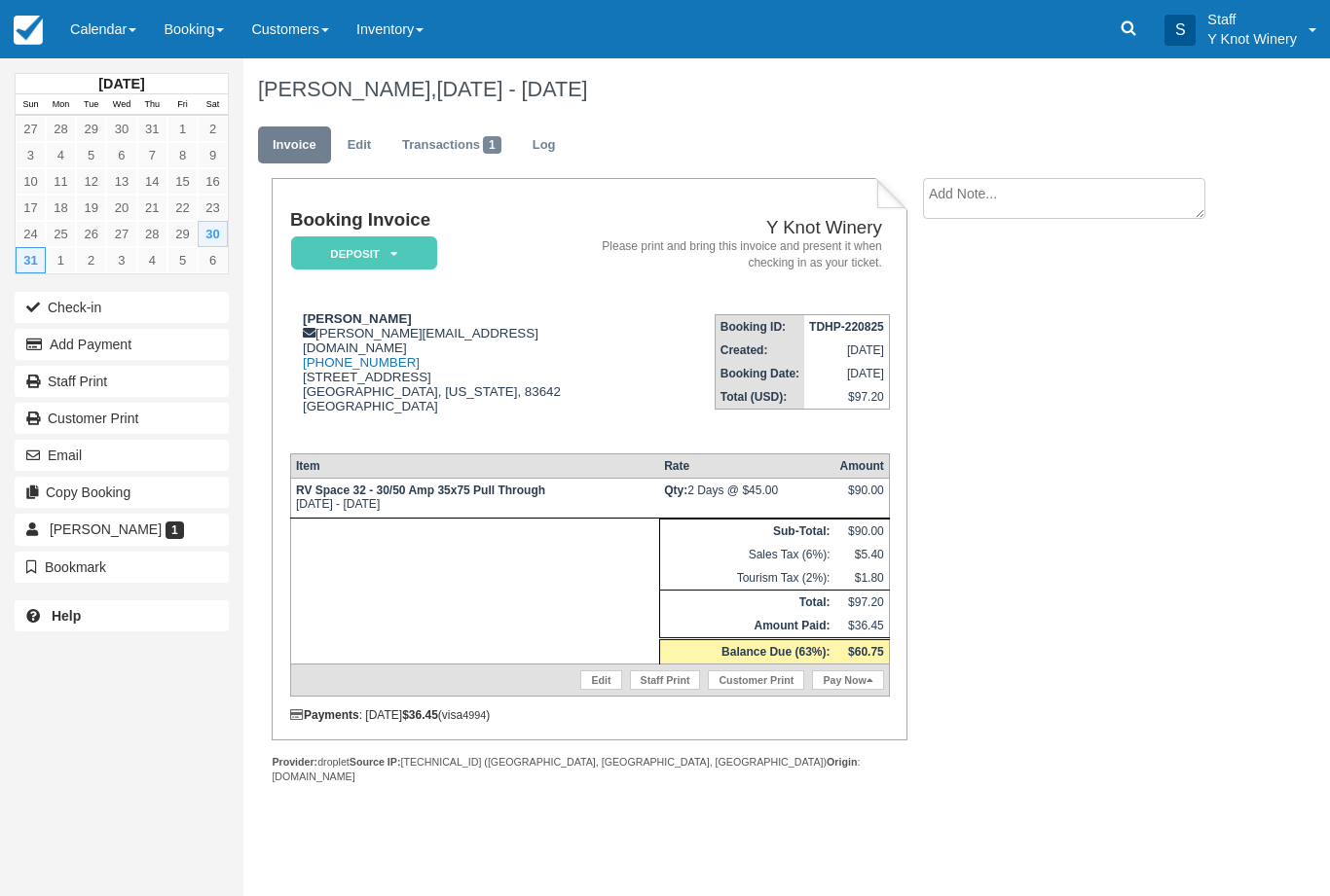
click at [165, 302] on button "Check-in" at bounding box center [121, 307] width 214 height 31
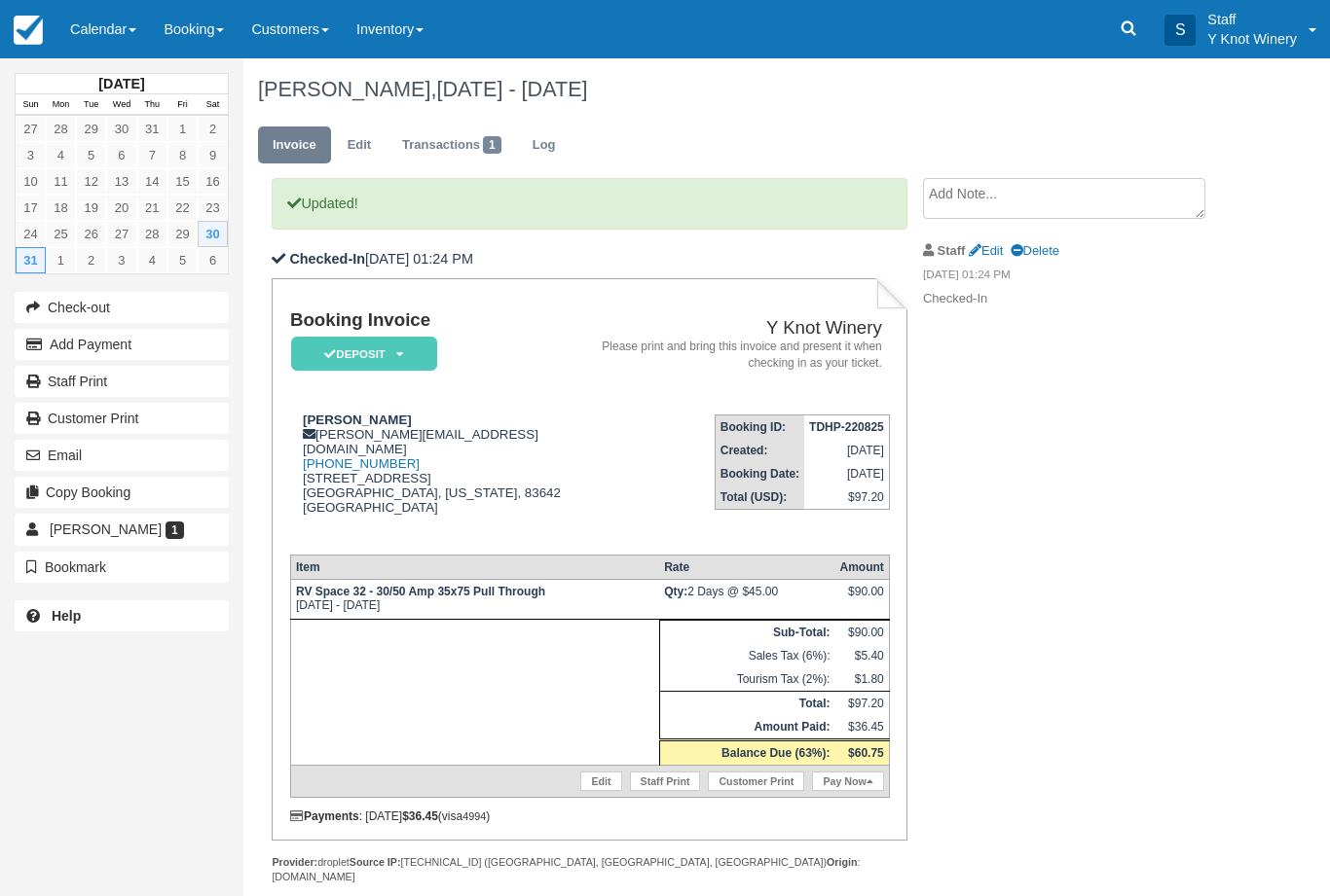
click at [102, 31] on link "Calendar" at bounding box center [103, 29] width 93 height 59
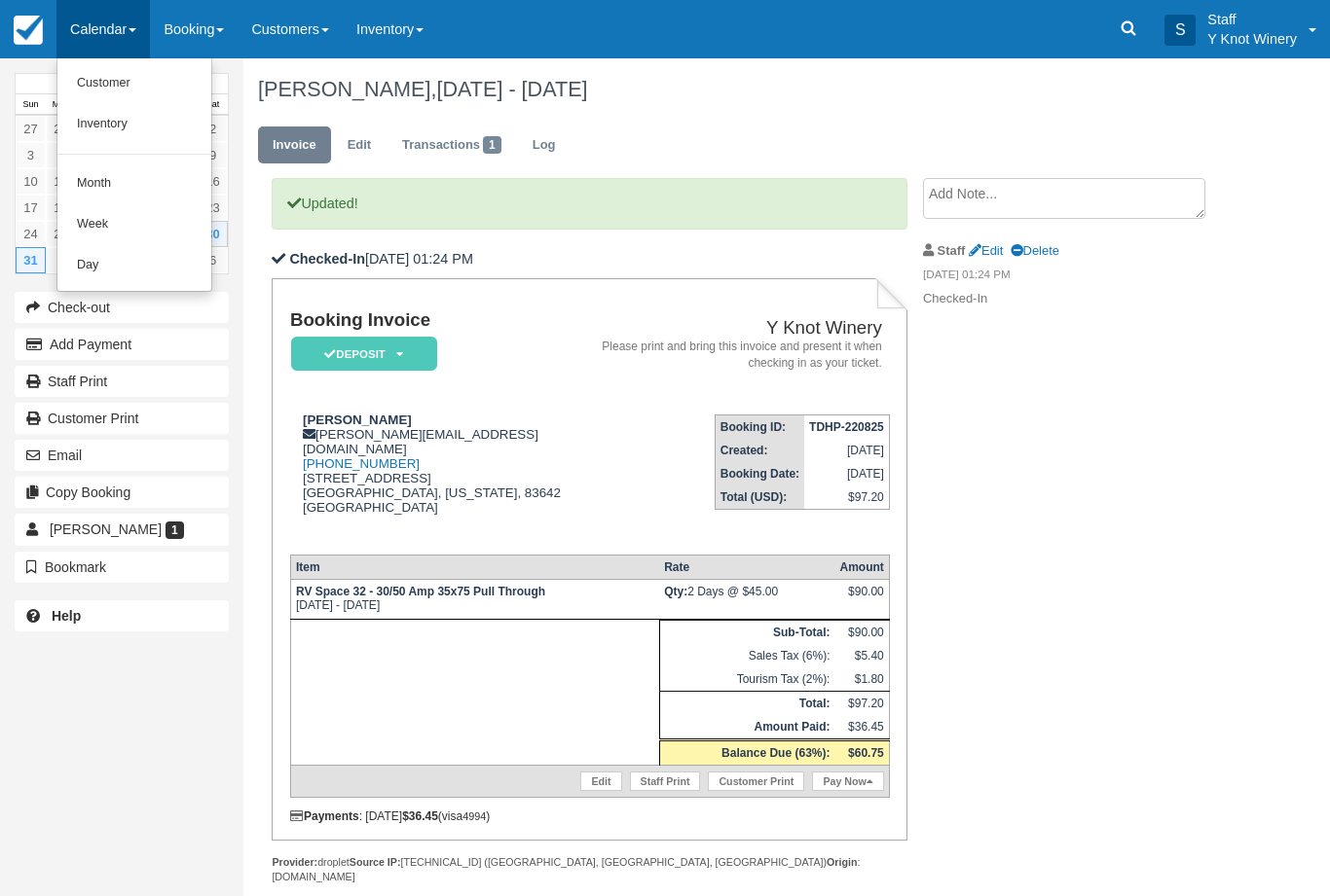
click at [124, 90] on link "Customer" at bounding box center [134, 84] width 154 height 41
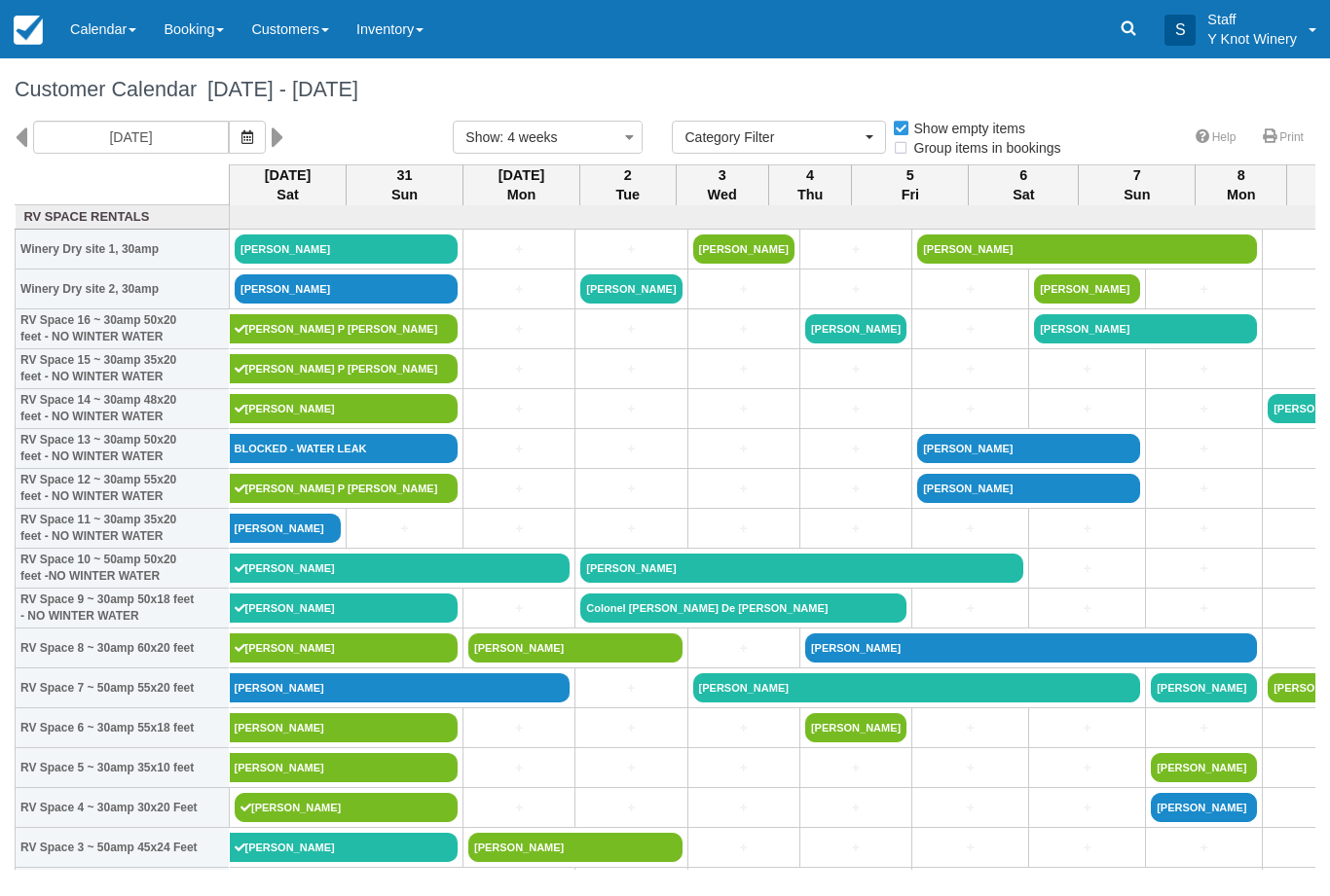
select select
click at [334, 254] on link "[PERSON_NAME]" at bounding box center [346, 249] width 223 height 29
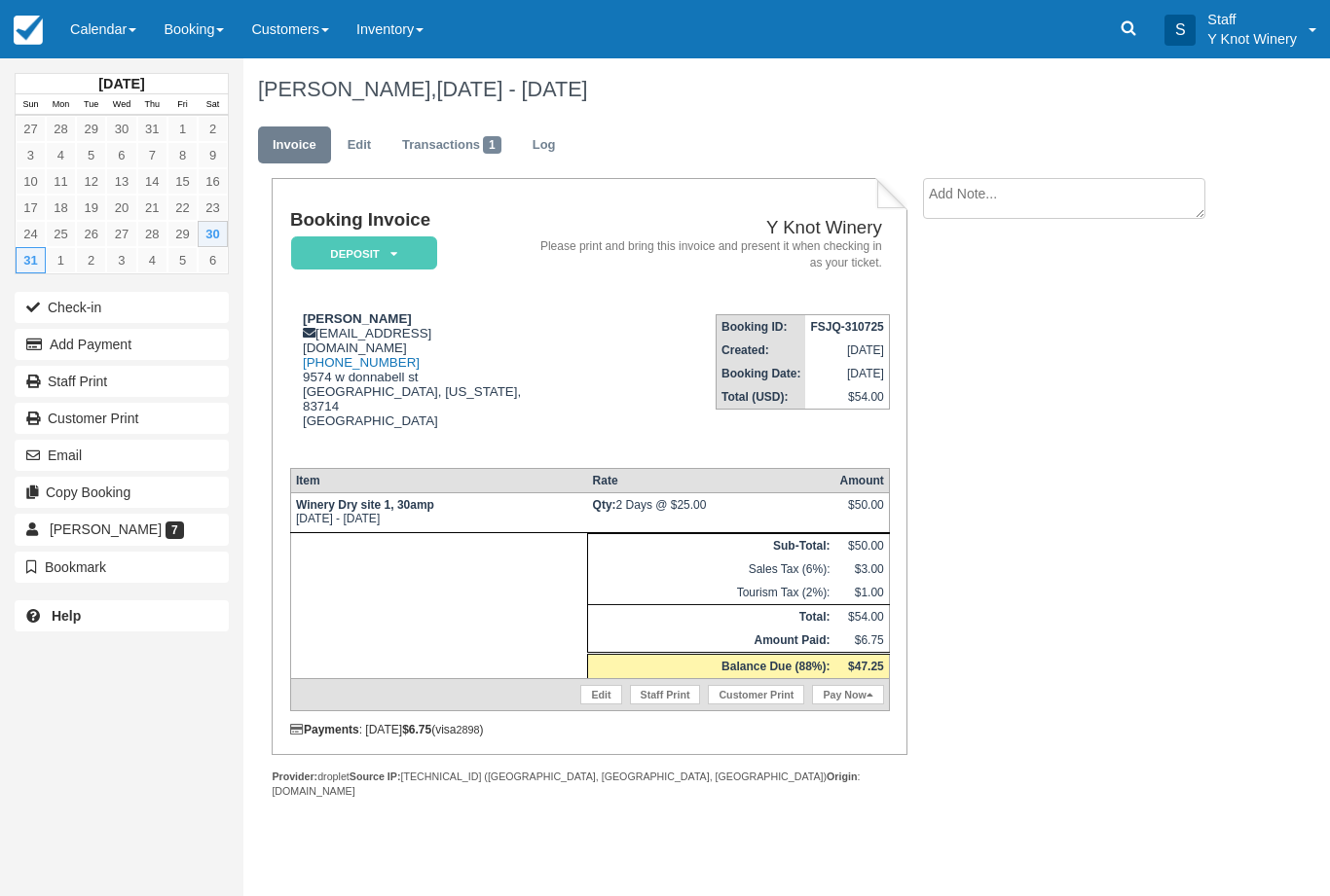
click at [158, 316] on button "Check-in" at bounding box center [121, 307] width 214 height 31
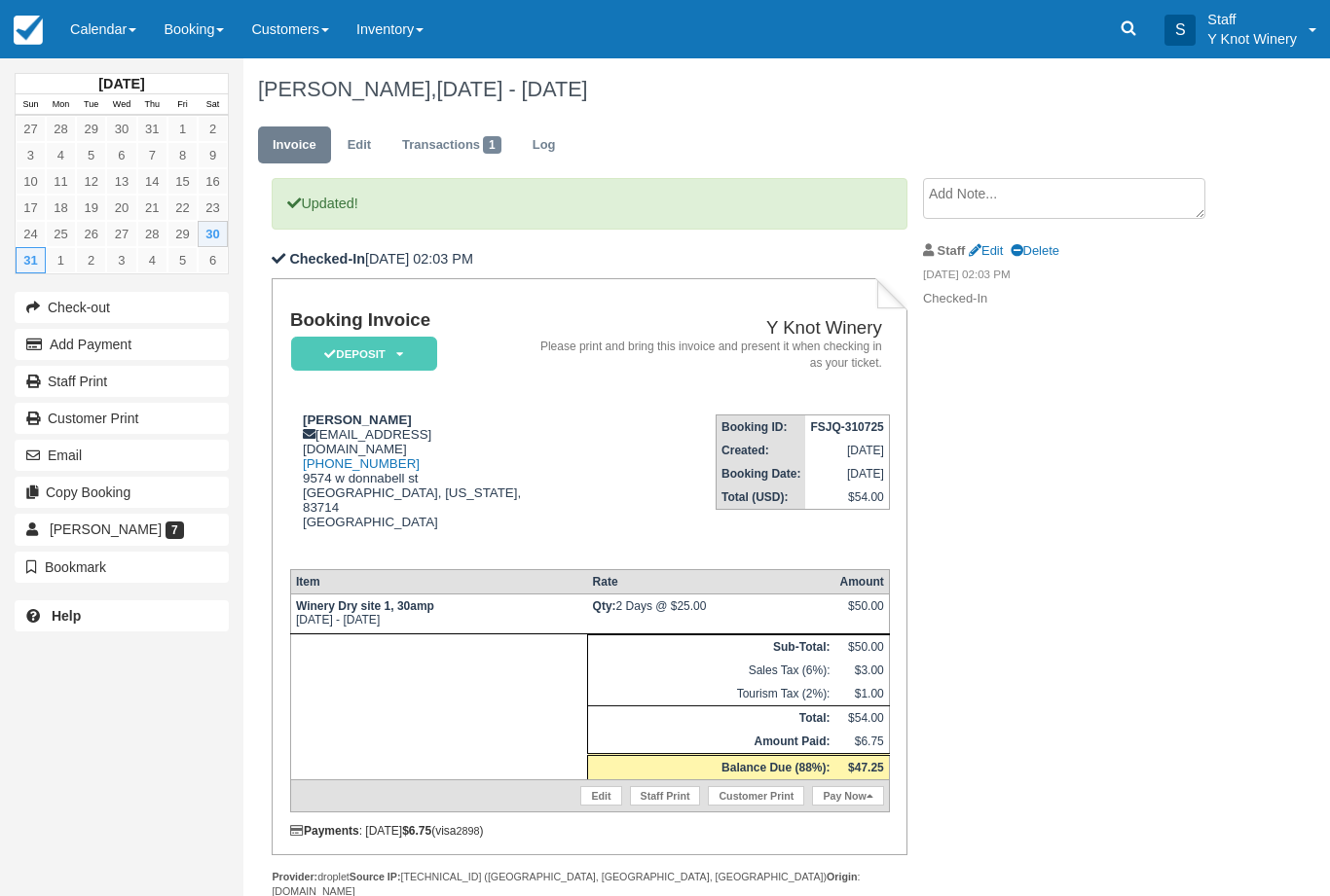
click at [112, 18] on link "Calendar" at bounding box center [103, 29] width 93 height 59
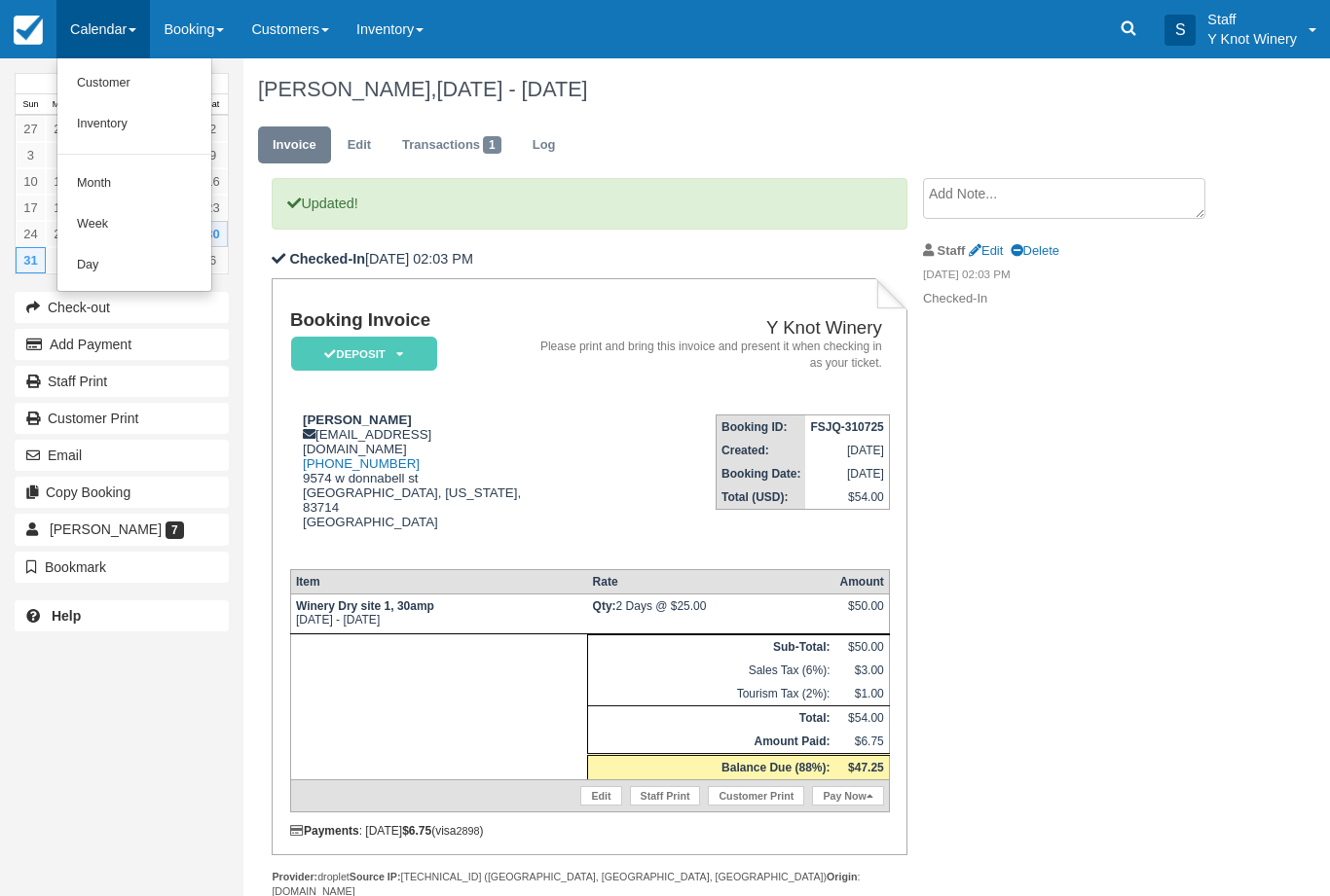
click at [123, 96] on link "Customer" at bounding box center [134, 84] width 154 height 41
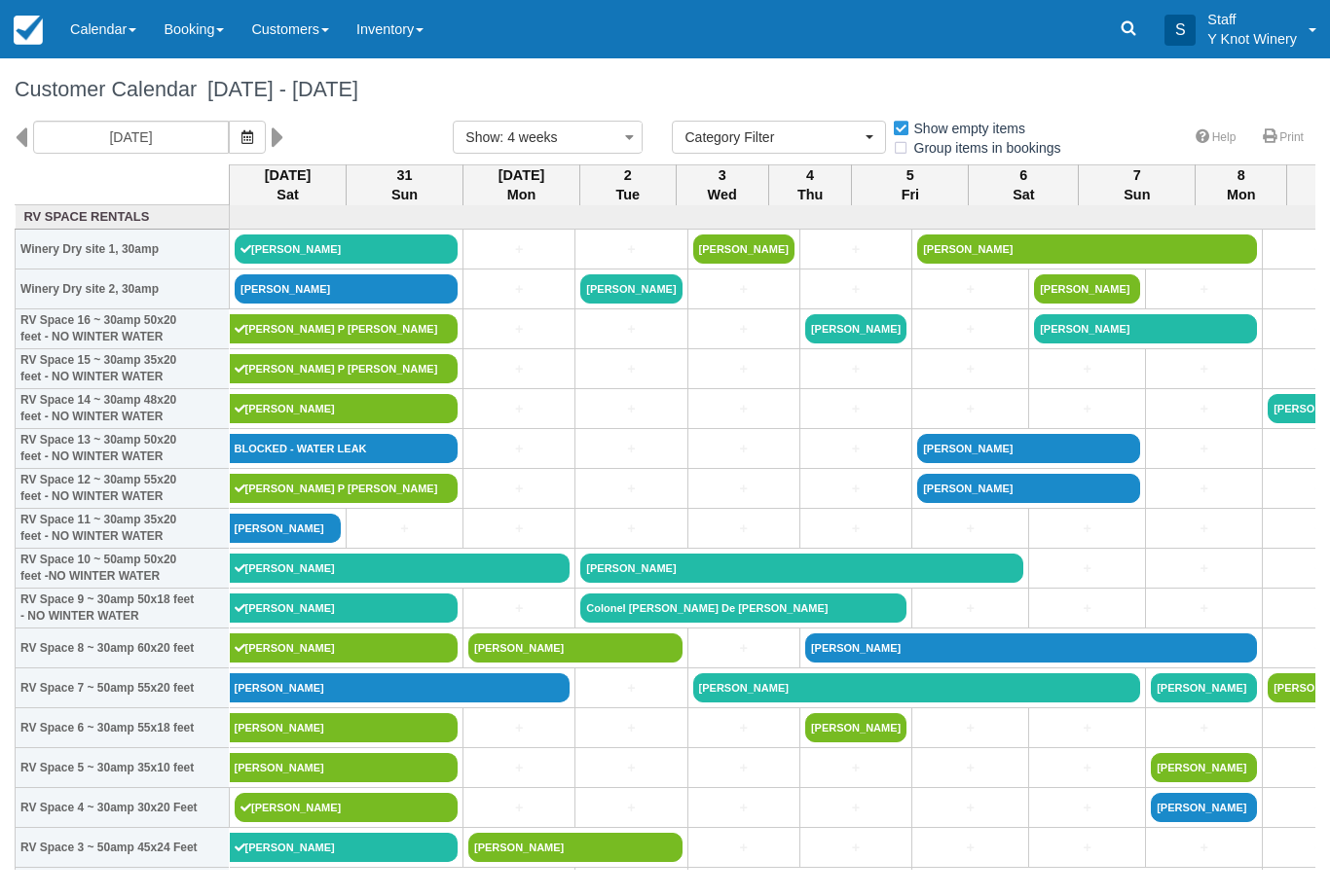
select select
click at [358, 303] on link "[PERSON_NAME]" at bounding box center [346, 290] width 223 height 29
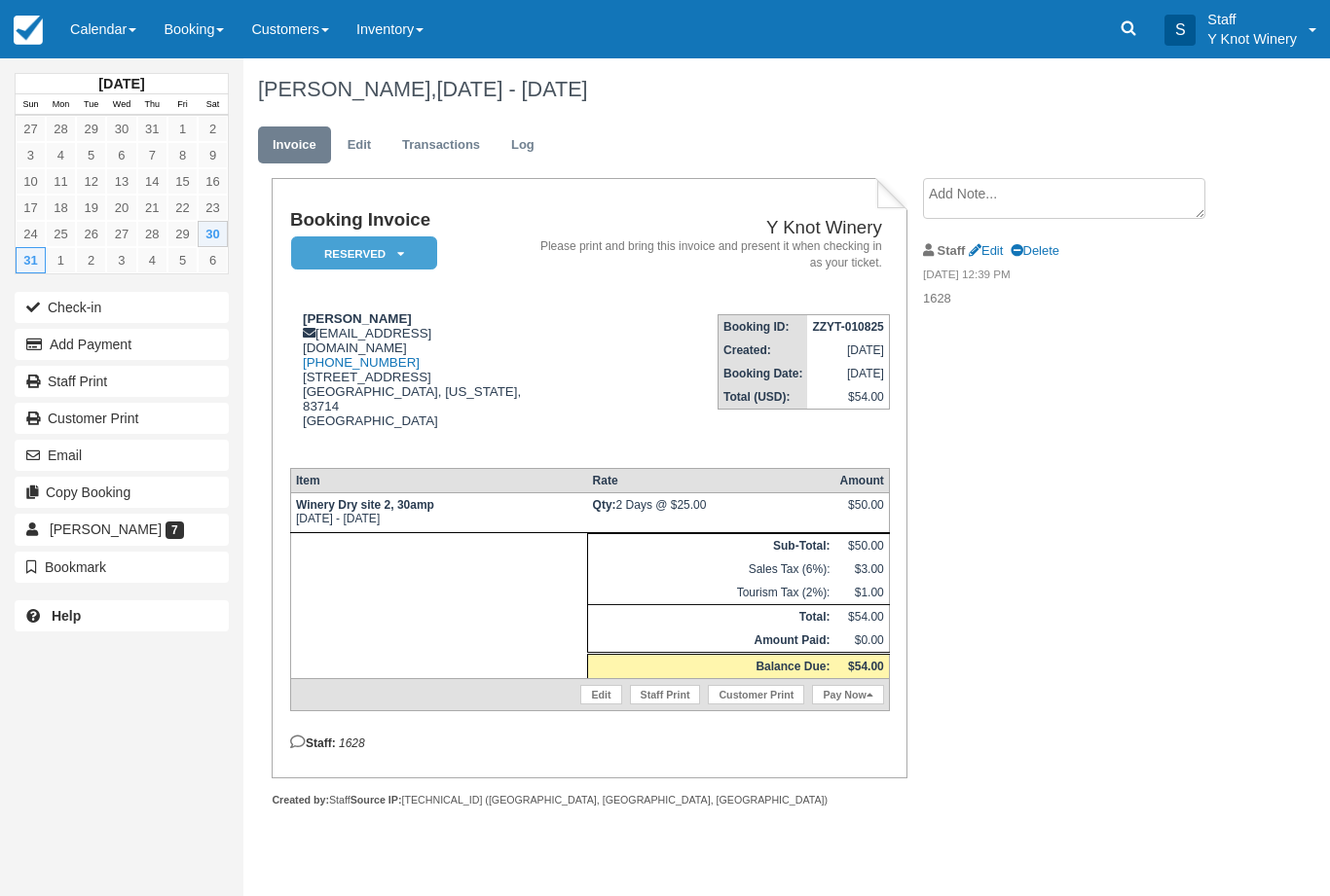
click at [180, 293] on button "Check-in" at bounding box center [121, 307] width 214 height 31
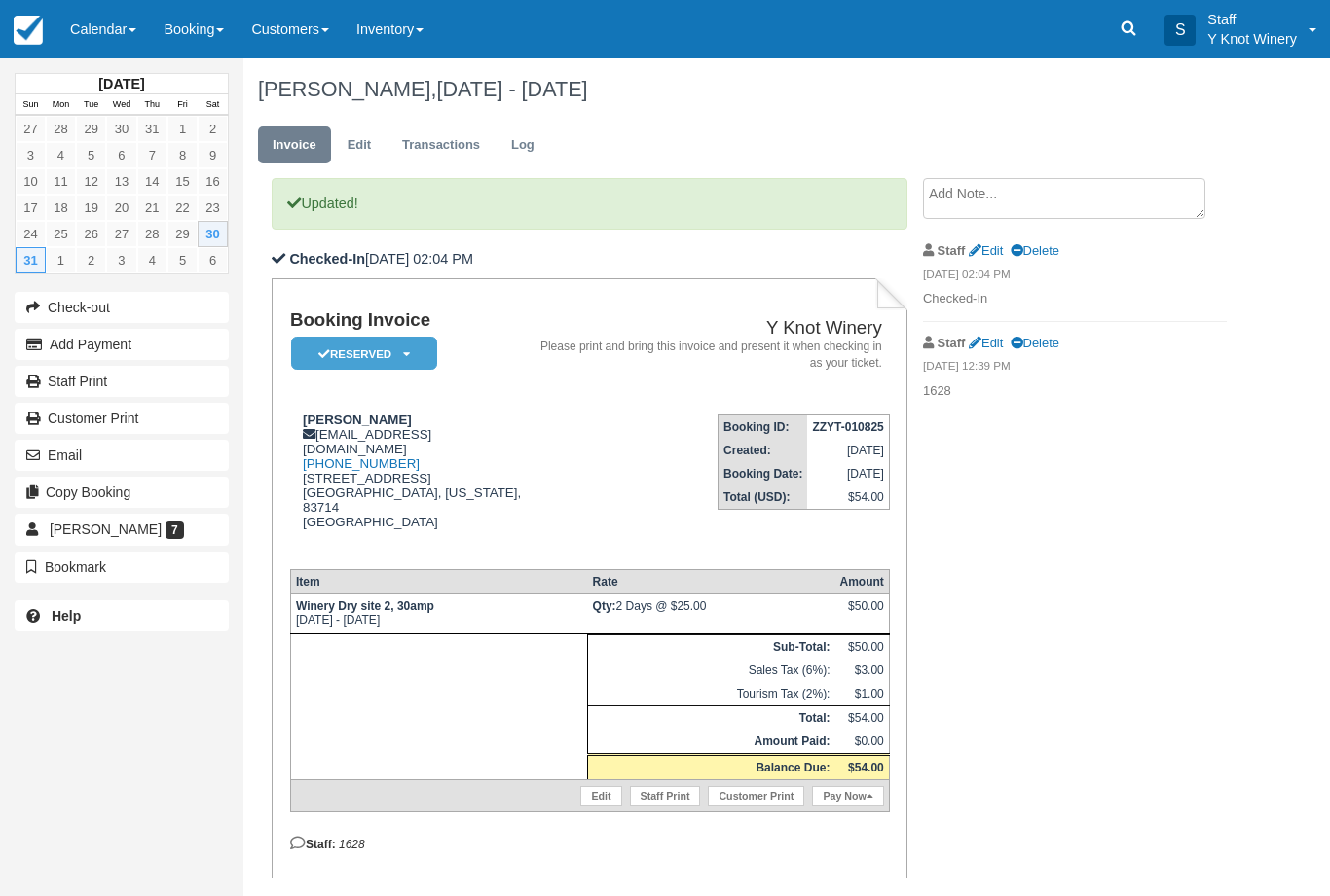
scroll to position [44, 0]
